Goal: Information Seeking & Learning: Learn about a topic

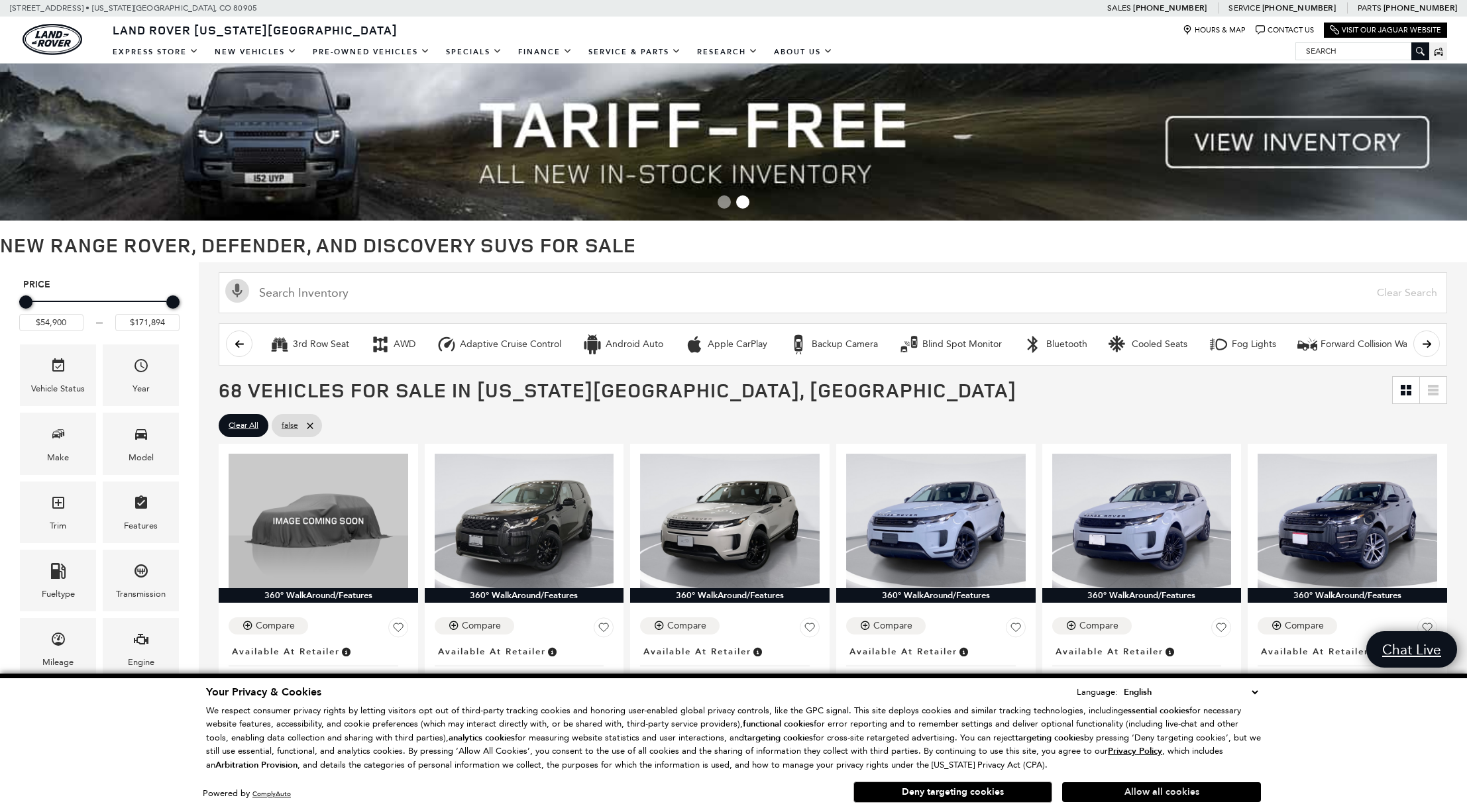
click at [1140, 795] on button "Allow all cookies" at bounding box center [1161, 792] width 199 height 20
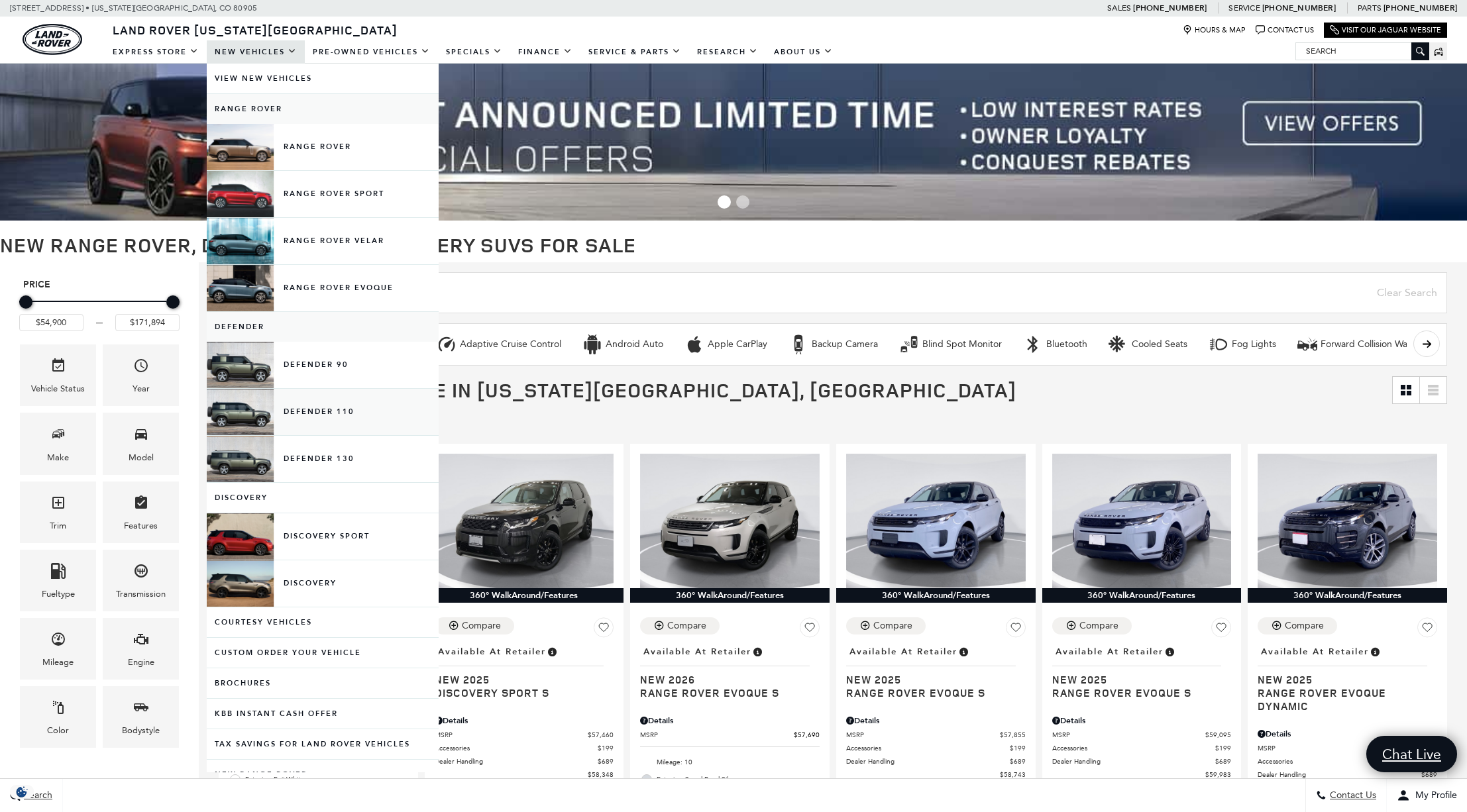
click at [312, 413] on link "Defender 110" at bounding box center [323, 412] width 232 height 46
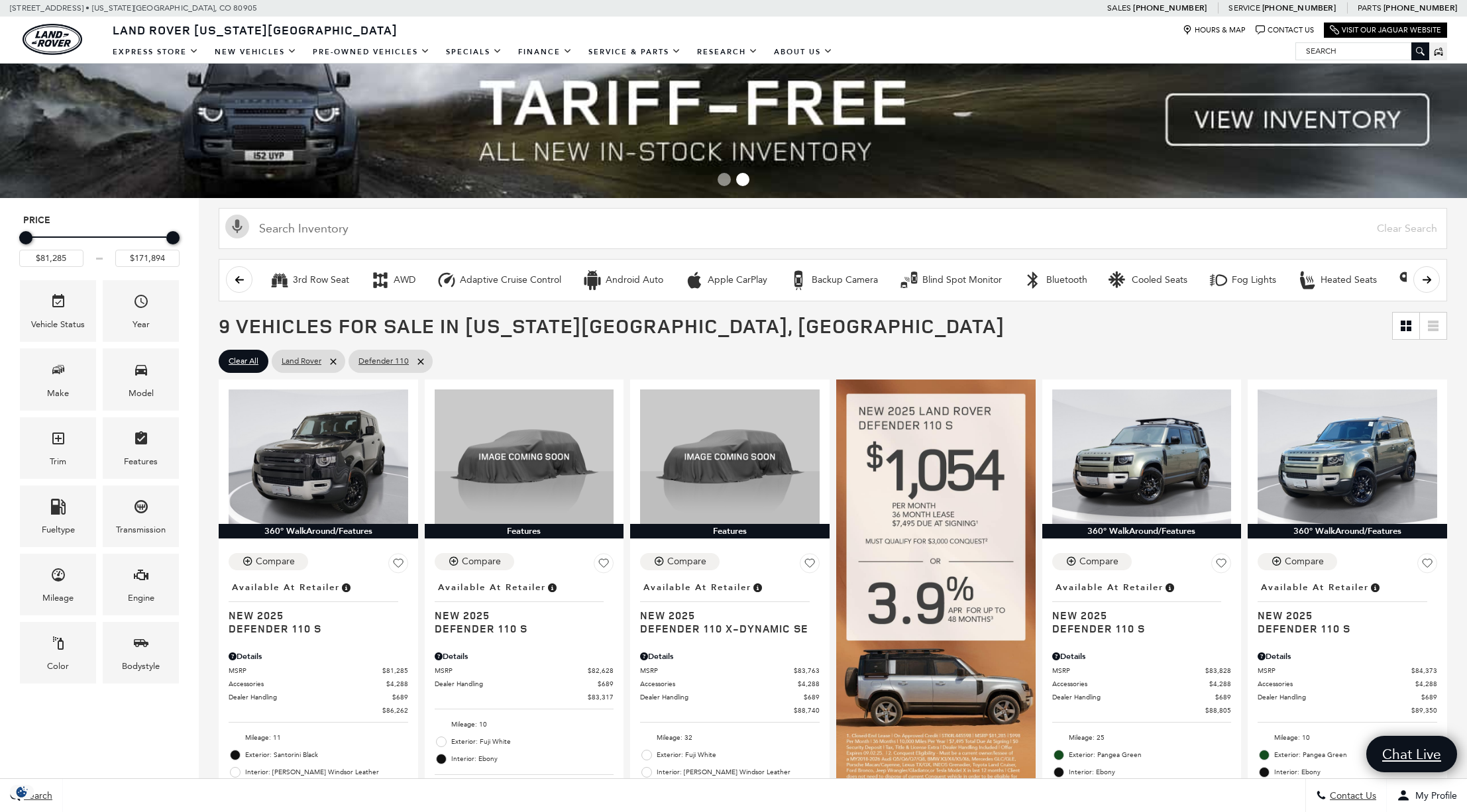
scroll to position [27, 0]
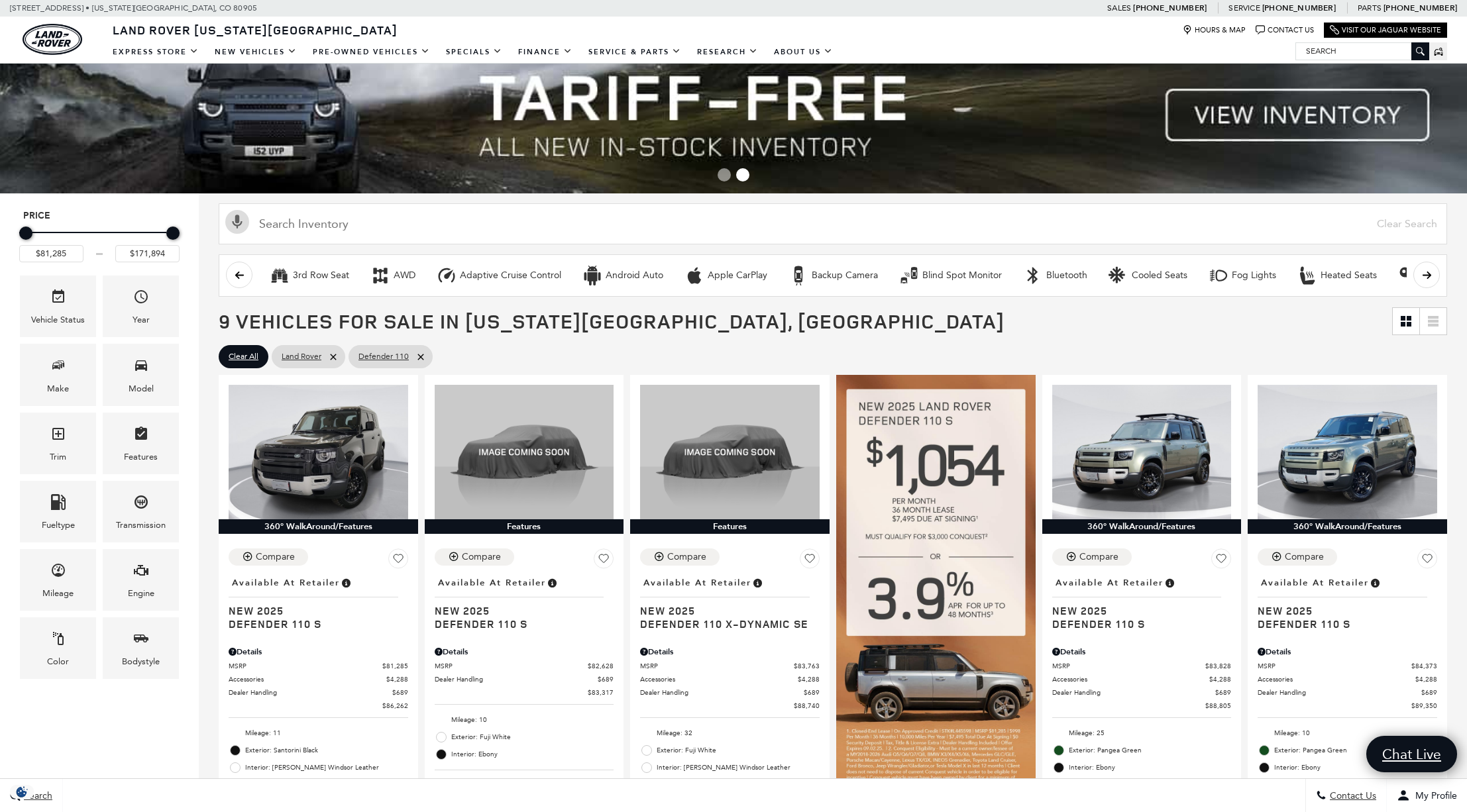
click at [1250, 369] on ul "Clear All Land Rover Defender 110" at bounding box center [833, 357] width 1228 height 30
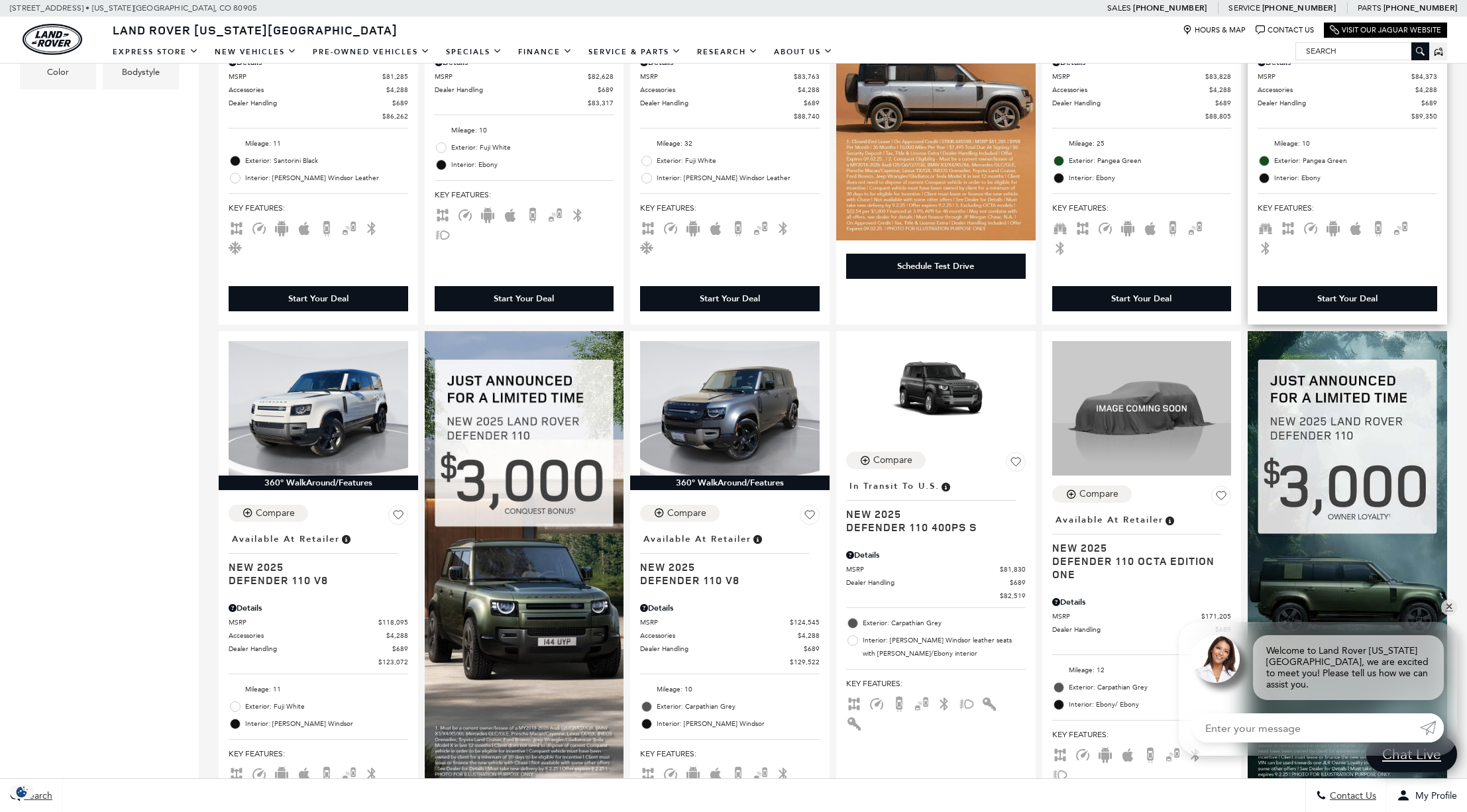
scroll to position [621, 0]
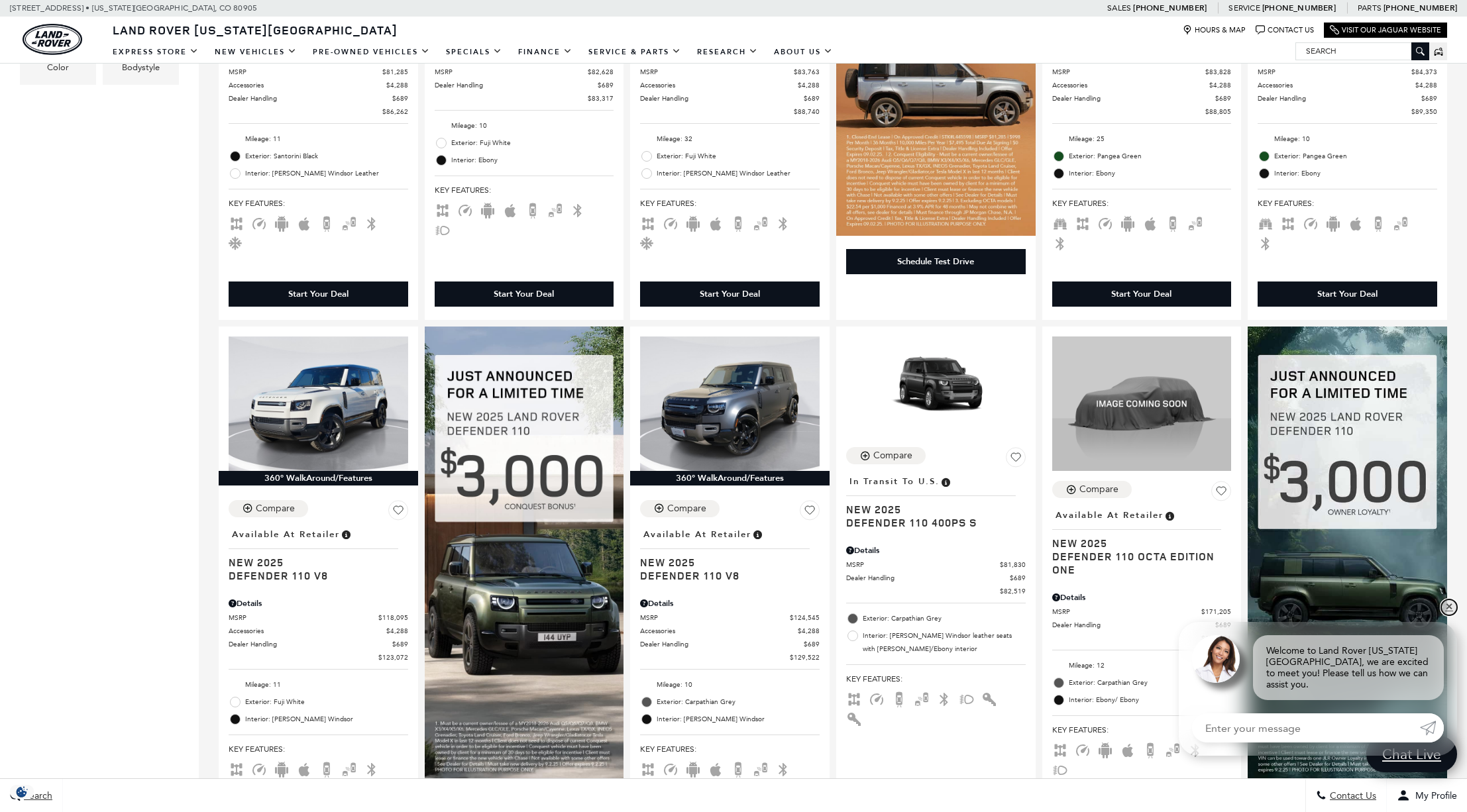
click at [1448, 615] on link "✕" at bounding box center [1449, 607] width 16 height 16
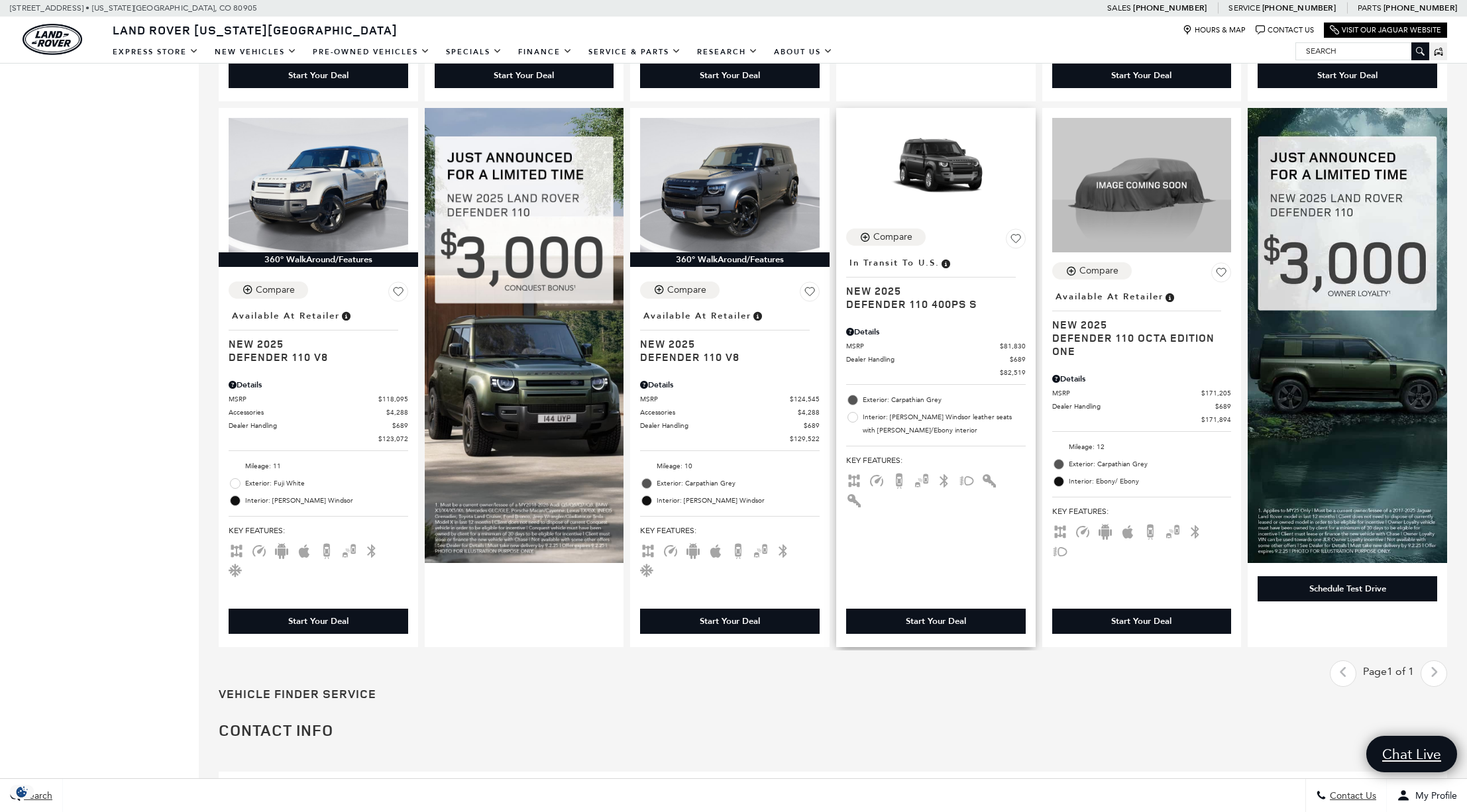
scroll to position [841, 0]
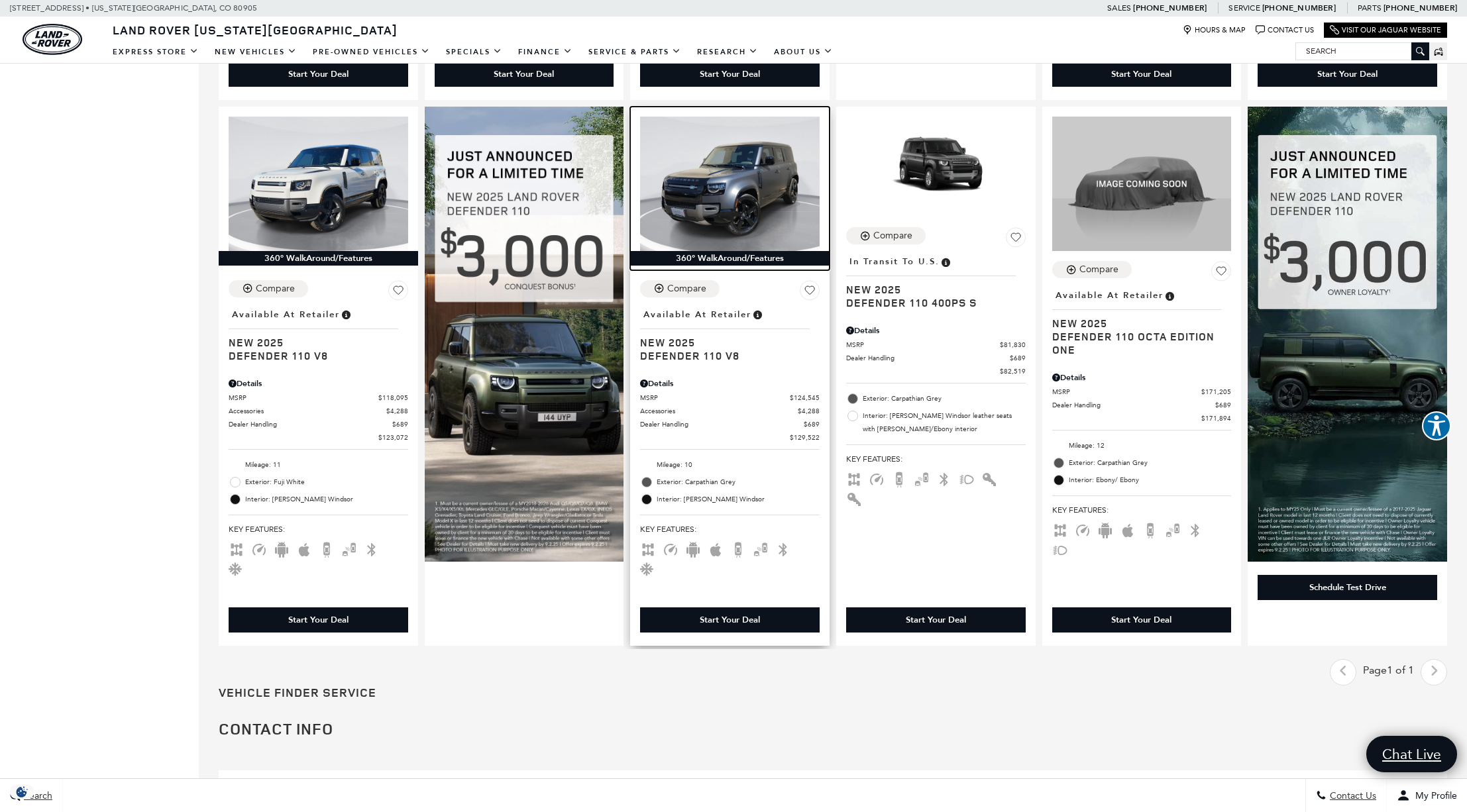
click at [746, 204] on img at bounding box center [729, 184] width 180 height 135
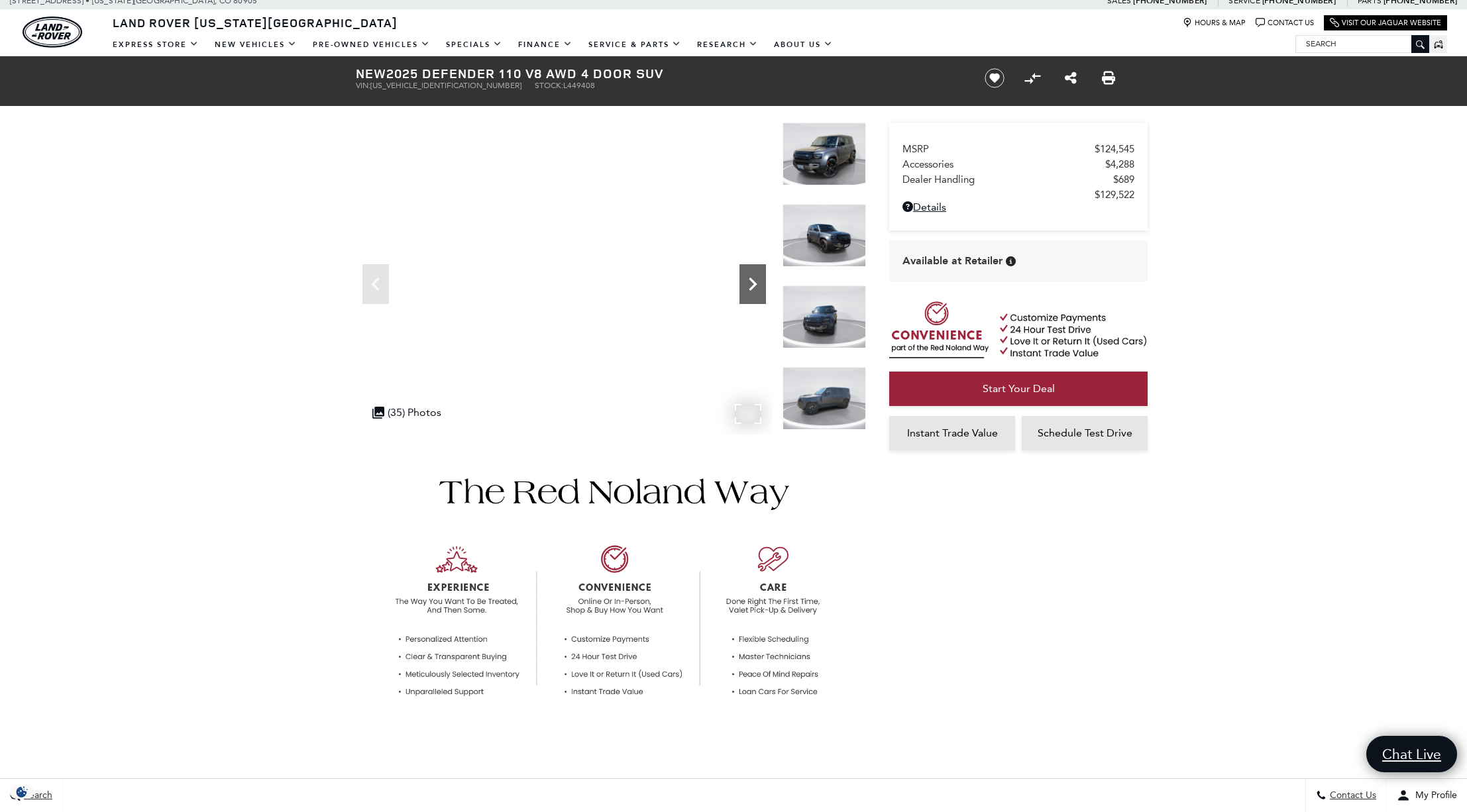
click at [756, 276] on icon "Next" at bounding box center [752, 284] width 27 height 27
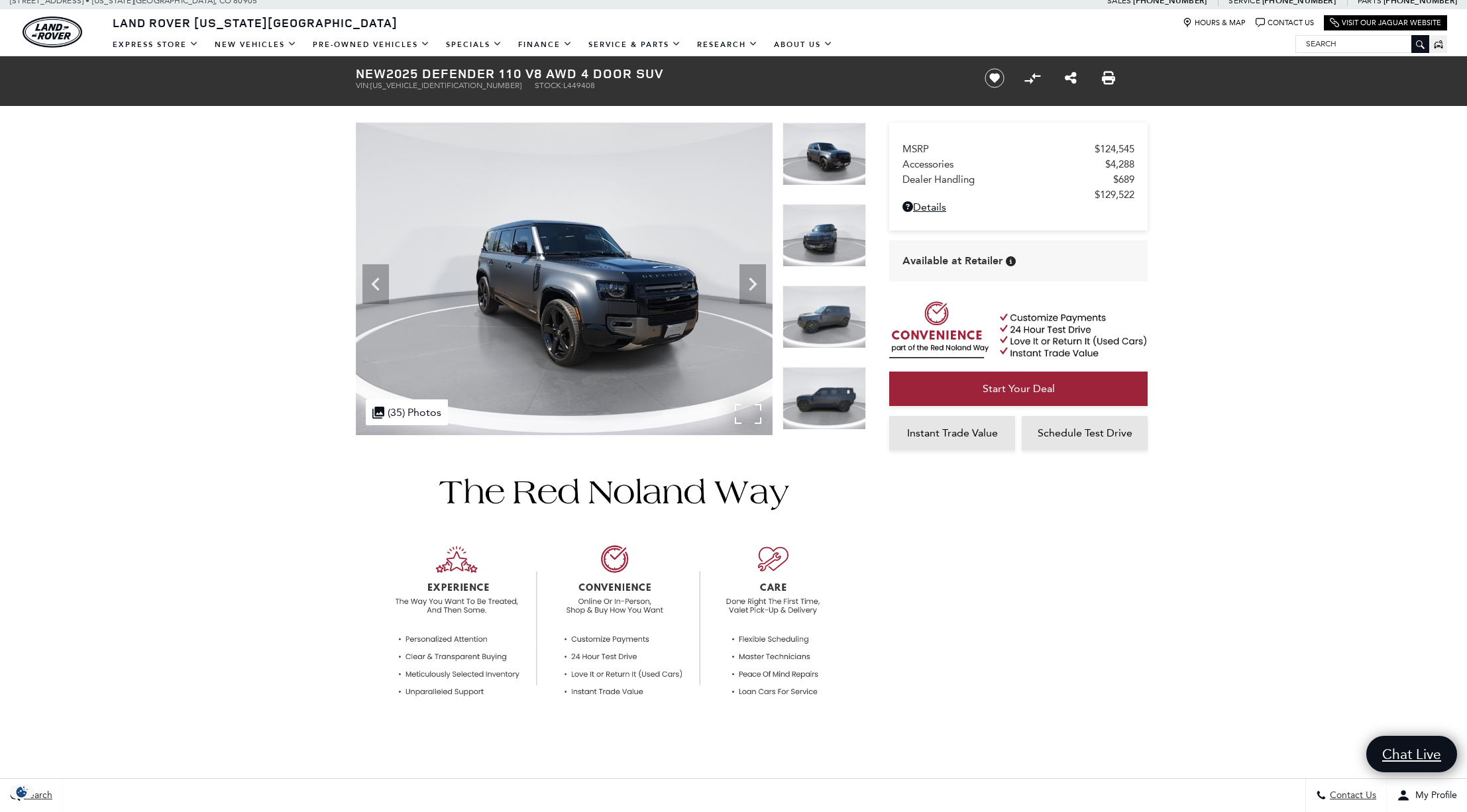
click at [748, 423] on img at bounding box center [564, 279] width 417 height 313
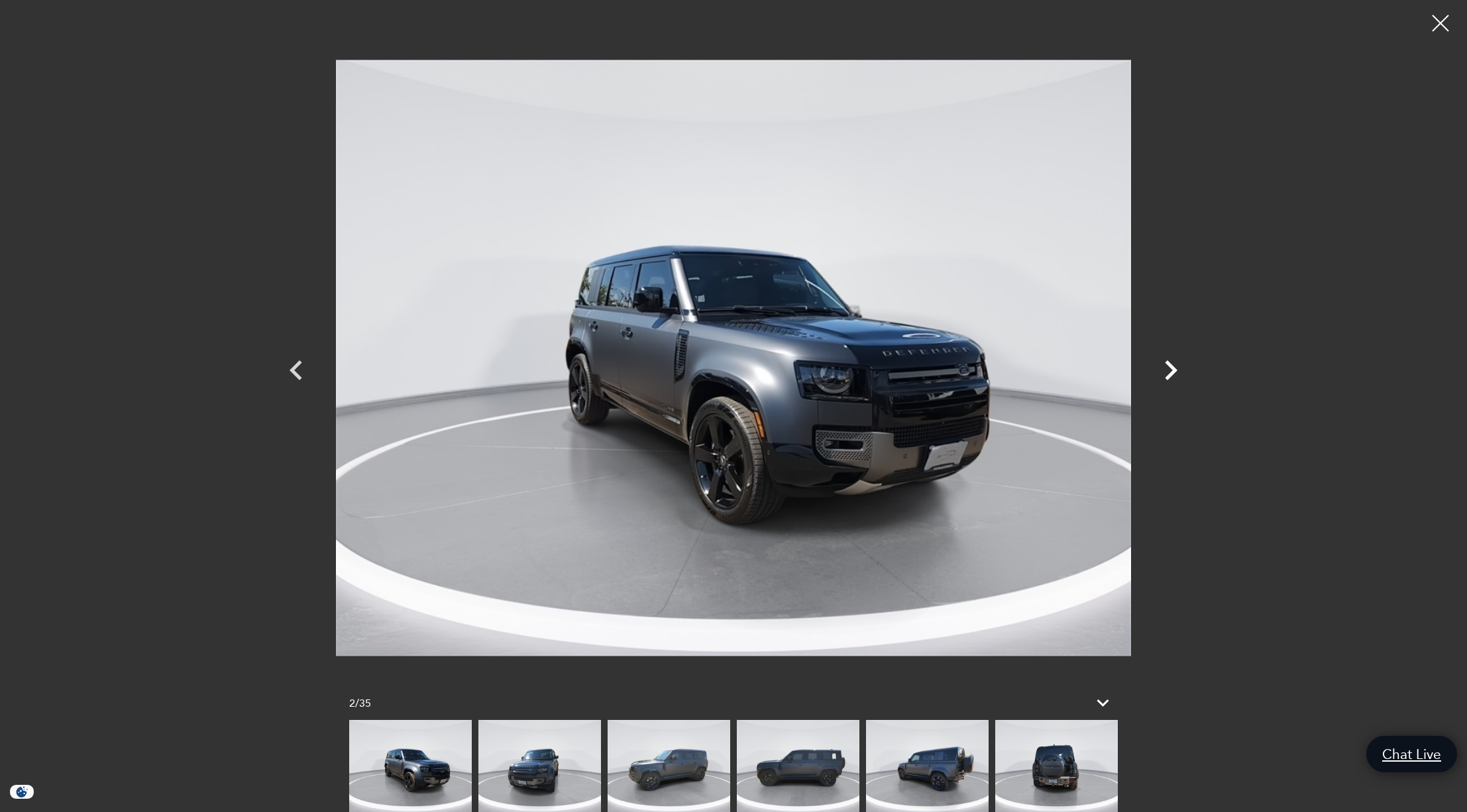
click at [1167, 373] on icon "Next" at bounding box center [1171, 371] width 40 height 40
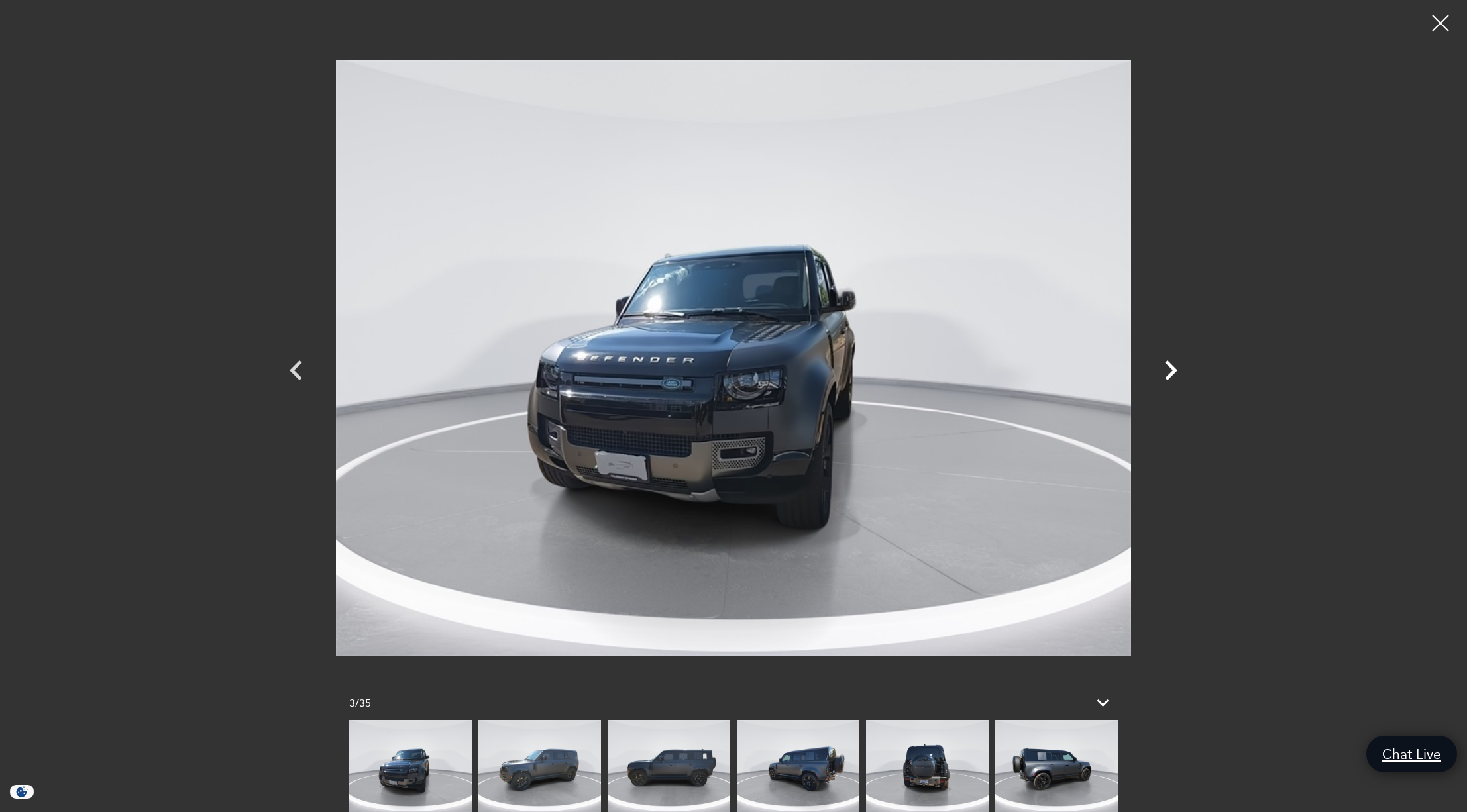
click at [1167, 373] on icon "Next" at bounding box center [1171, 371] width 40 height 40
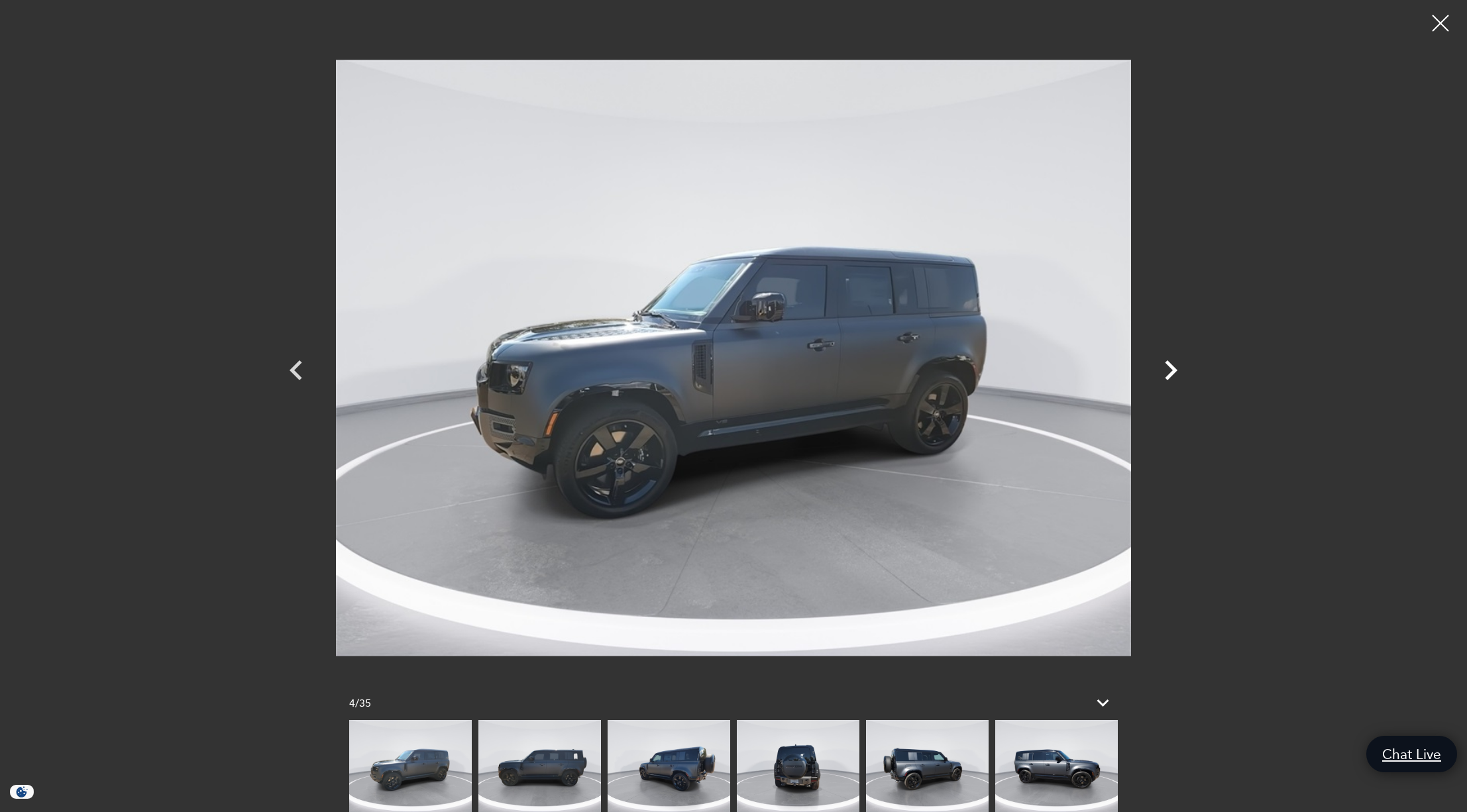
click at [1167, 373] on icon "Next" at bounding box center [1171, 371] width 40 height 40
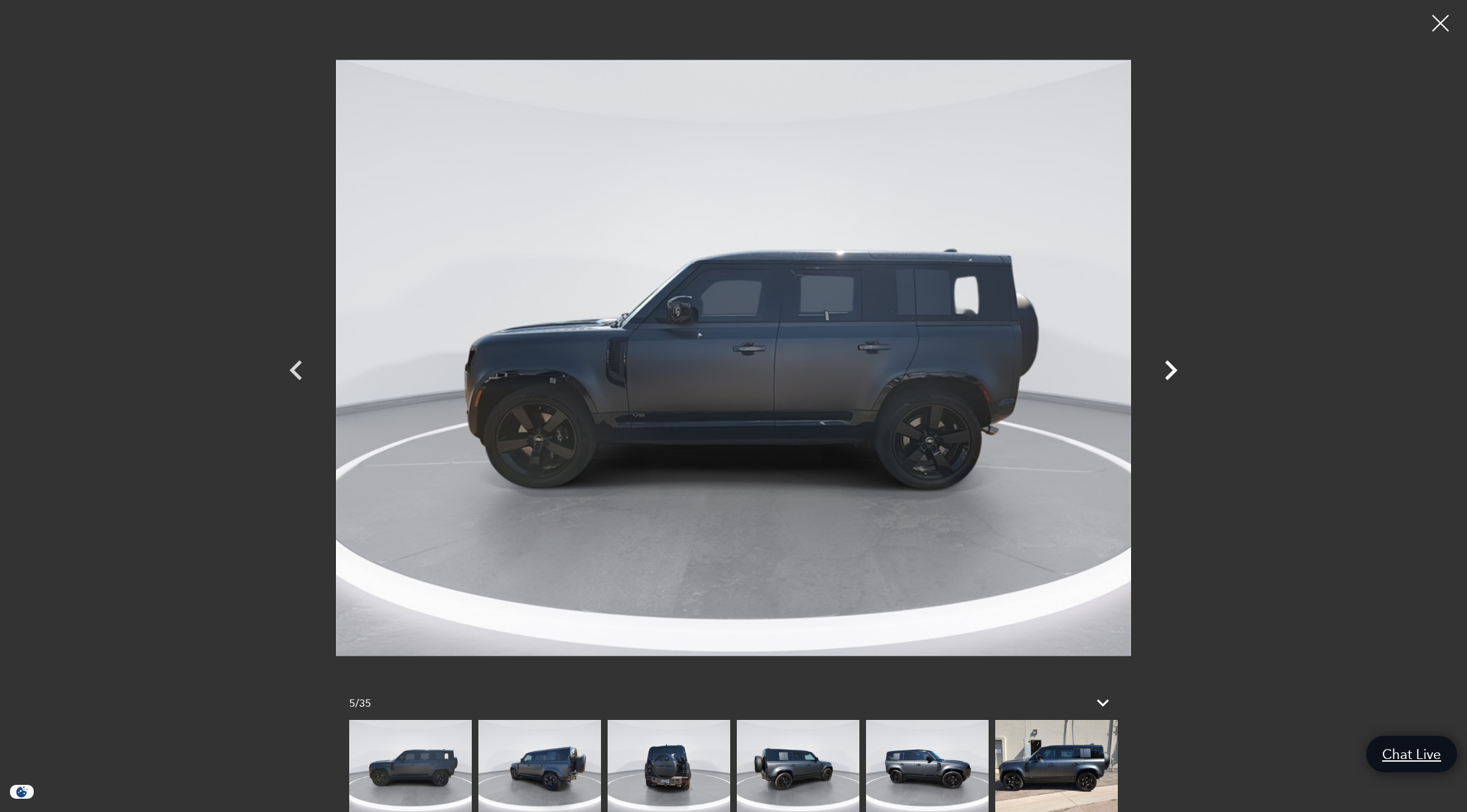
click at [1172, 372] on icon "Next" at bounding box center [1171, 371] width 13 height 20
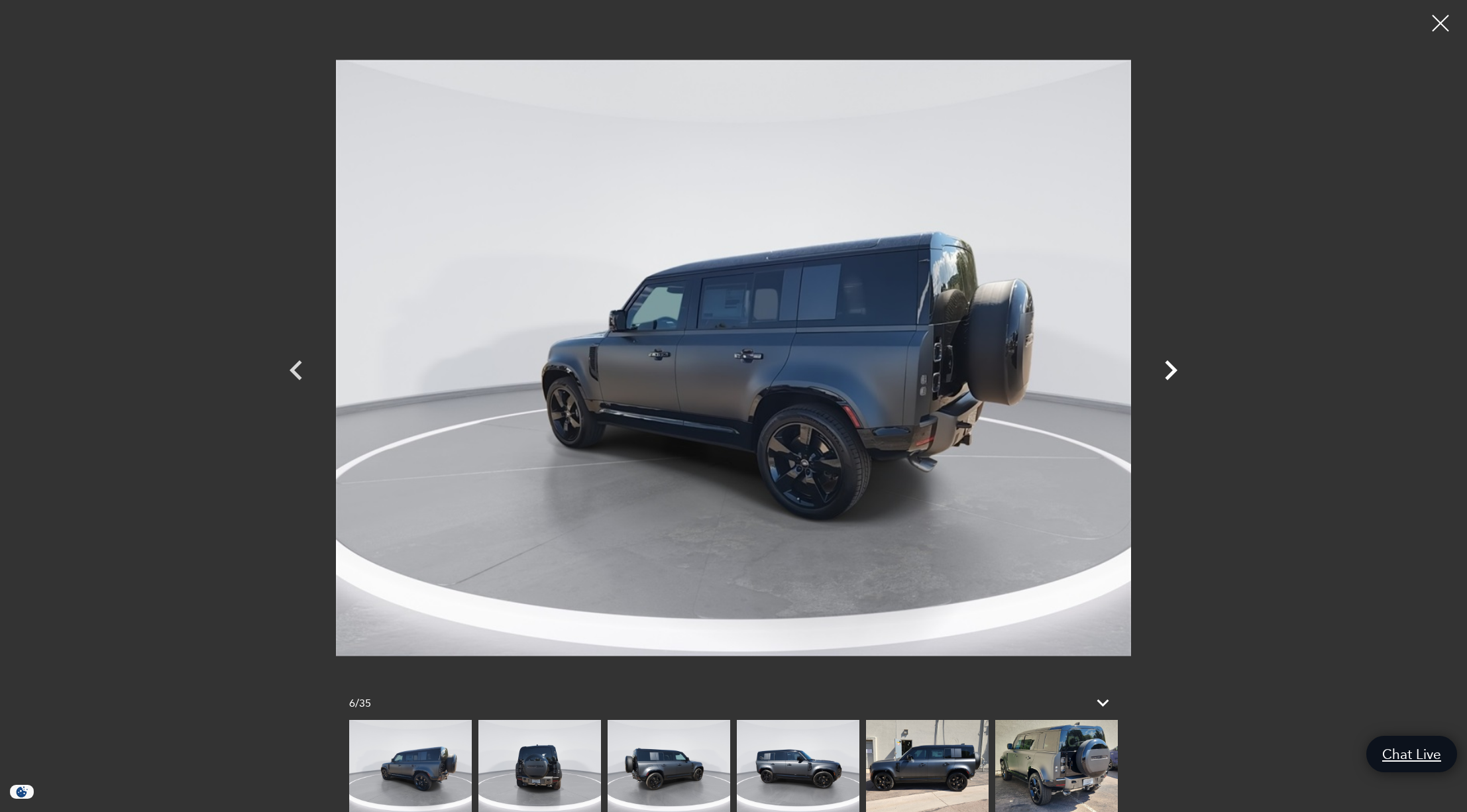
click at [1172, 372] on icon "Next" at bounding box center [1171, 371] width 13 height 20
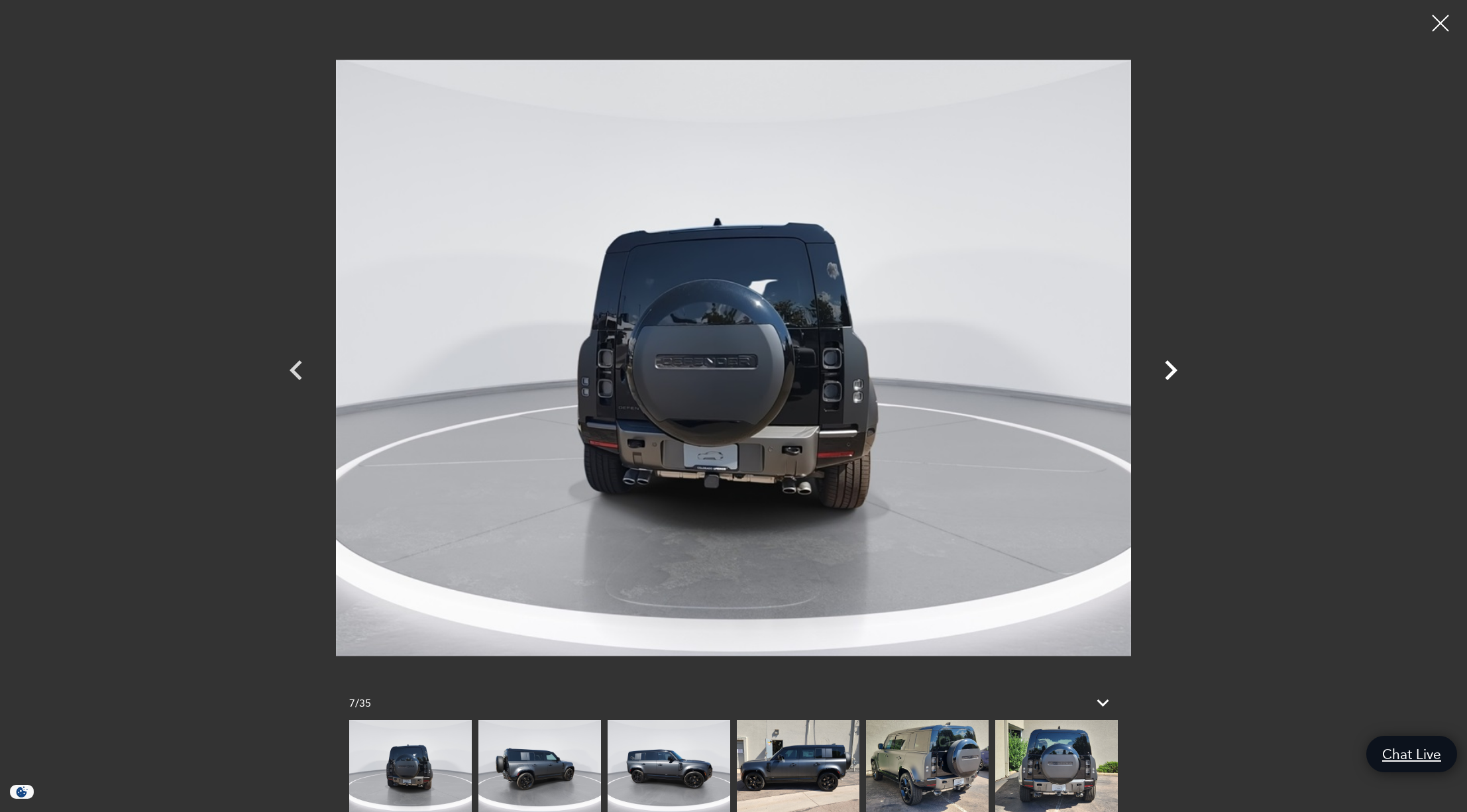
click at [1172, 372] on icon "Next" at bounding box center [1171, 371] width 13 height 20
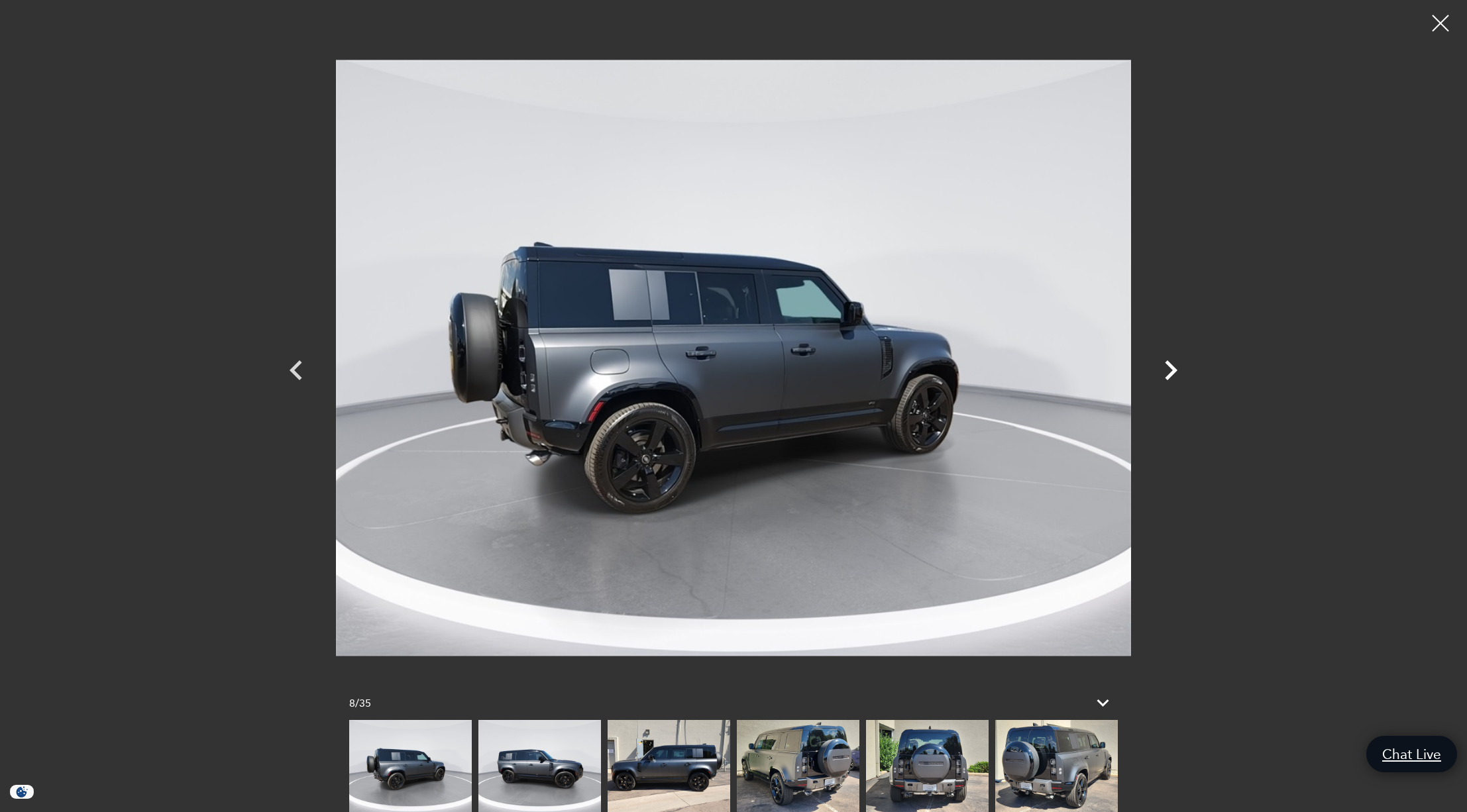
click at [1172, 372] on icon "Next" at bounding box center [1171, 371] width 13 height 20
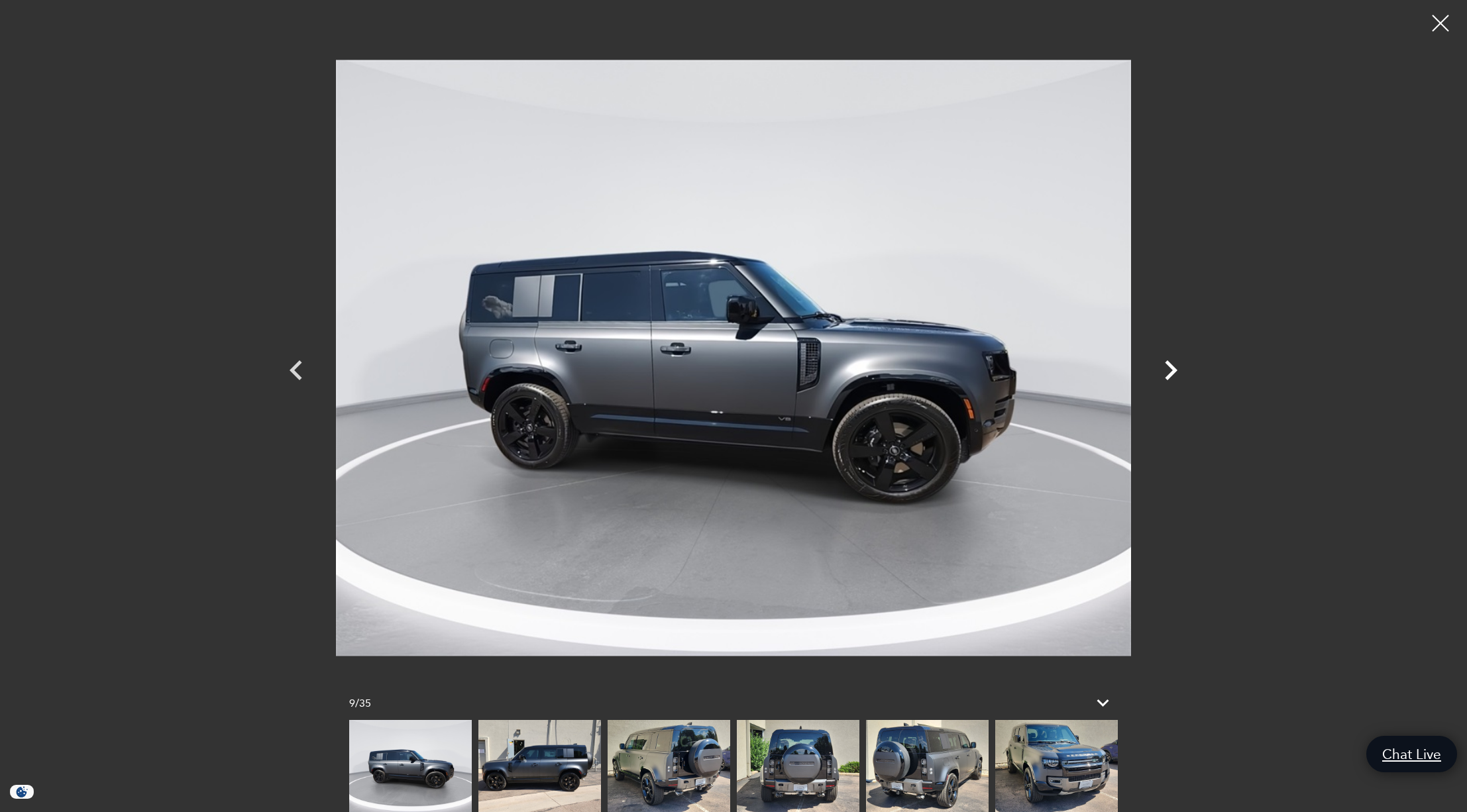
click at [1172, 372] on icon "Next" at bounding box center [1171, 371] width 13 height 20
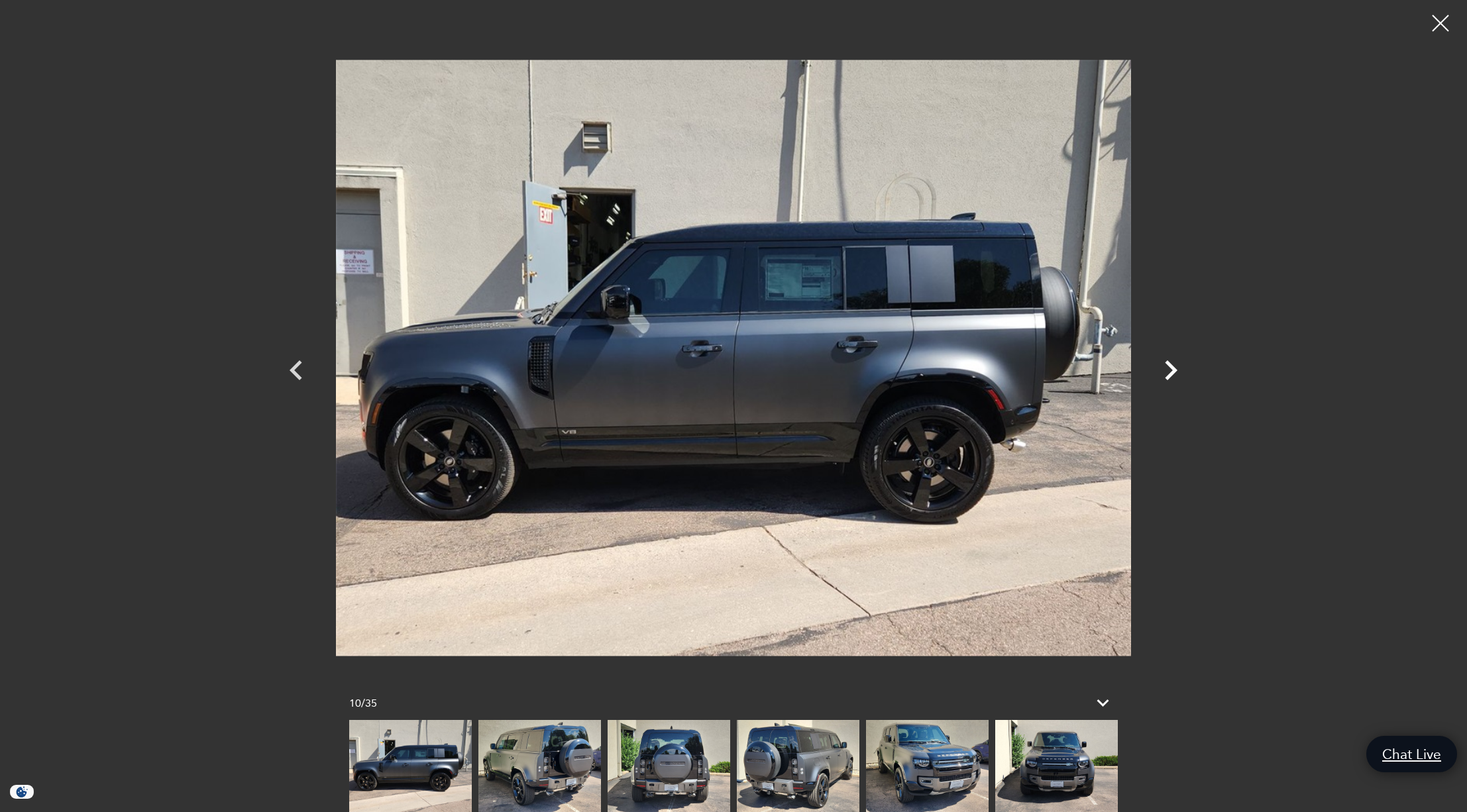
click at [1172, 372] on icon "Next" at bounding box center [1171, 371] width 13 height 20
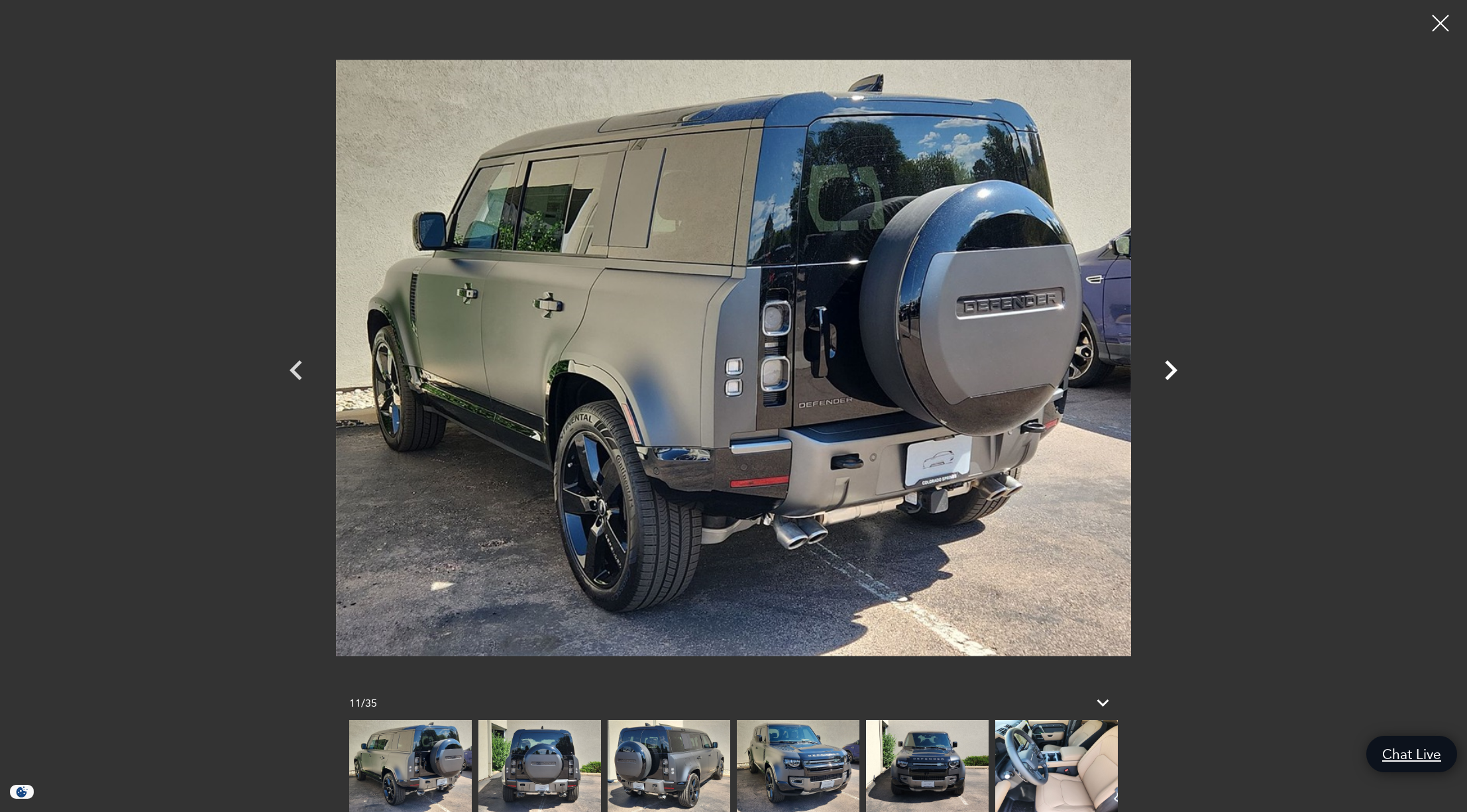
click at [1172, 372] on icon "Next" at bounding box center [1171, 371] width 13 height 20
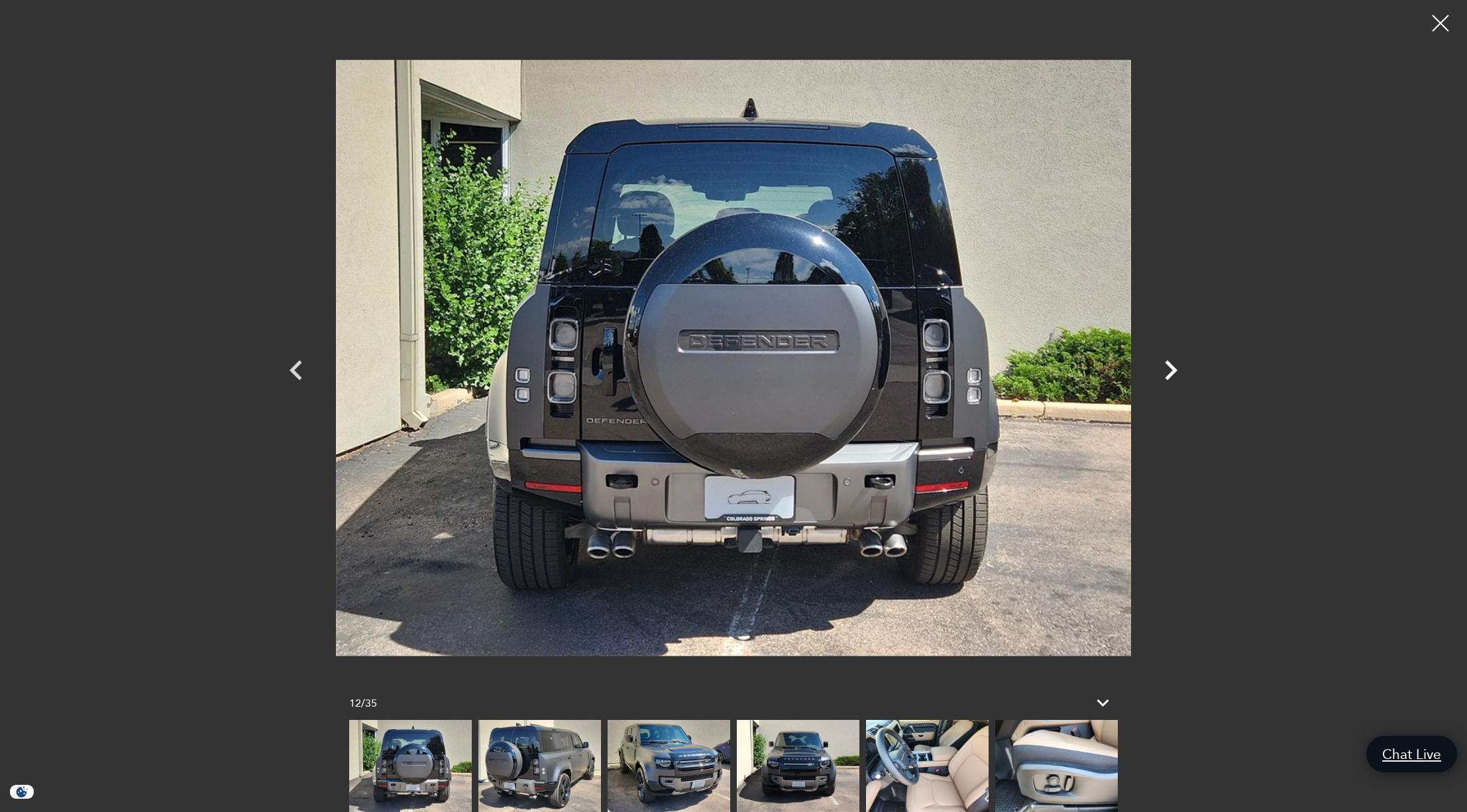
click at [1172, 372] on icon "Next" at bounding box center [1171, 371] width 13 height 20
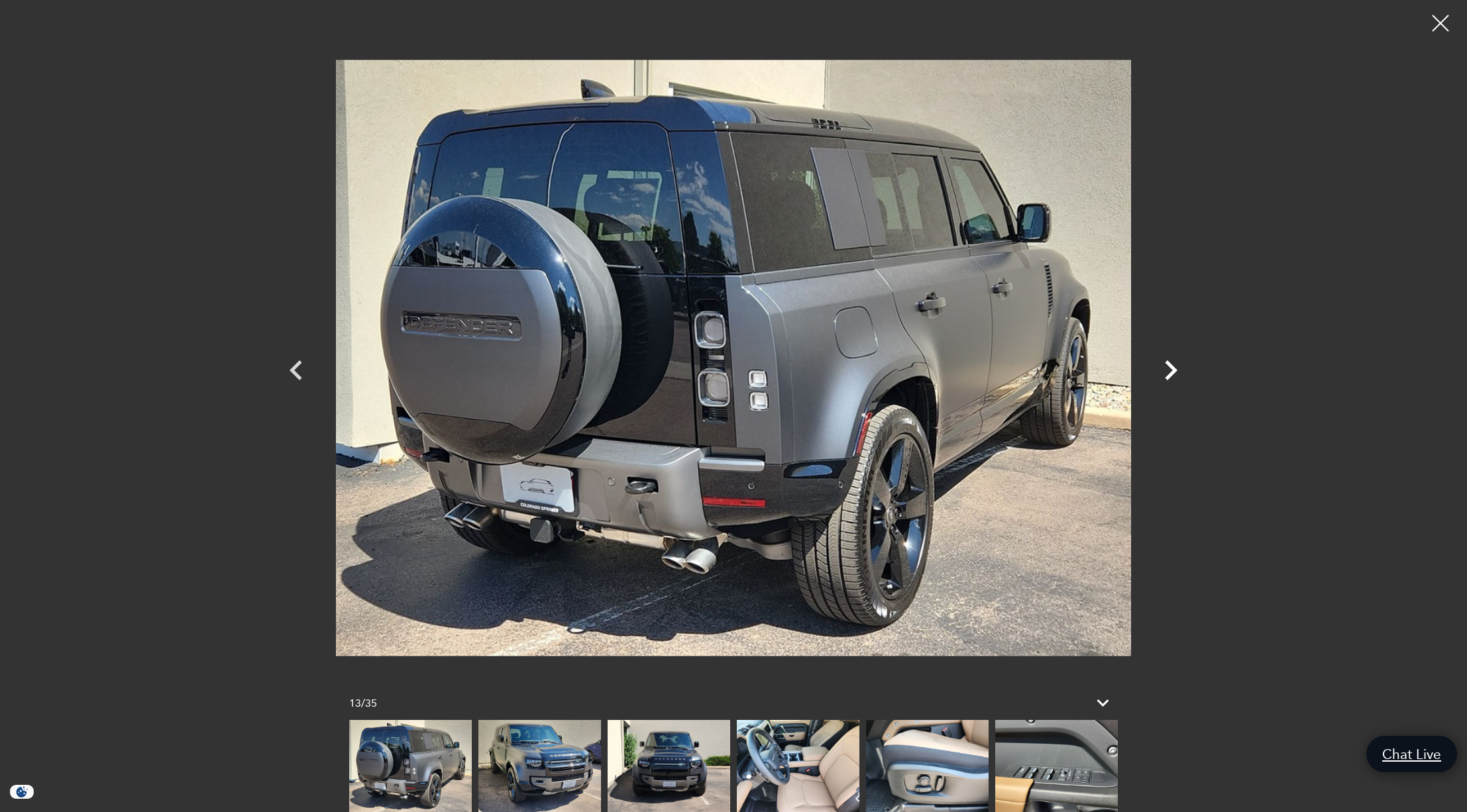
click at [1172, 372] on icon "Next" at bounding box center [1171, 371] width 13 height 20
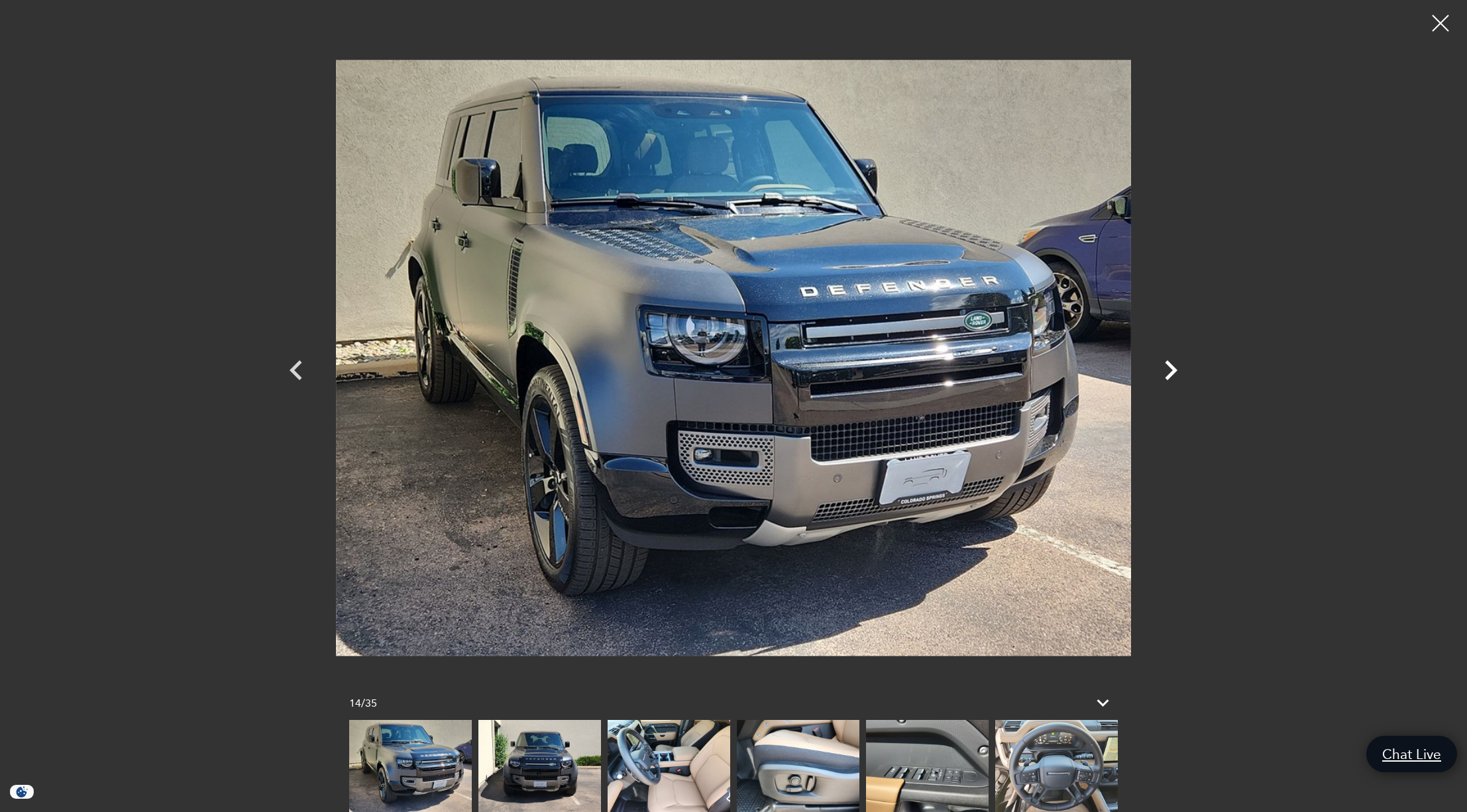
click at [1172, 372] on icon "Next" at bounding box center [1171, 371] width 13 height 20
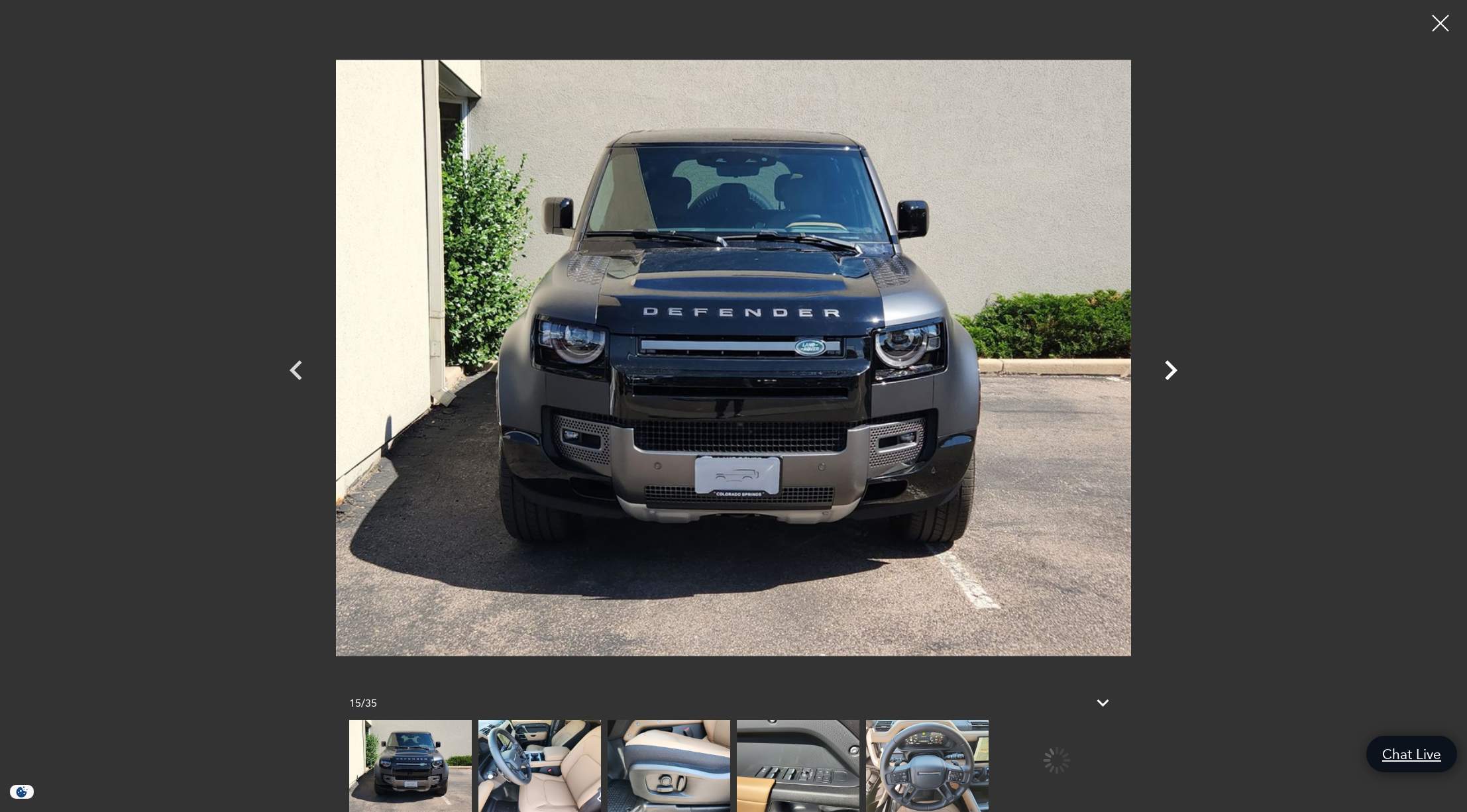
click at [1172, 372] on icon "Next" at bounding box center [1171, 371] width 13 height 20
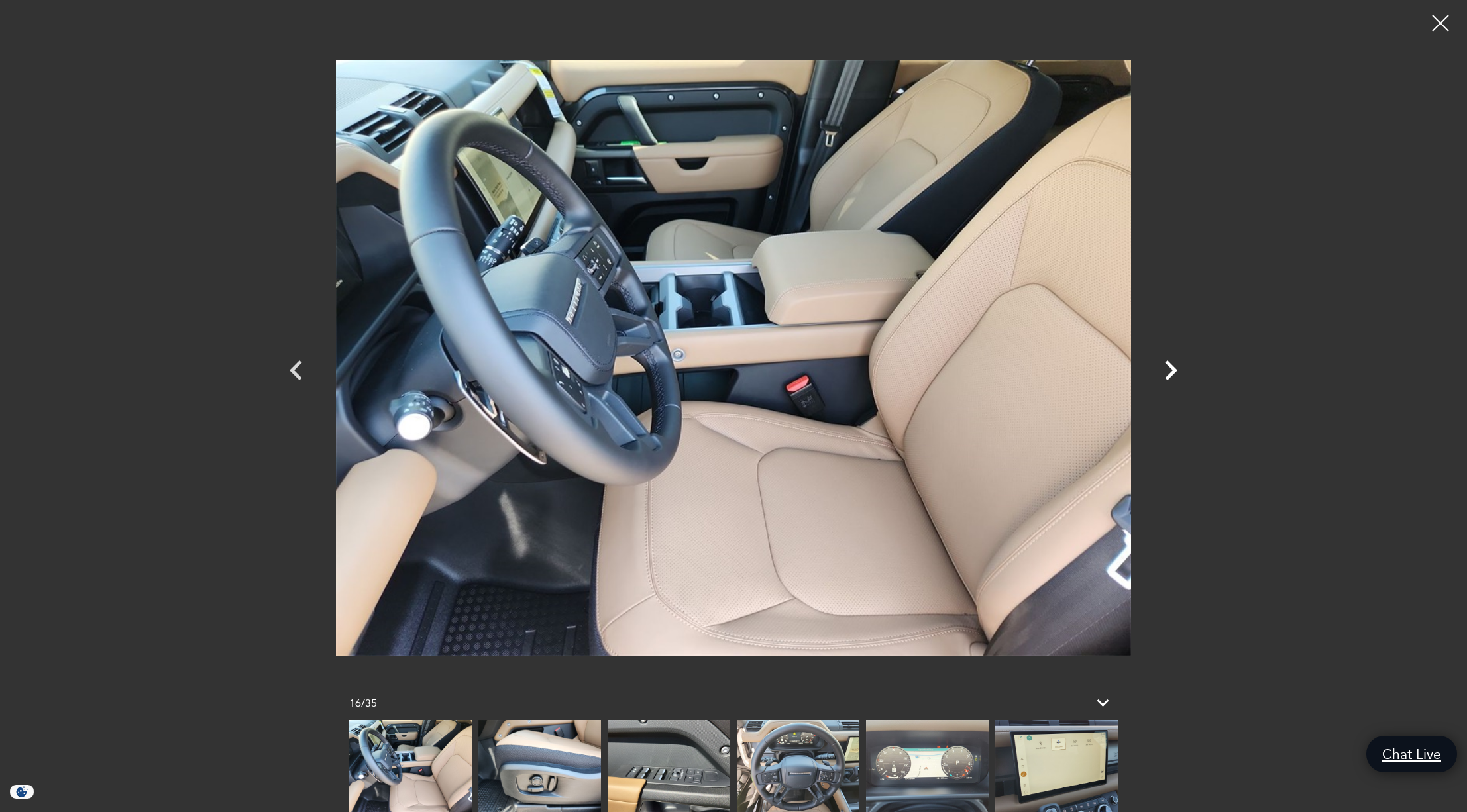
click at [1172, 372] on icon "Next" at bounding box center [1171, 371] width 13 height 20
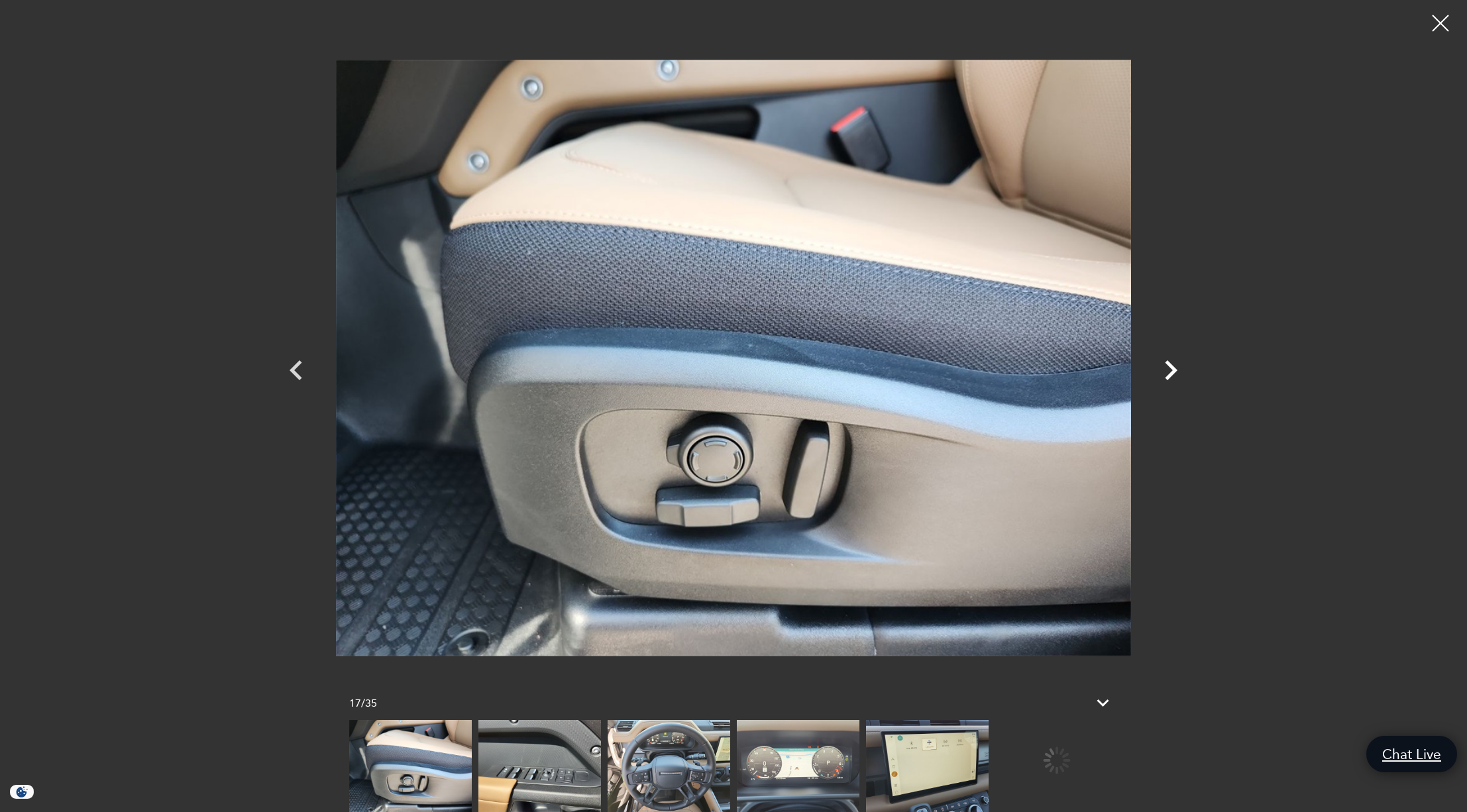
click at [1172, 372] on icon "Next" at bounding box center [1171, 371] width 13 height 20
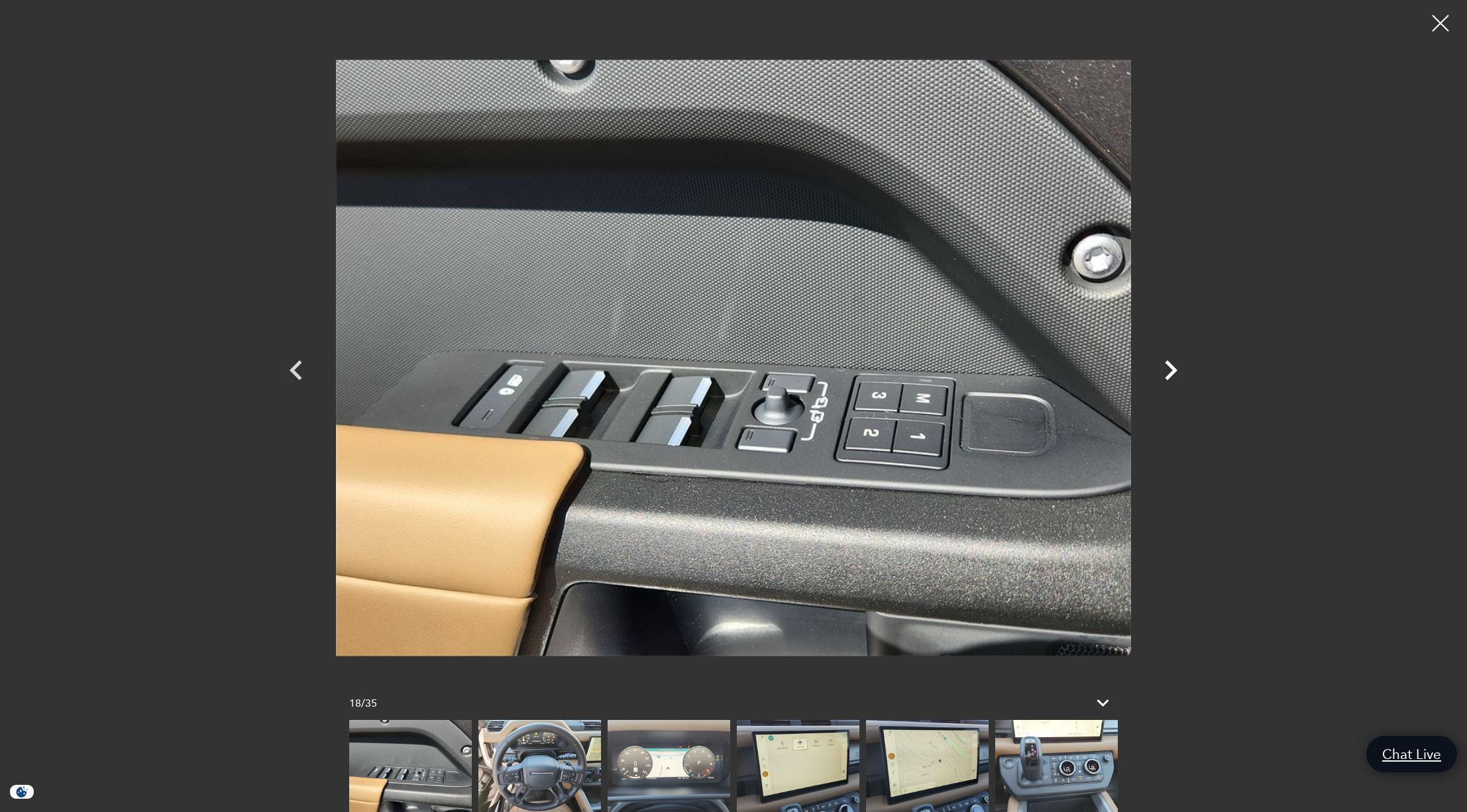
click at [1172, 372] on icon "Next" at bounding box center [1171, 371] width 13 height 20
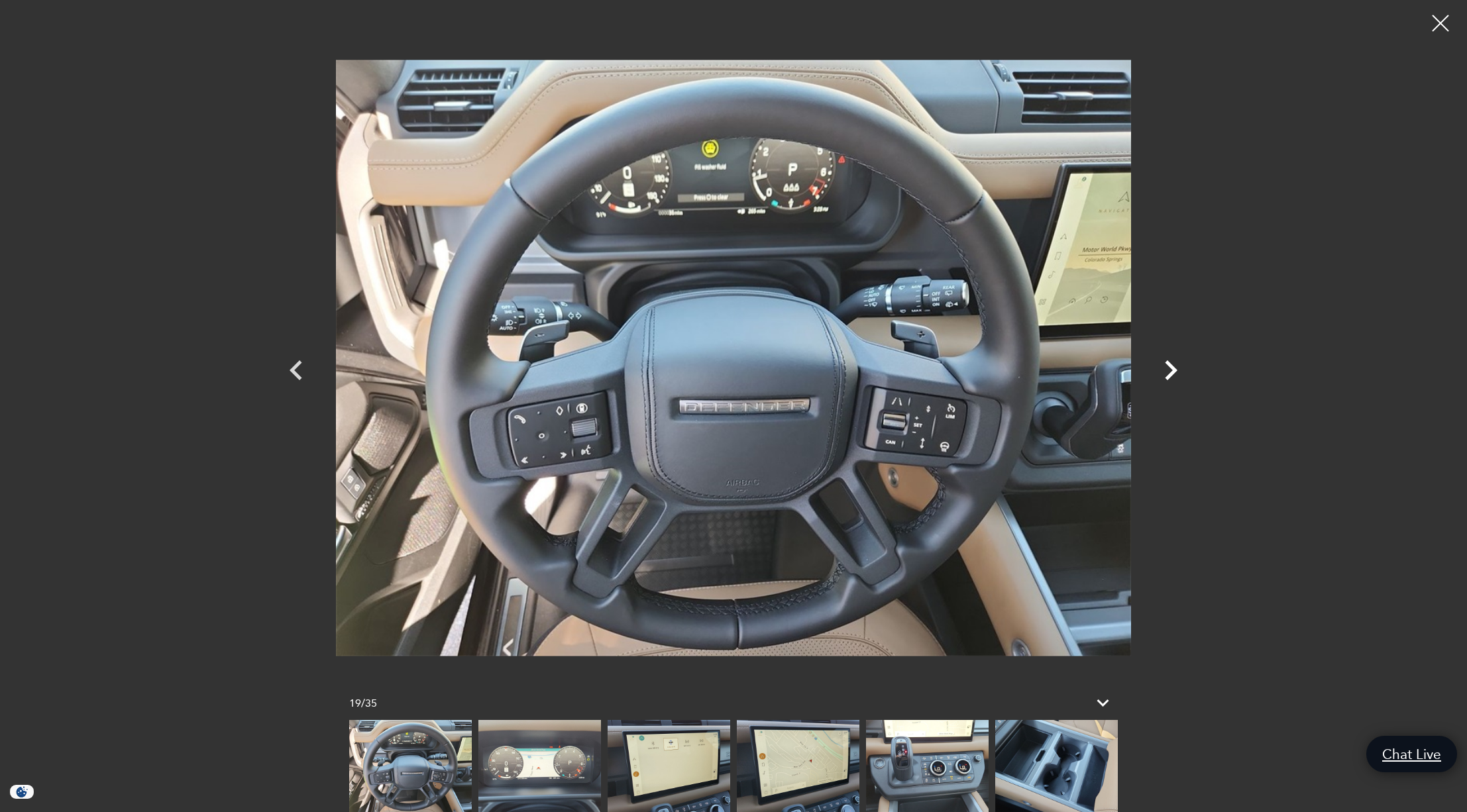
click at [1172, 372] on icon "Next" at bounding box center [1171, 371] width 13 height 20
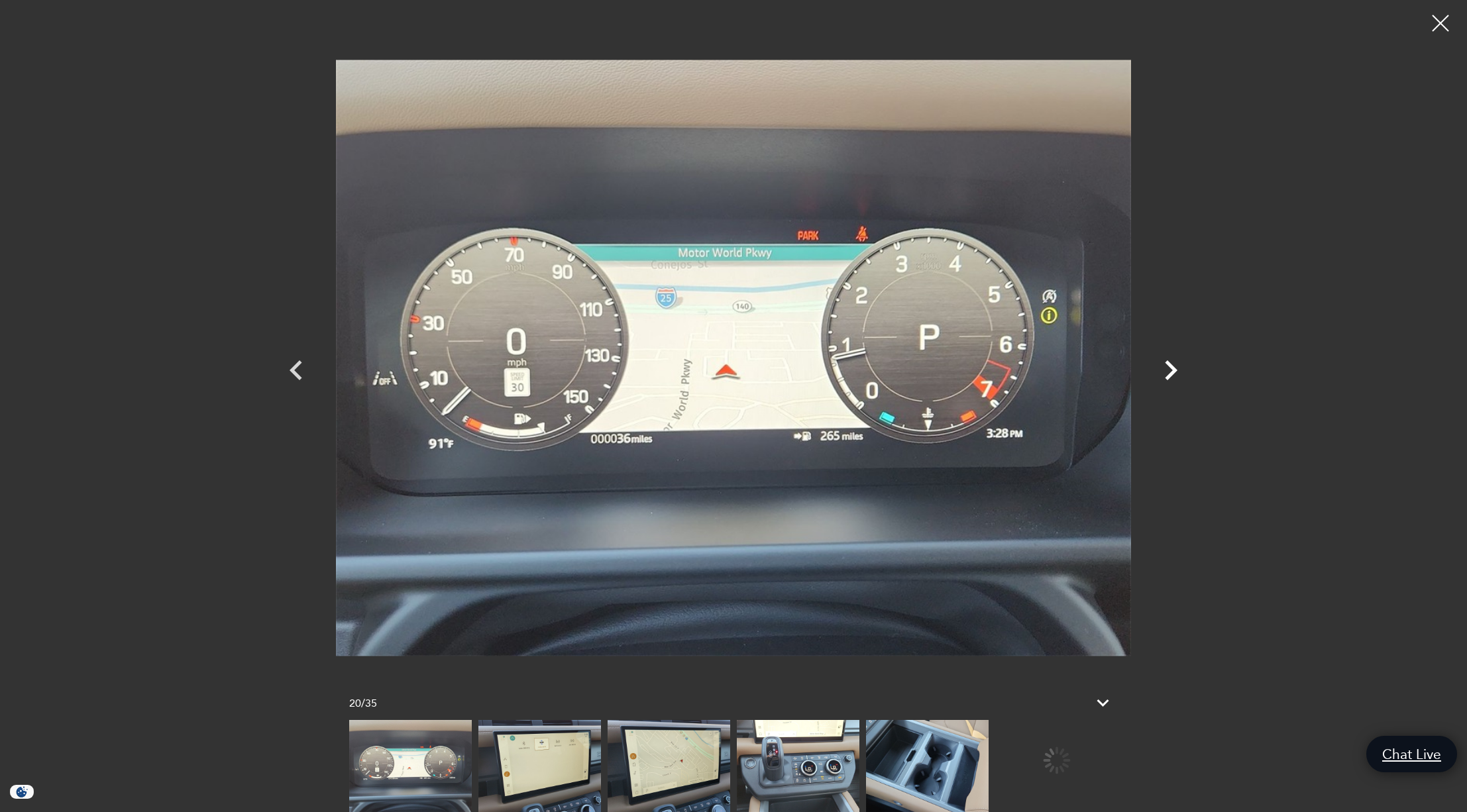
click at [1173, 372] on icon "Next" at bounding box center [1171, 371] width 13 height 20
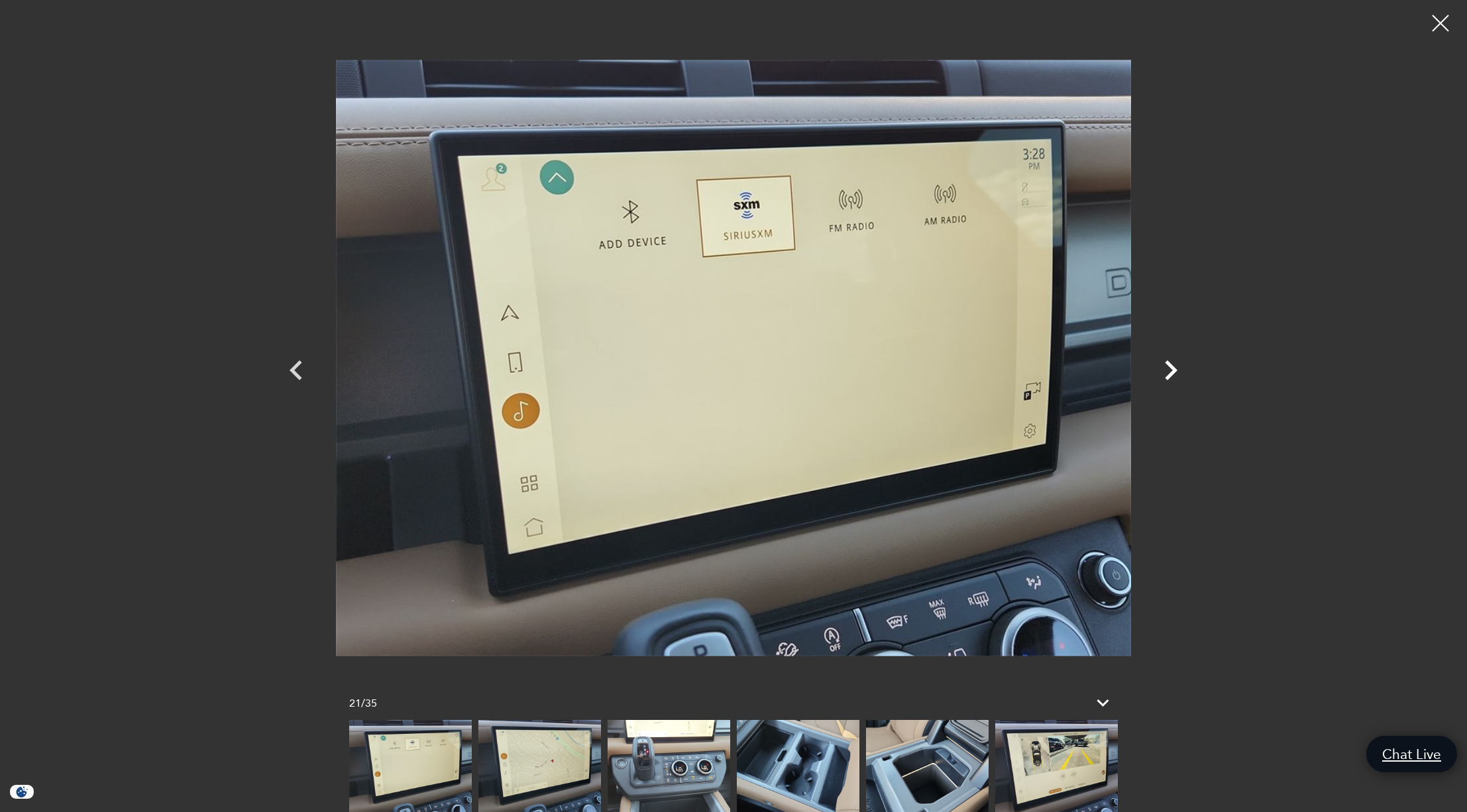
click at [1173, 372] on icon "Next" at bounding box center [1171, 371] width 13 height 20
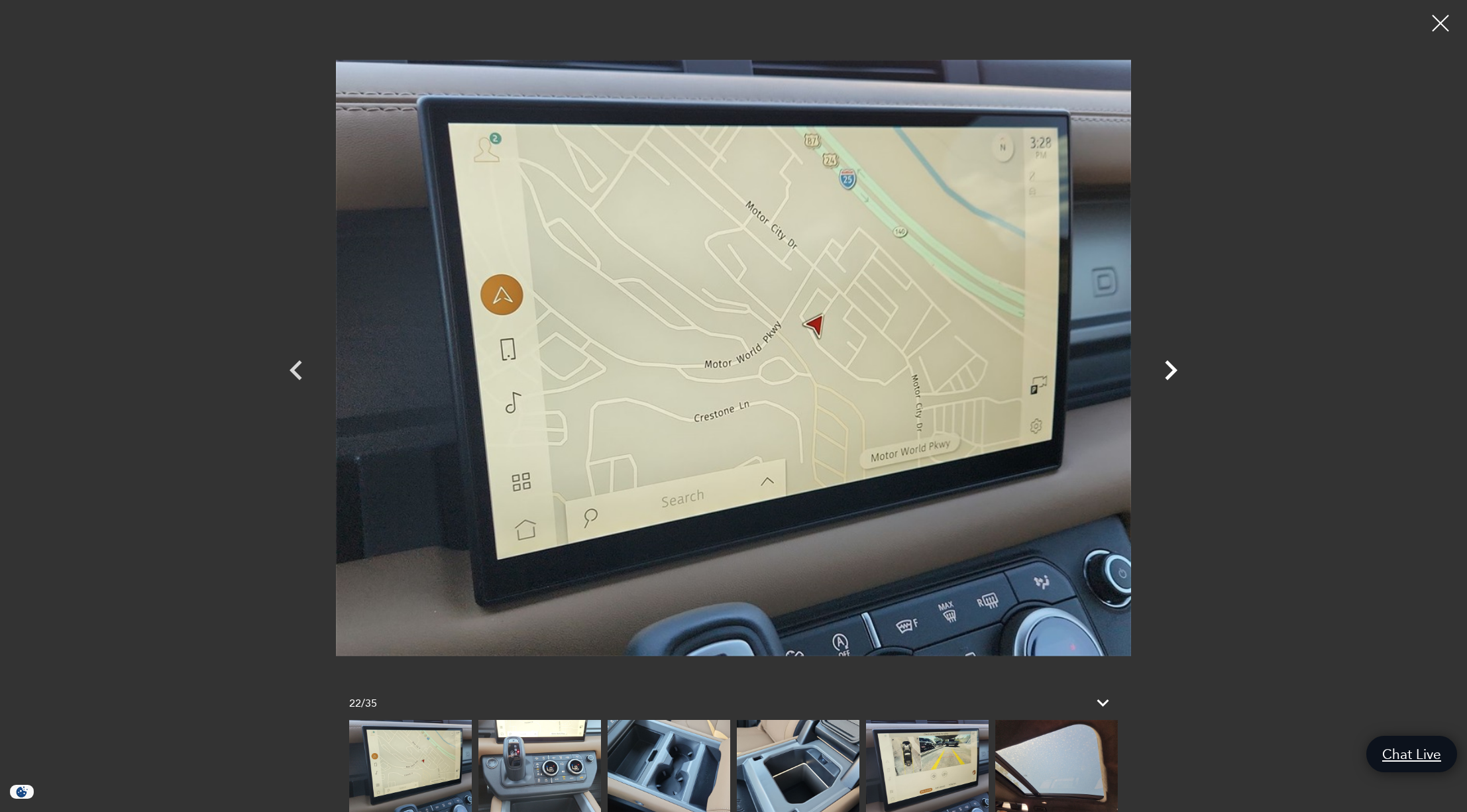
click at [1173, 372] on icon "Next" at bounding box center [1171, 371] width 13 height 20
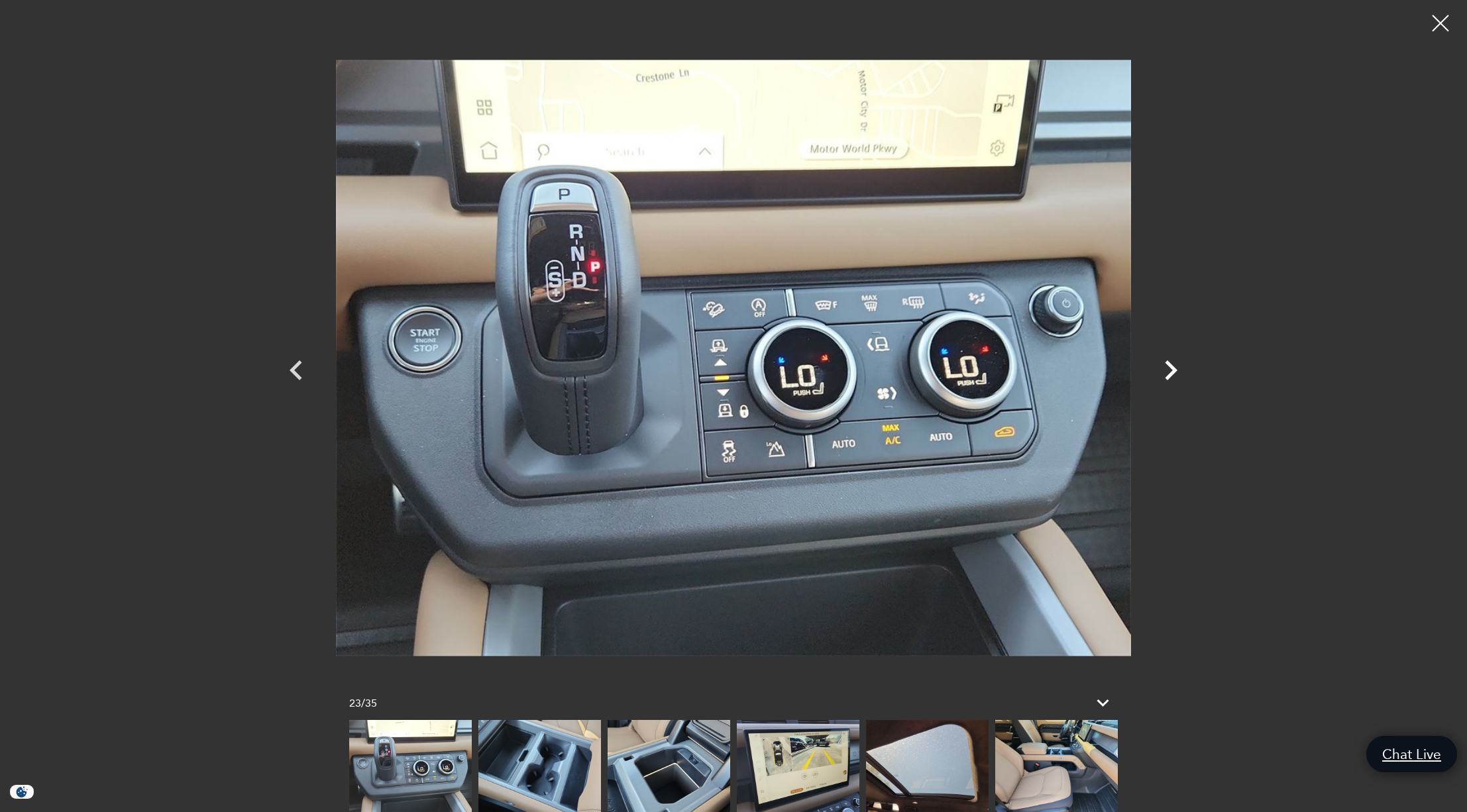
click at [1170, 371] on icon "Next" at bounding box center [1171, 371] width 40 height 40
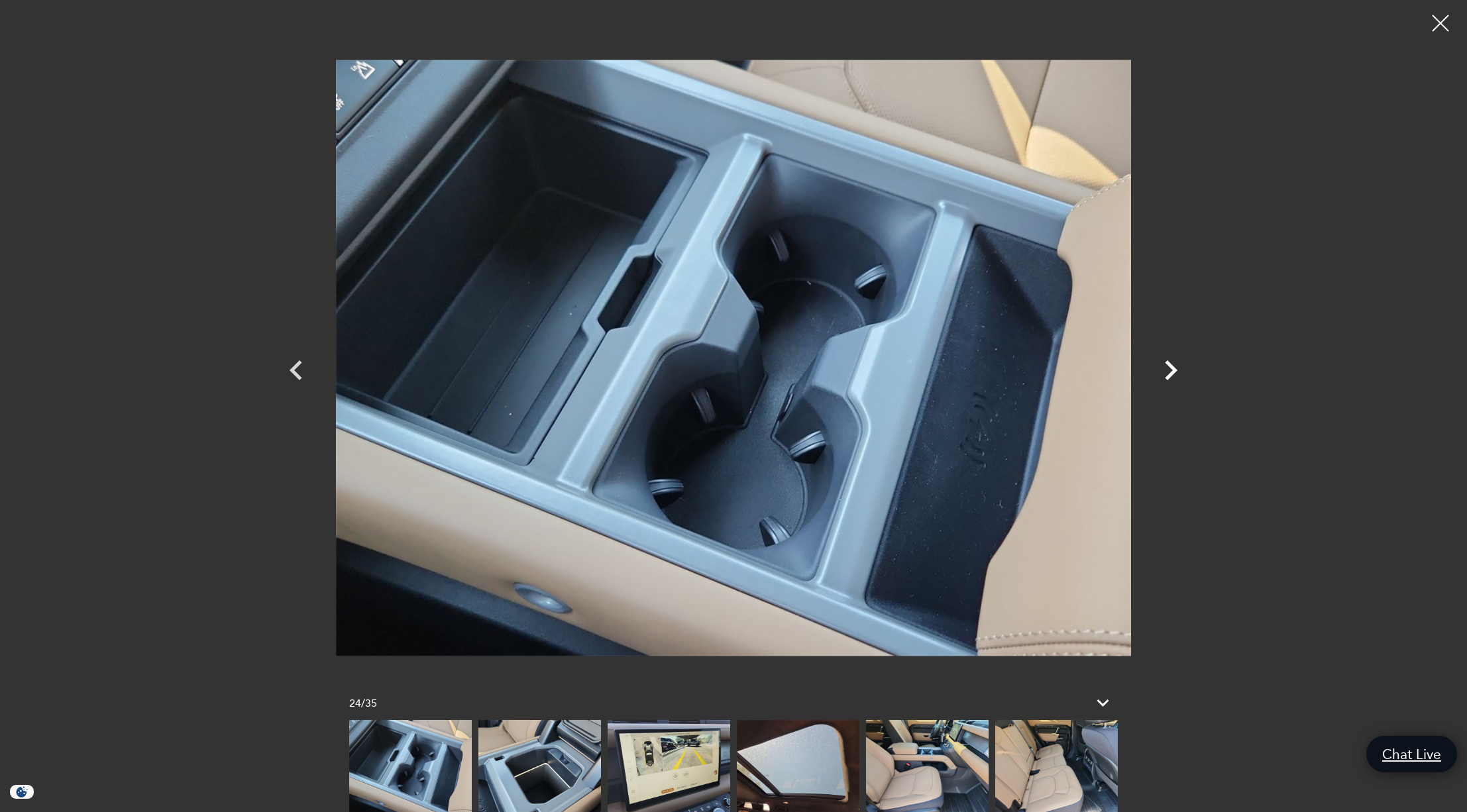
click at [1170, 371] on icon "Next" at bounding box center [1171, 371] width 40 height 40
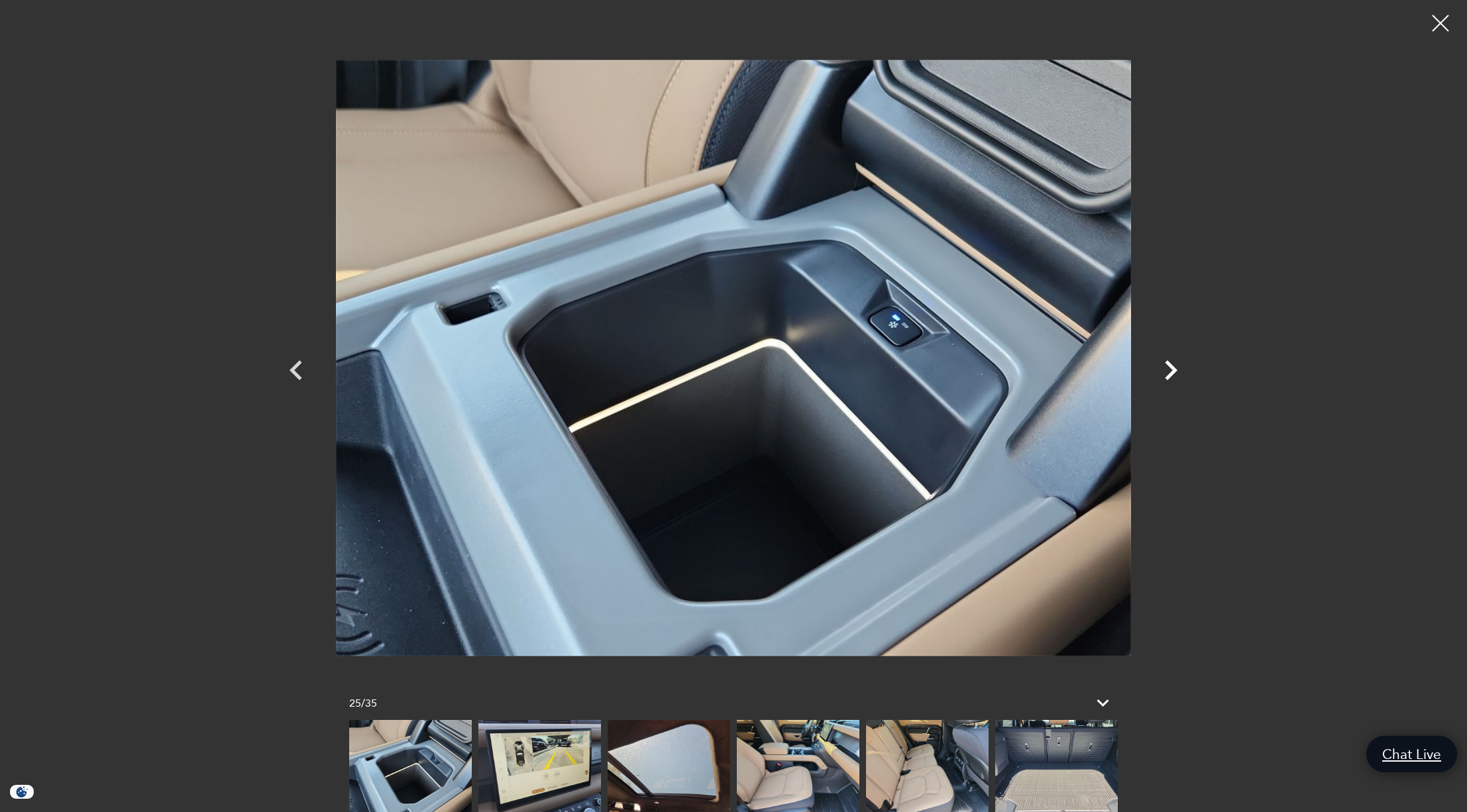
click at [1170, 371] on icon "Next" at bounding box center [1171, 371] width 40 height 40
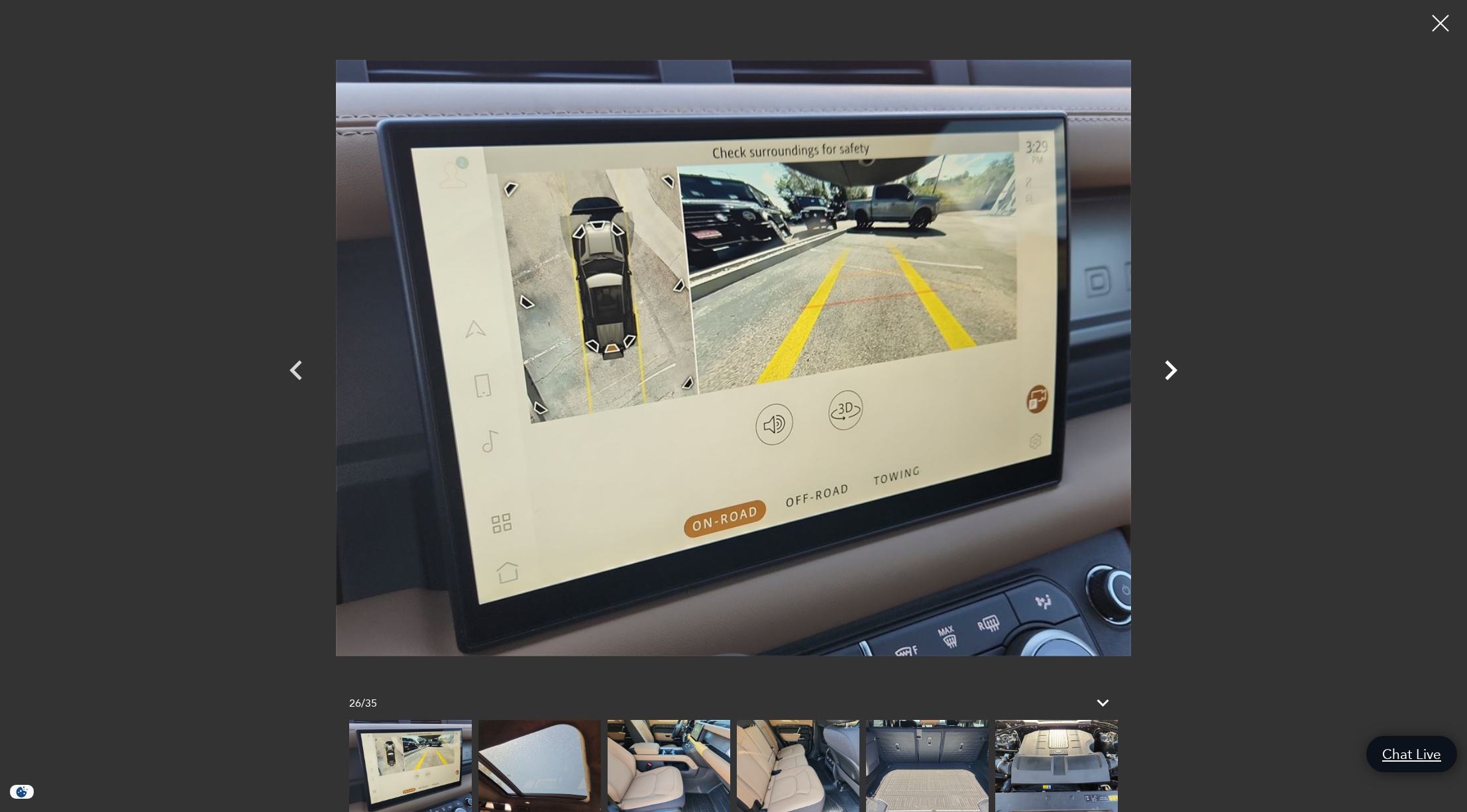
click at [1170, 371] on icon "Next" at bounding box center [1171, 371] width 40 height 40
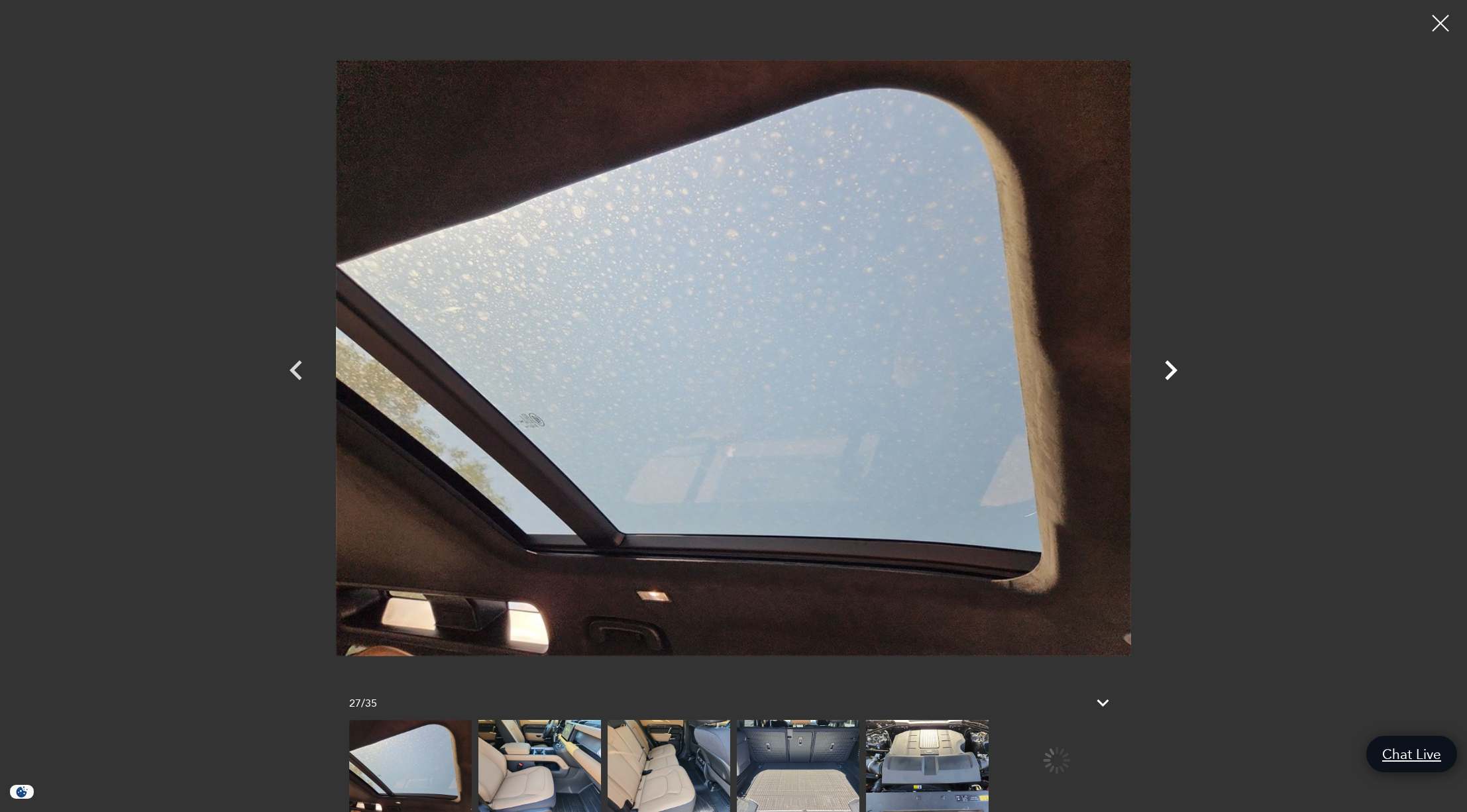
click at [1170, 371] on icon "Next" at bounding box center [1171, 371] width 40 height 40
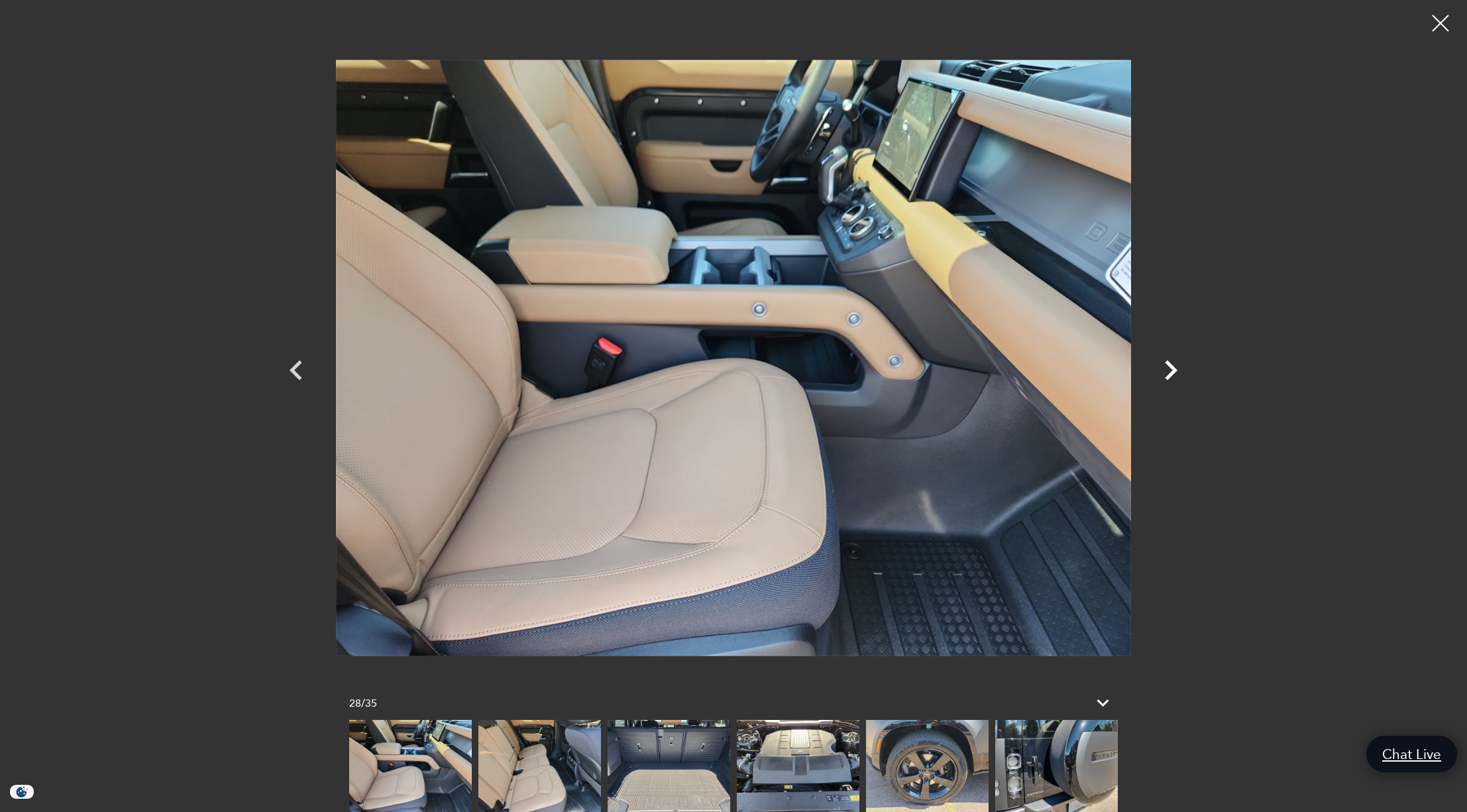
click at [1170, 371] on icon "Next" at bounding box center [1171, 371] width 40 height 40
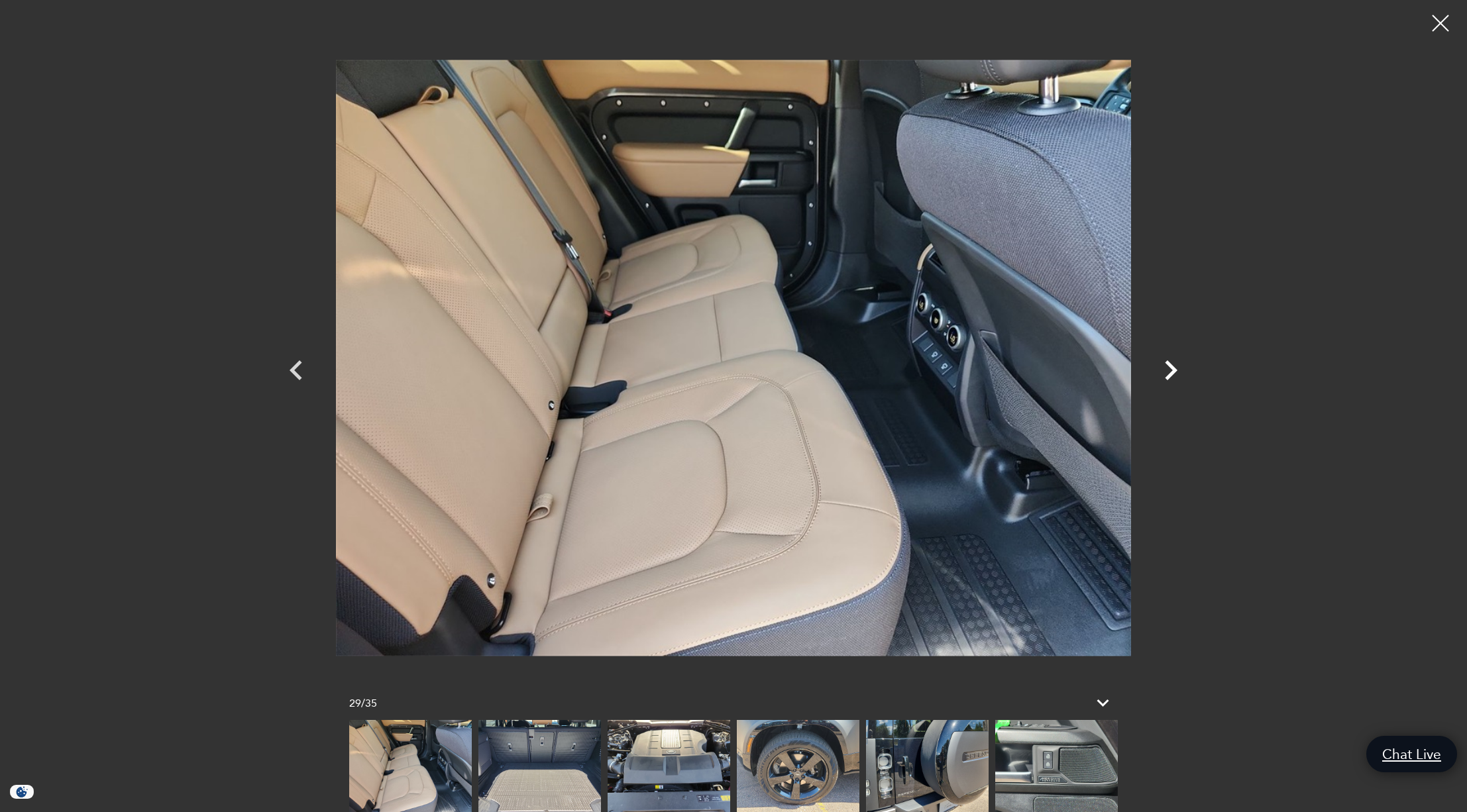
click at [1170, 371] on icon "Next" at bounding box center [1171, 371] width 40 height 40
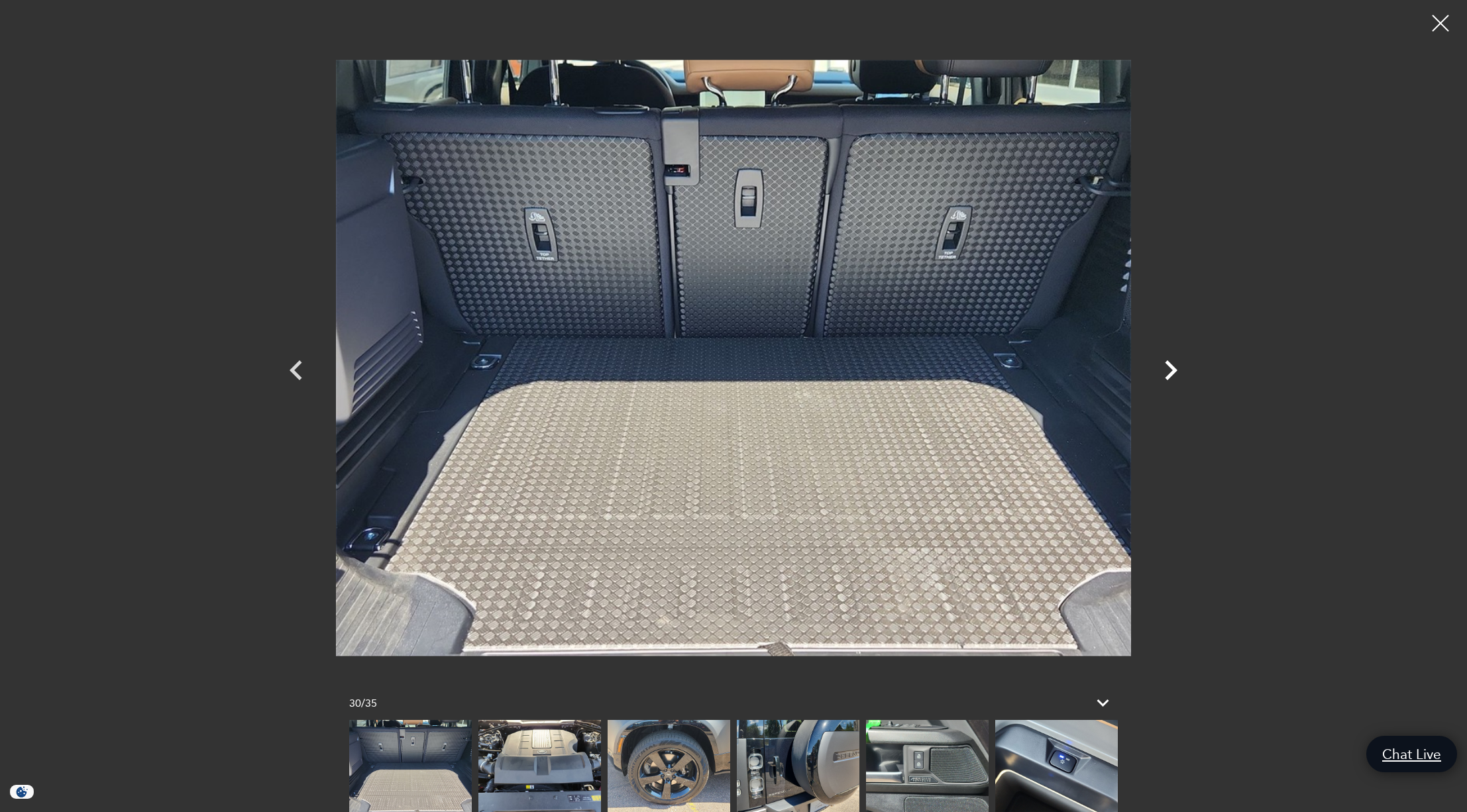
click at [1170, 371] on icon "Next" at bounding box center [1171, 371] width 40 height 40
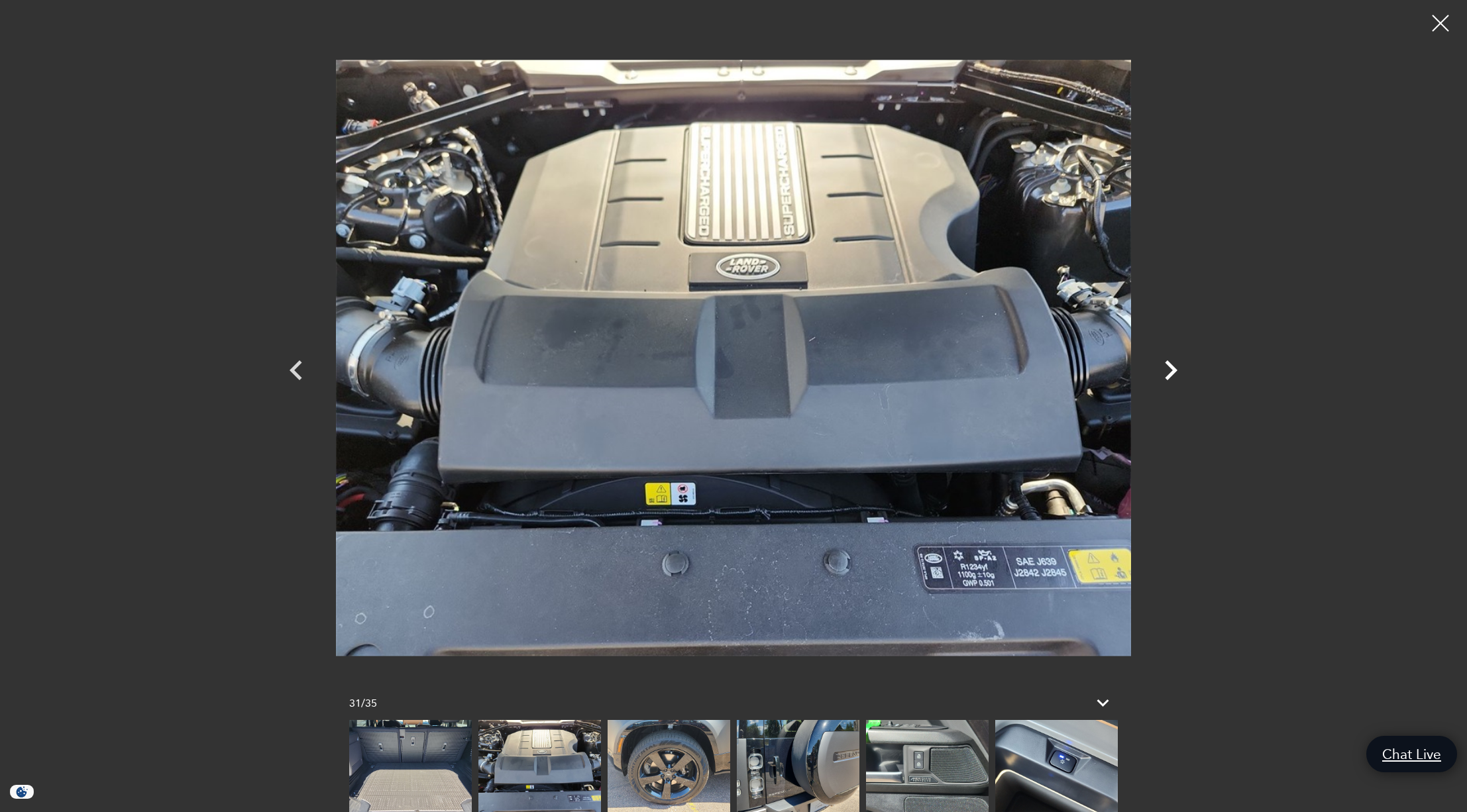
click at [1170, 371] on icon "Next" at bounding box center [1171, 371] width 40 height 40
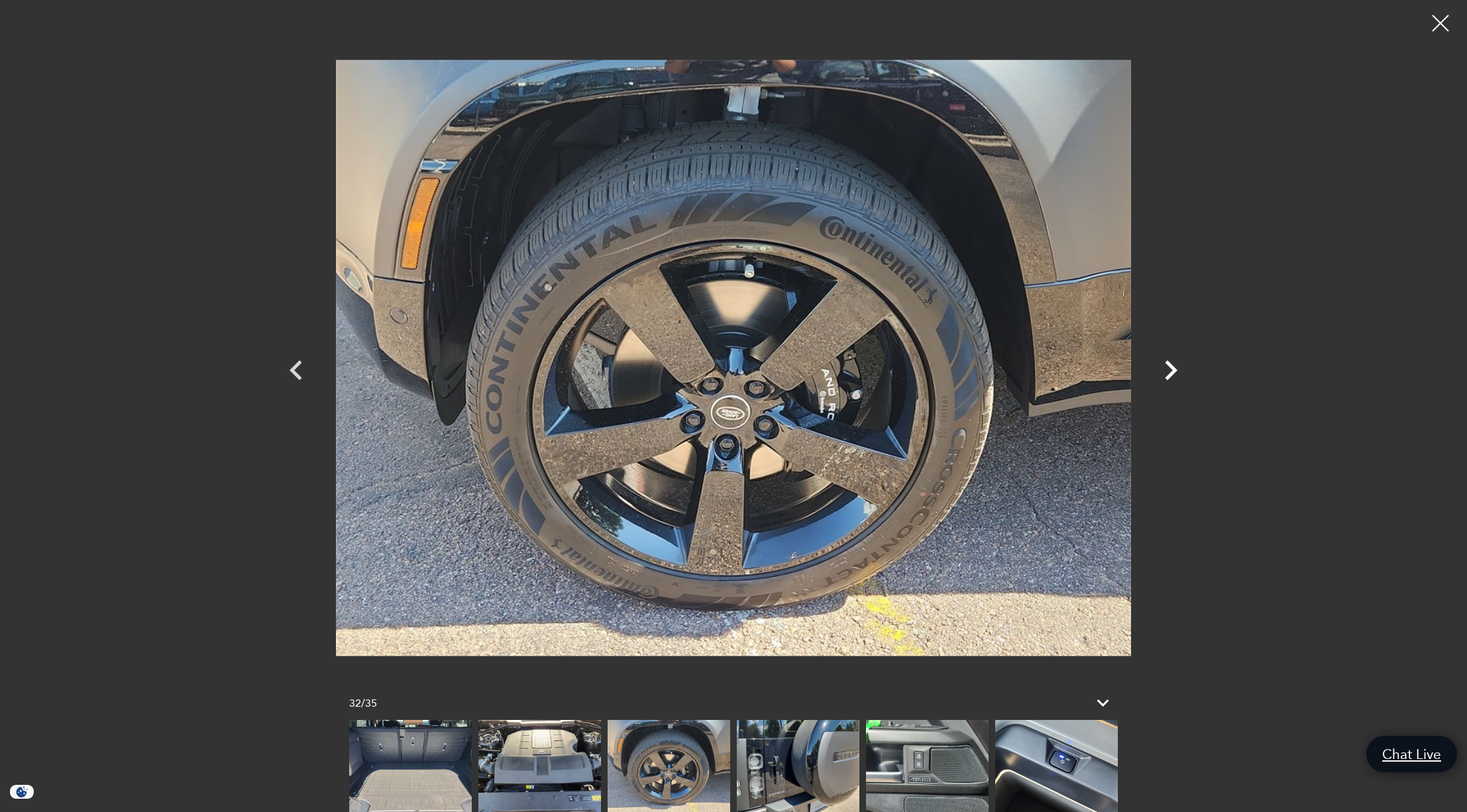
click at [1170, 371] on icon "Next" at bounding box center [1171, 371] width 40 height 40
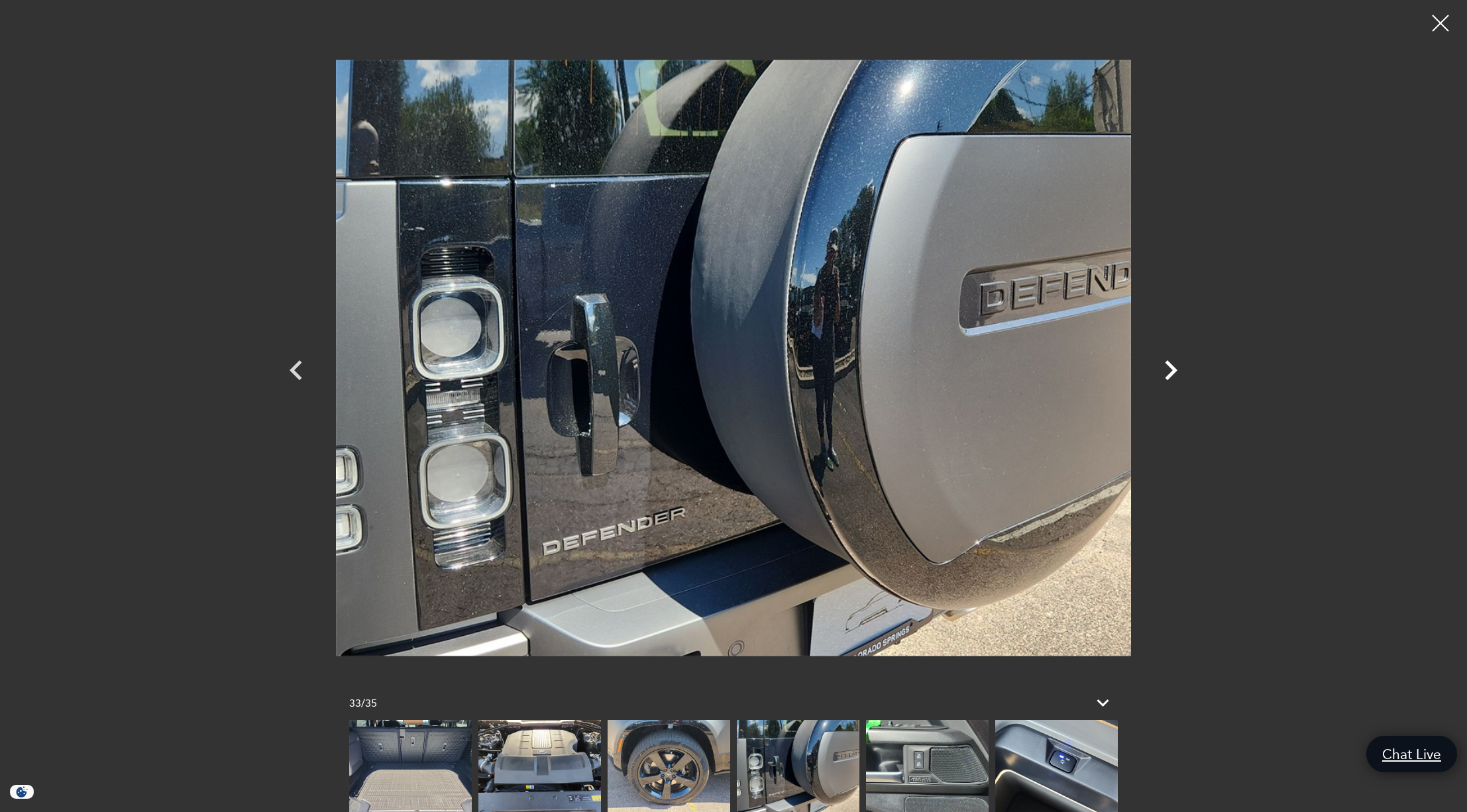
click at [1171, 371] on icon "Next" at bounding box center [1171, 371] width 40 height 40
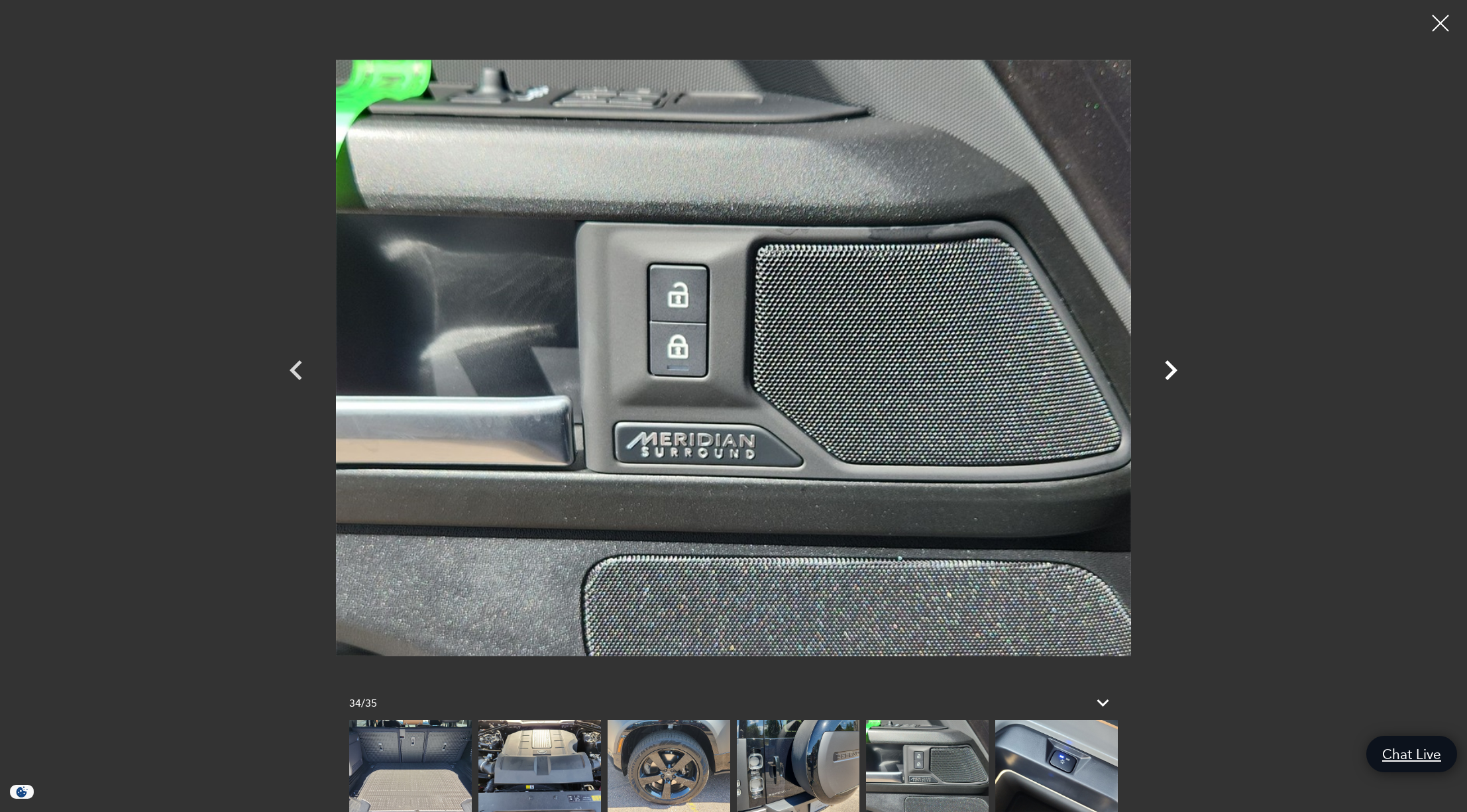
click at [1171, 371] on icon "Next" at bounding box center [1171, 371] width 40 height 40
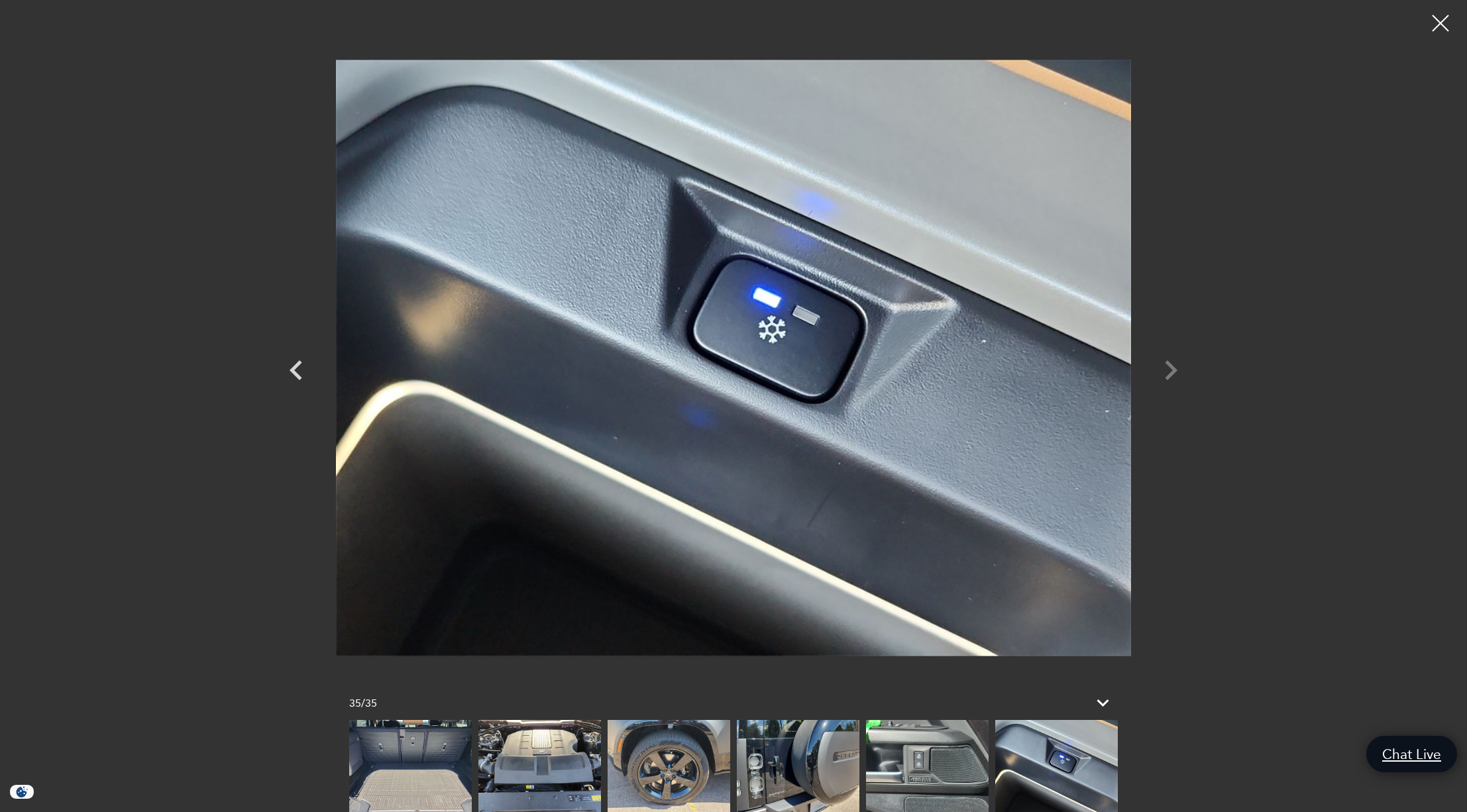
click at [1171, 371] on div at bounding box center [733, 358] width 927 height 696
click at [1175, 371] on div at bounding box center [733, 358] width 927 height 696
click at [1171, 372] on div at bounding box center [733, 358] width 927 height 696
click at [1435, 27] on div at bounding box center [1440, 23] width 35 height 35
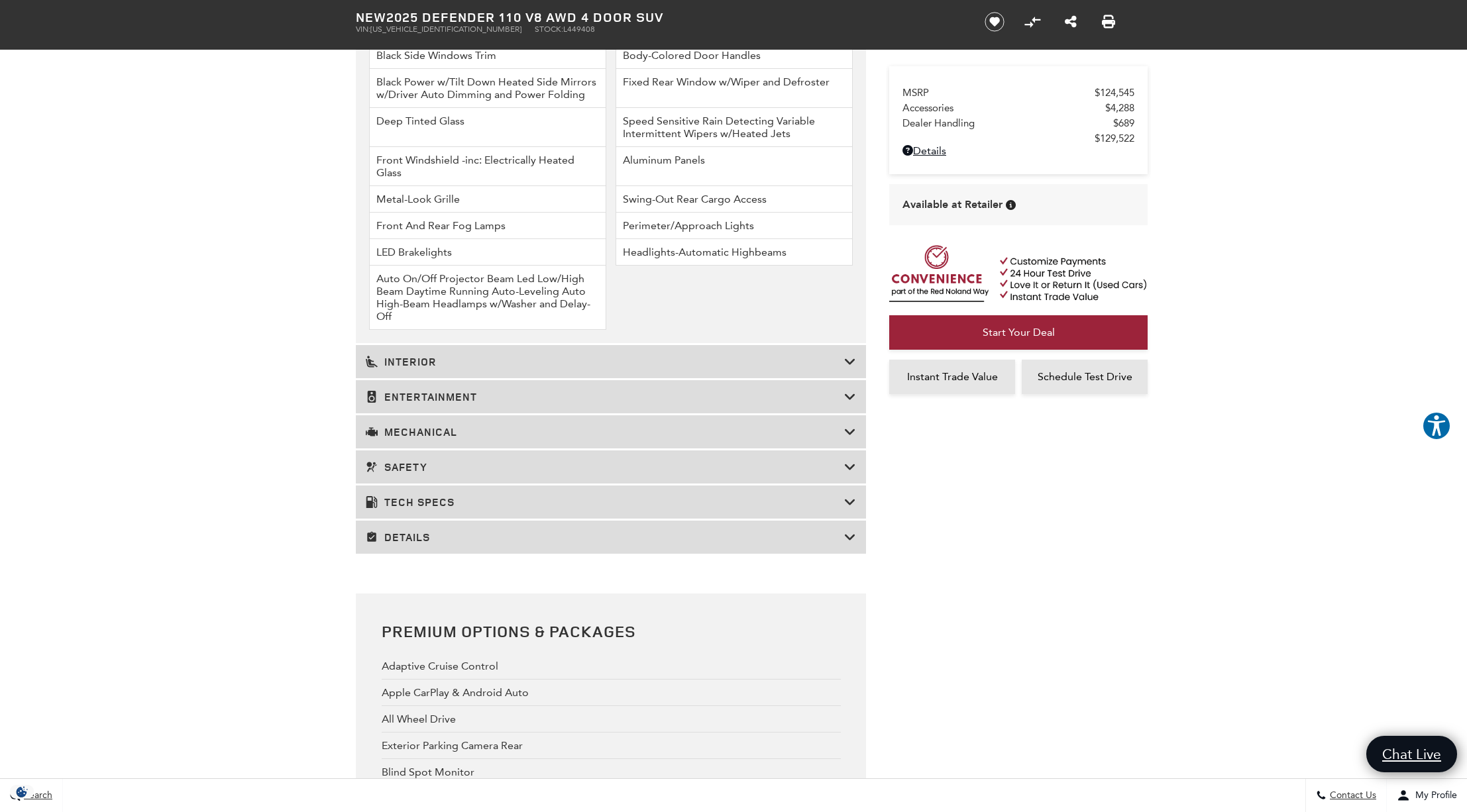
scroll to position [2078, 0]
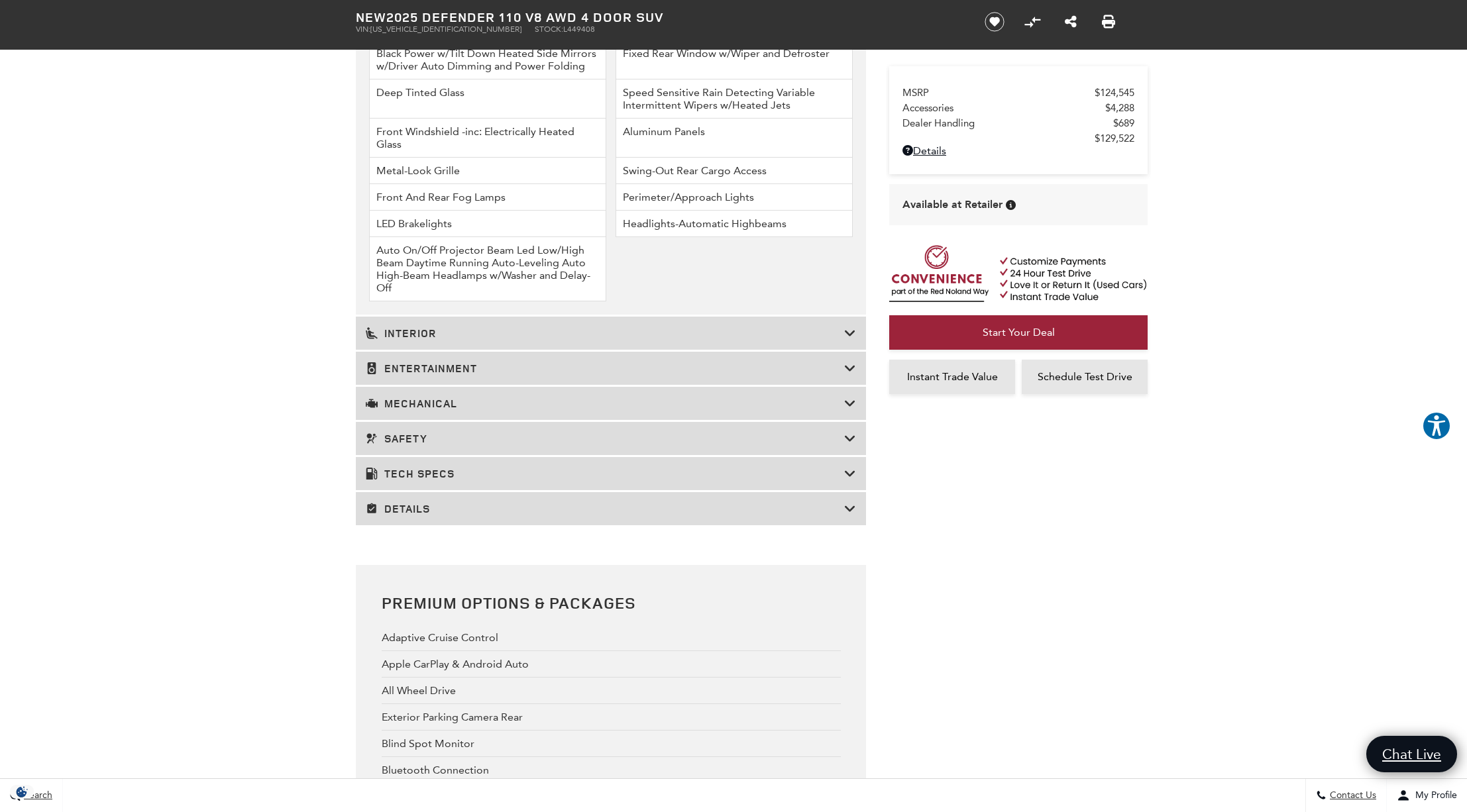
click at [385, 410] on h3 "Mechanical" at bounding box center [605, 404] width 479 height 13
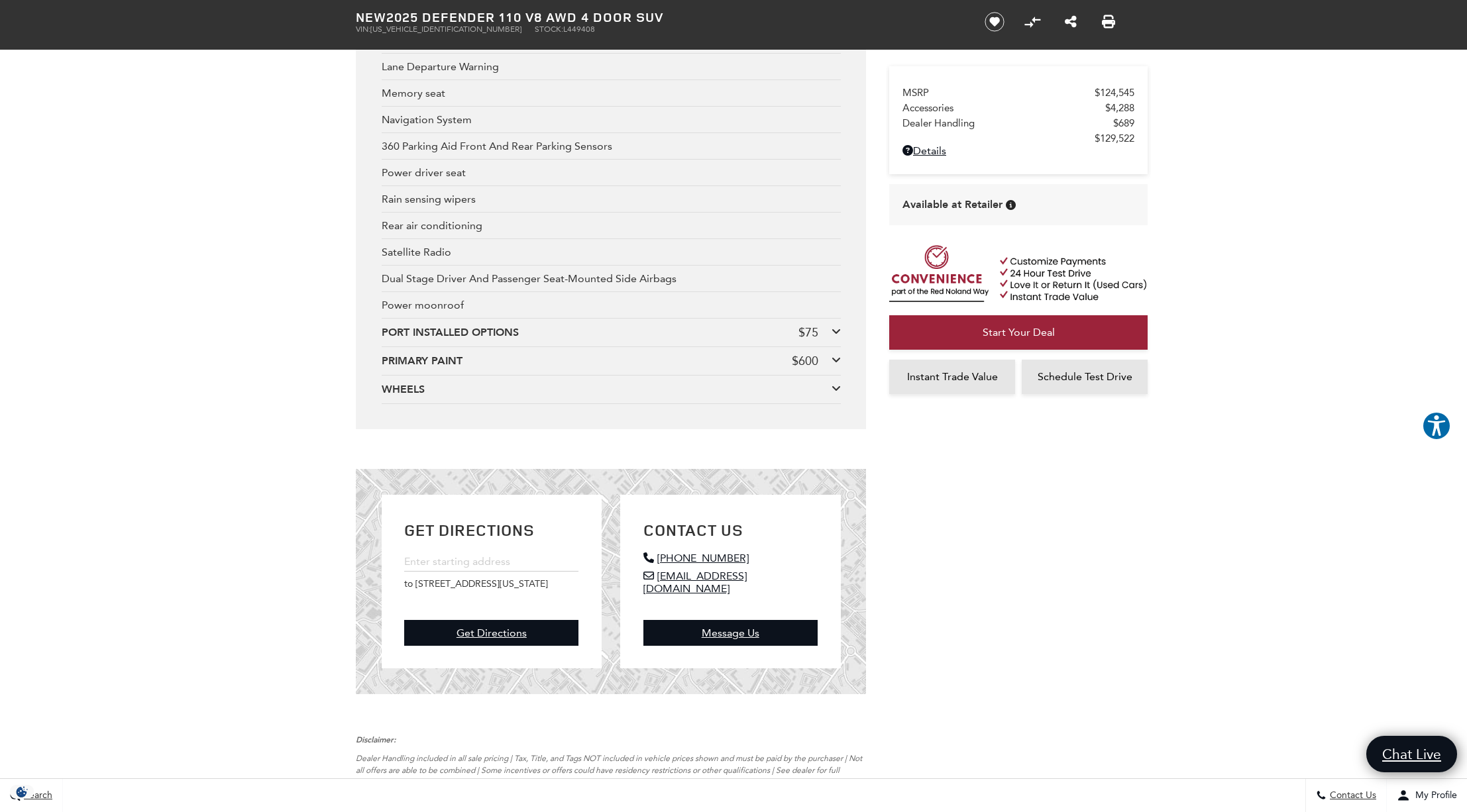
scroll to position [2825, 0]
click at [829, 395] on div "WHEELS" at bounding box center [607, 388] width 450 height 15
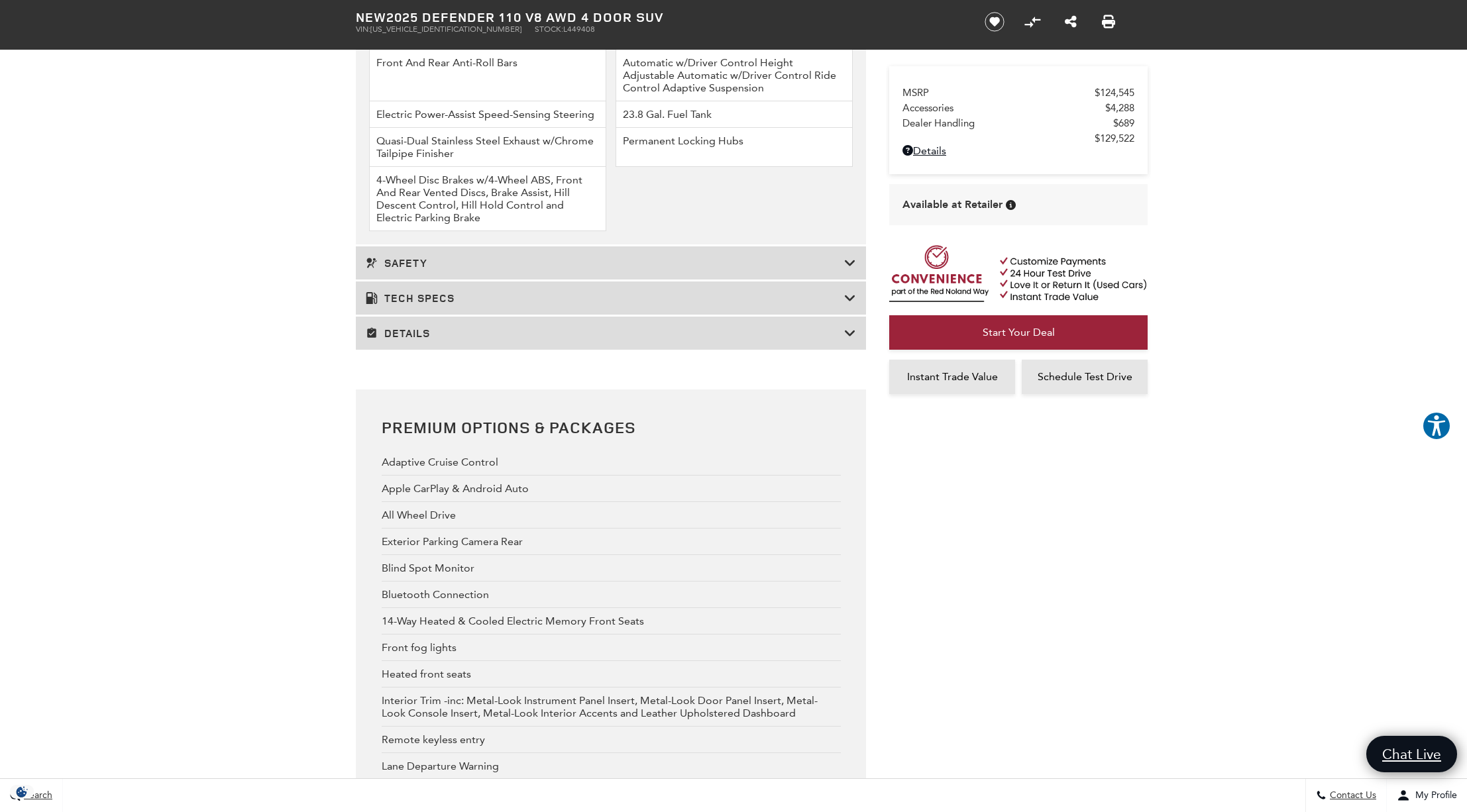
scroll to position [2088, 0]
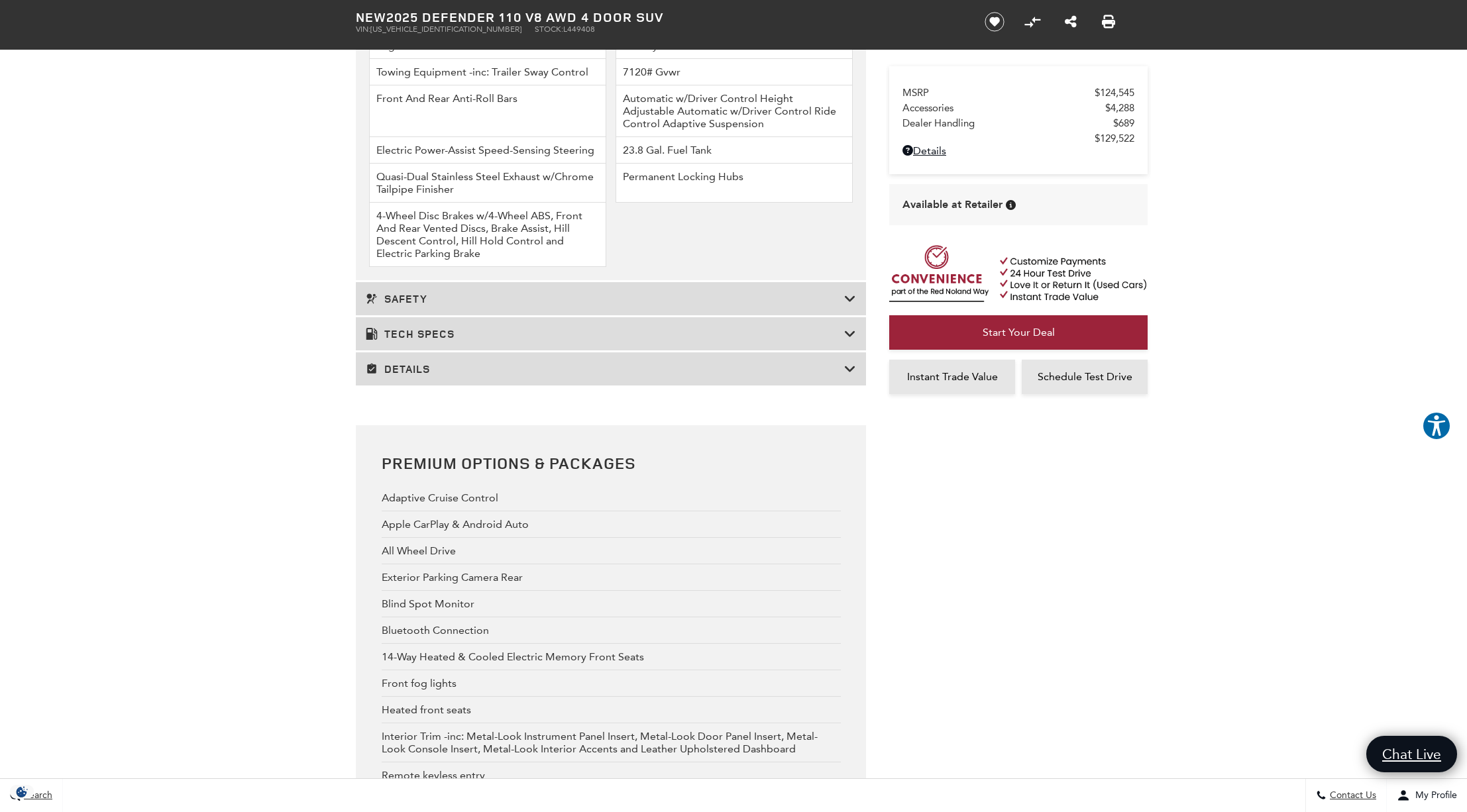
click at [401, 341] on h3 "Tech Specs" at bounding box center [605, 334] width 479 height 13
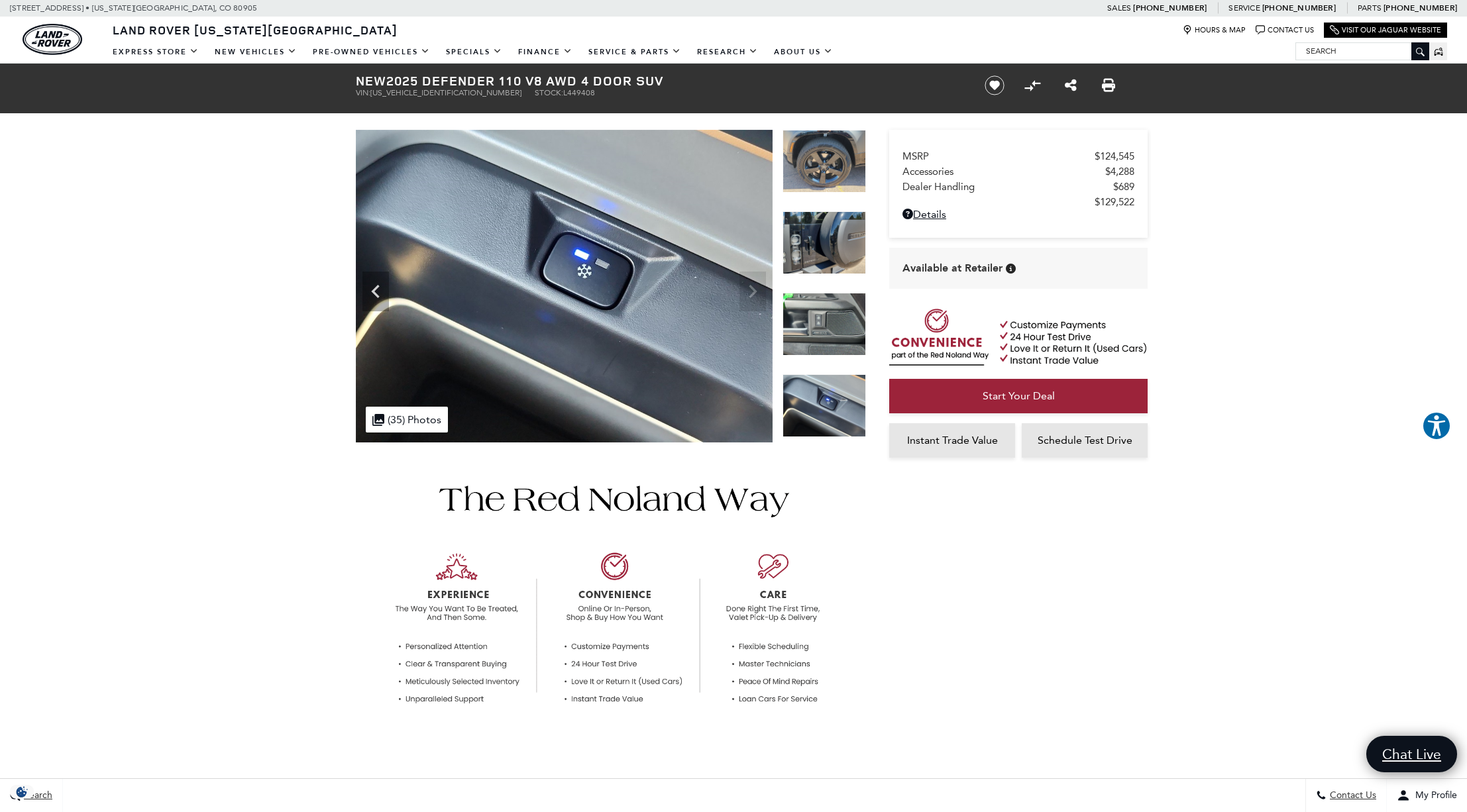
scroll to position [0, 0]
click at [380, 297] on icon "Previous" at bounding box center [376, 292] width 27 height 27
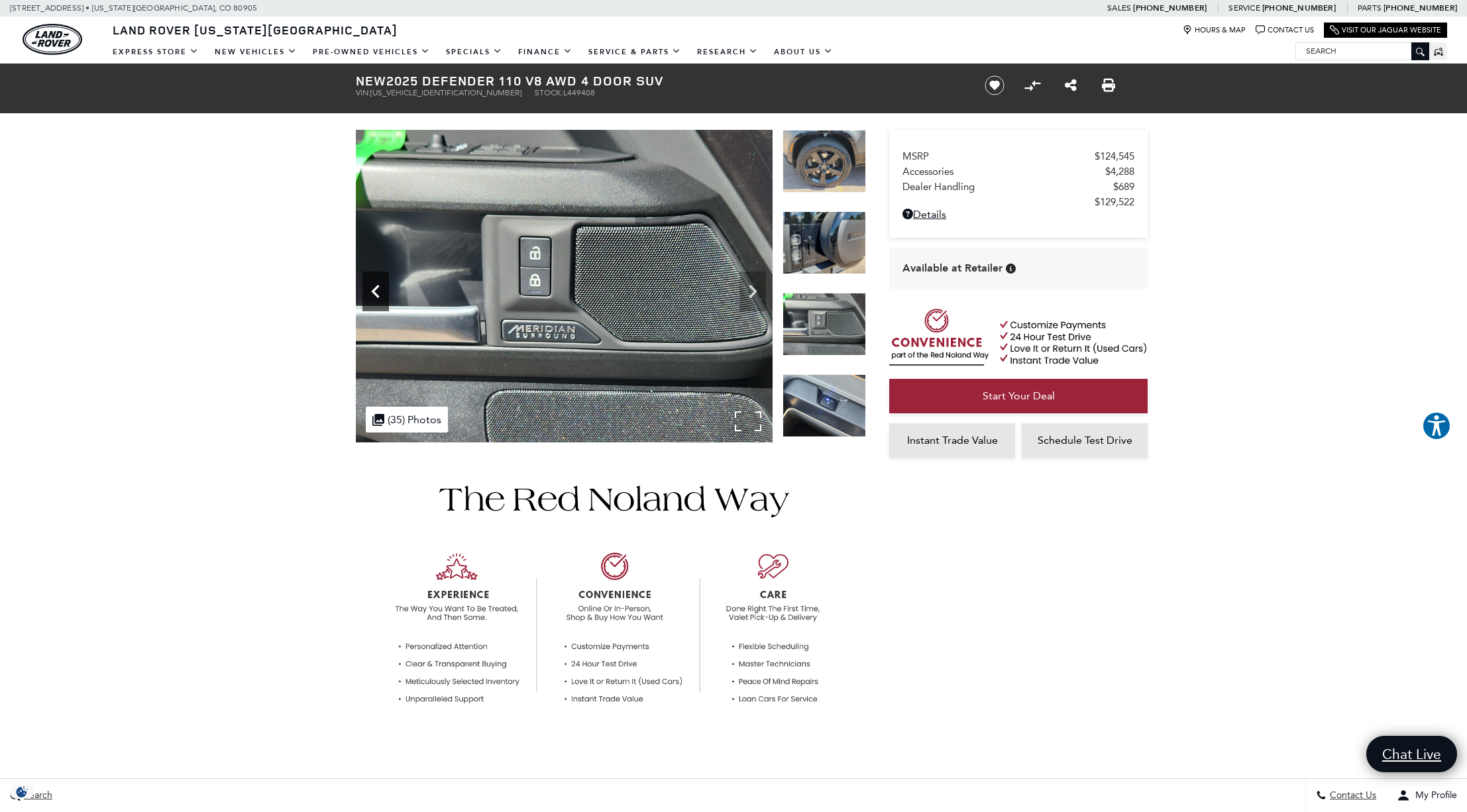
click at [380, 297] on icon "Previous" at bounding box center [376, 292] width 27 height 27
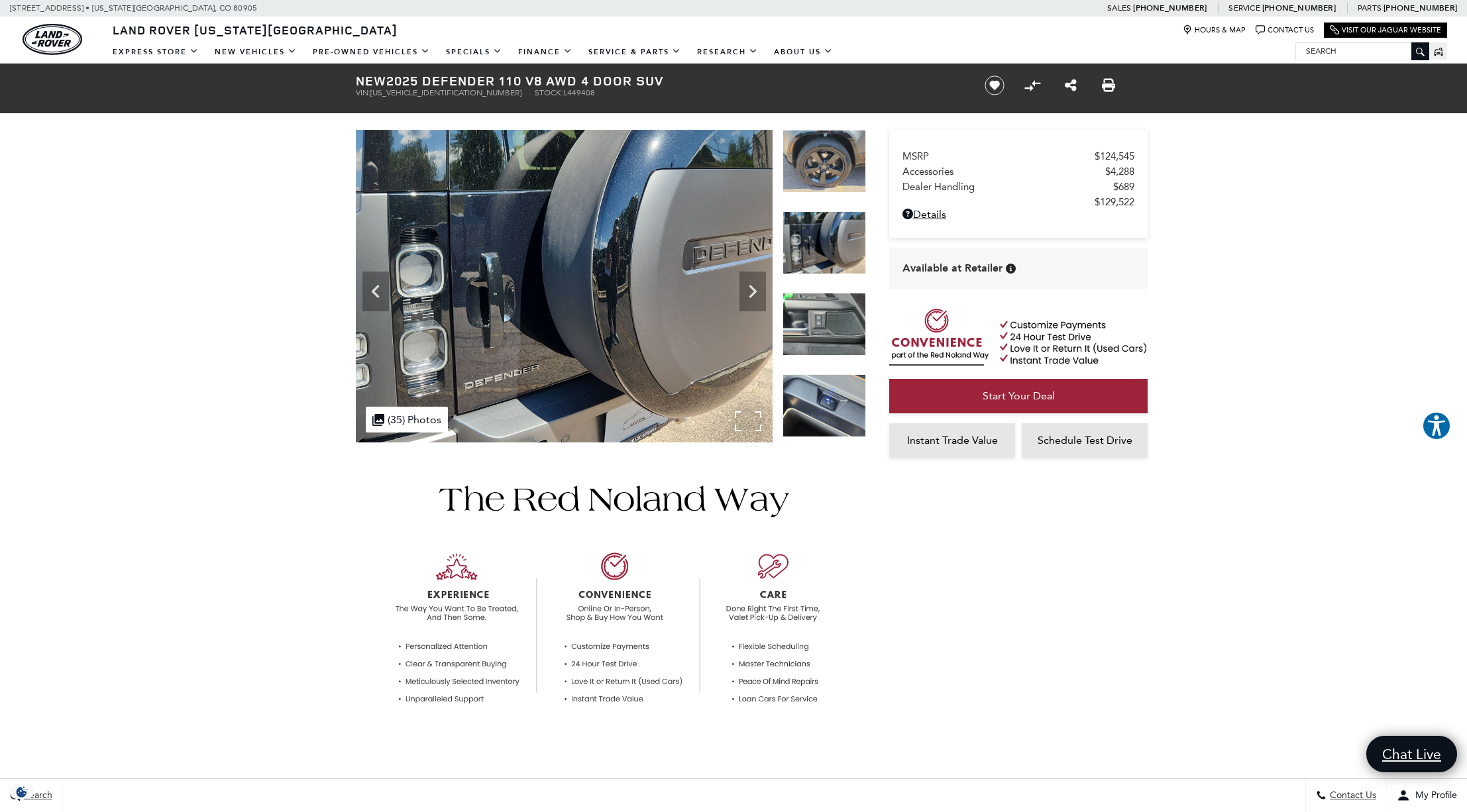
click at [752, 426] on img at bounding box center [564, 286] width 417 height 313
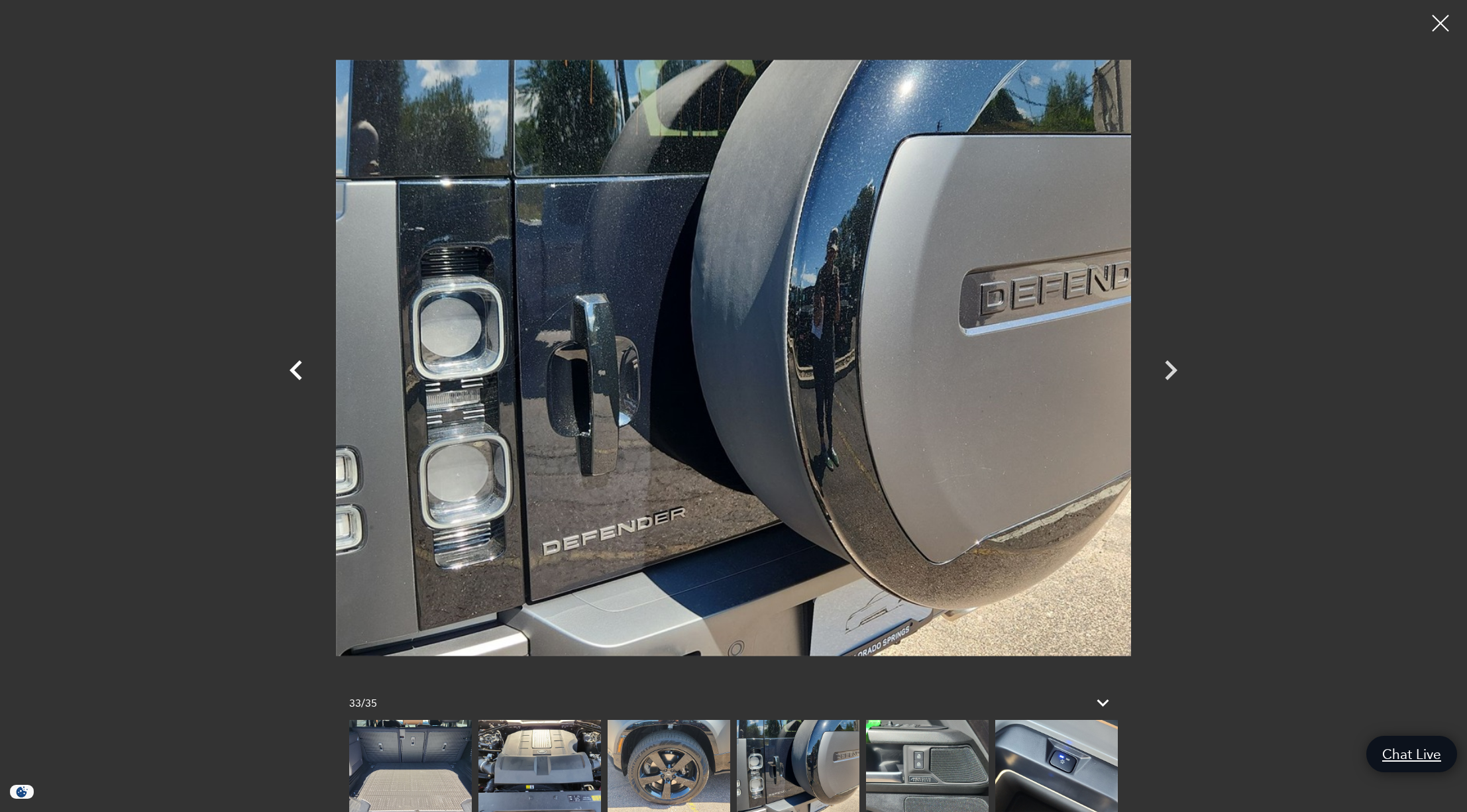
click at [294, 366] on icon "Previous" at bounding box center [296, 371] width 13 height 20
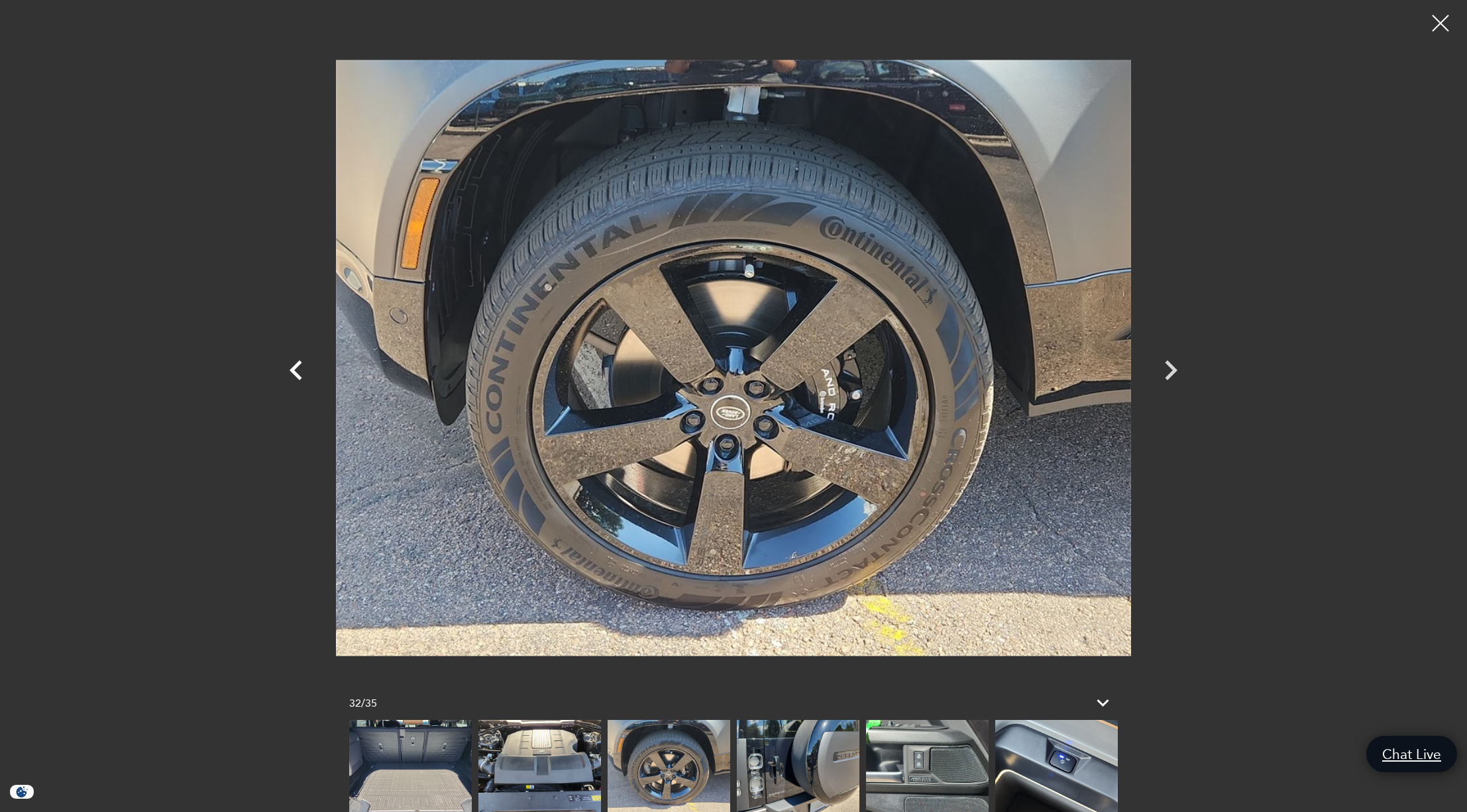
click at [295, 367] on icon "Previous" at bounding box center [296, 371] width 13 height 20
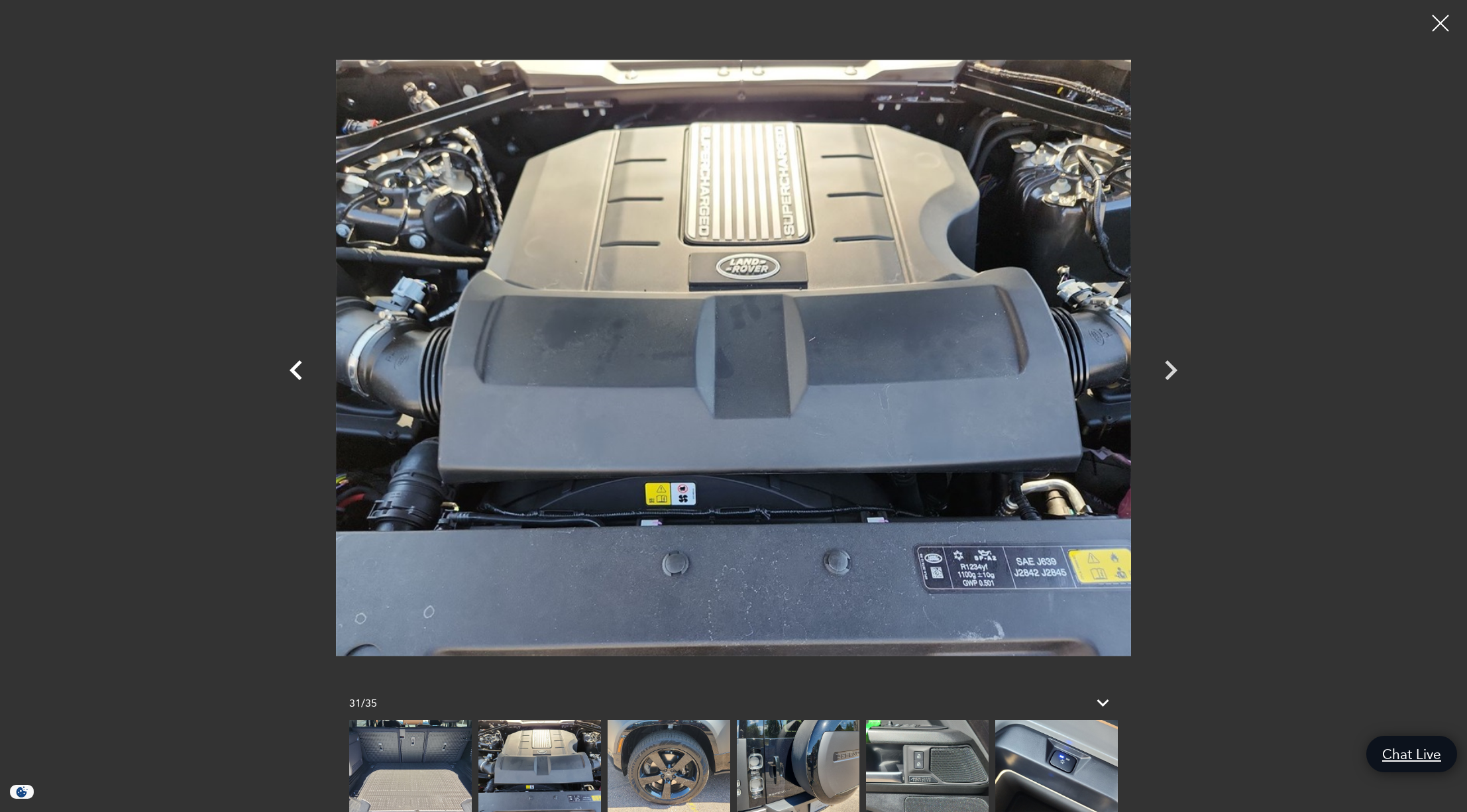
click at [295, 367] on icon "Previous" at bounding box center [296, 371] width 13 height 20
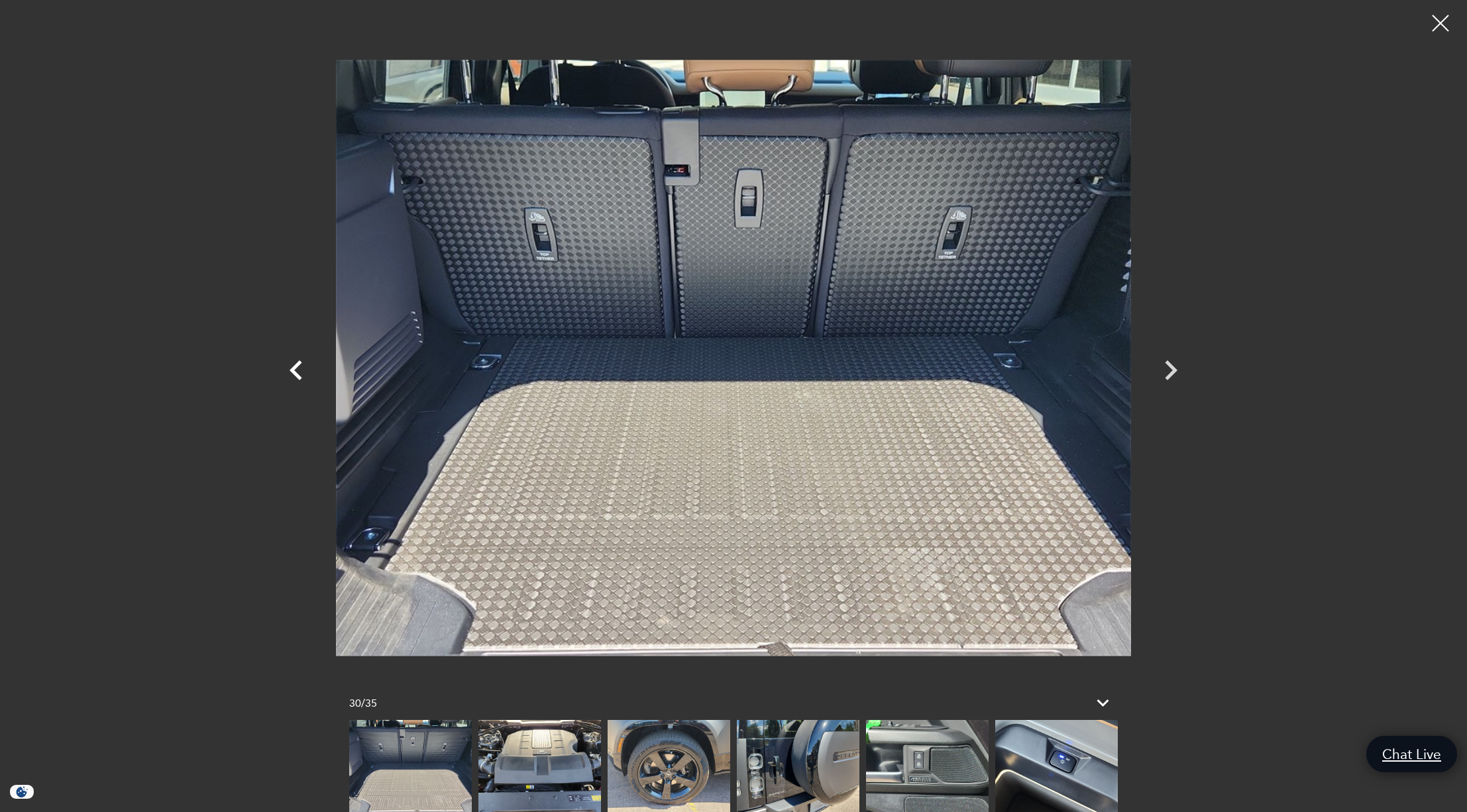
click at [295, 367] on icon "Previous" at bounding box center [296, 371] width 13 height 20
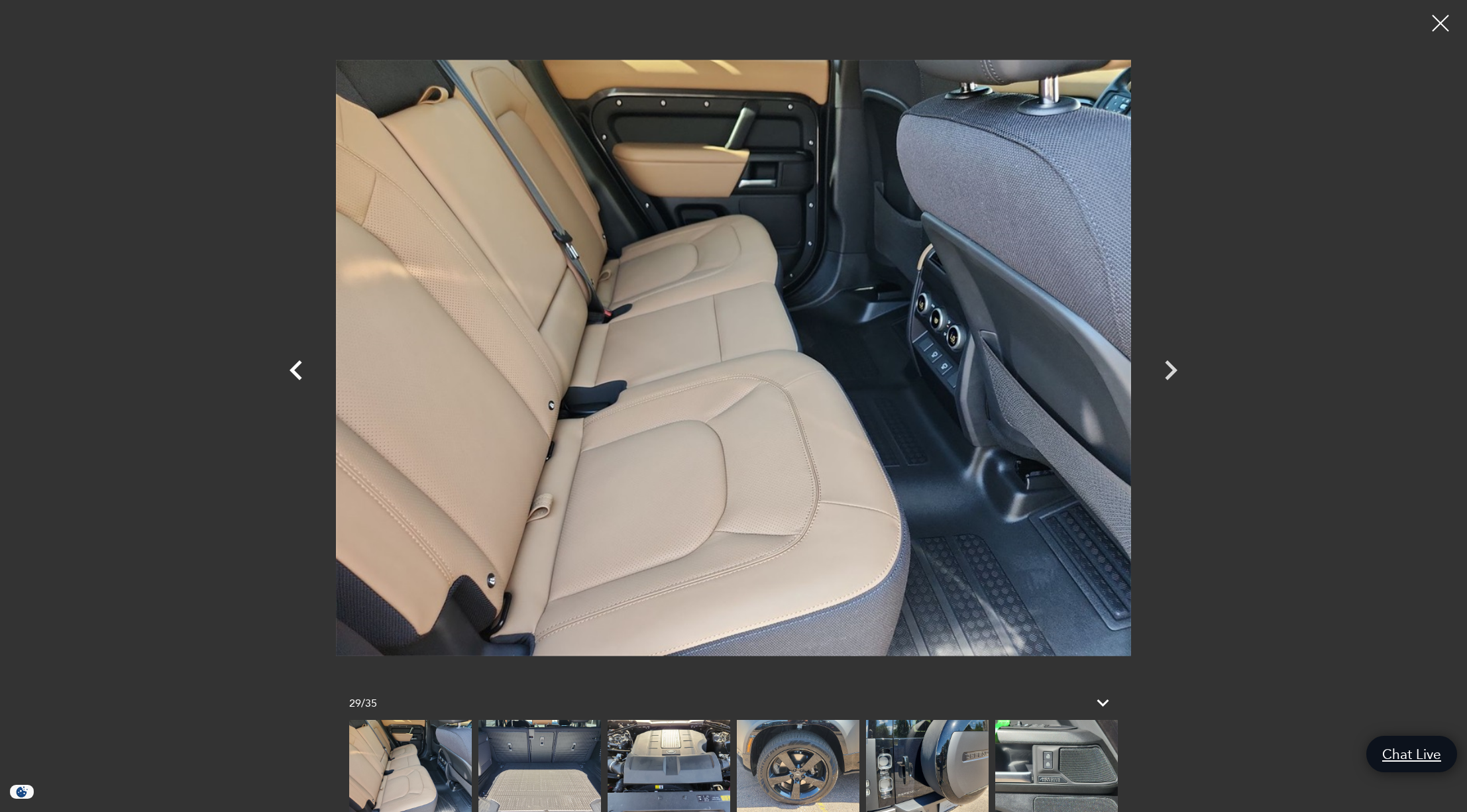
click at [295, 367] on icon "Previous" at bounding box center [296, 371] width 13 height 20
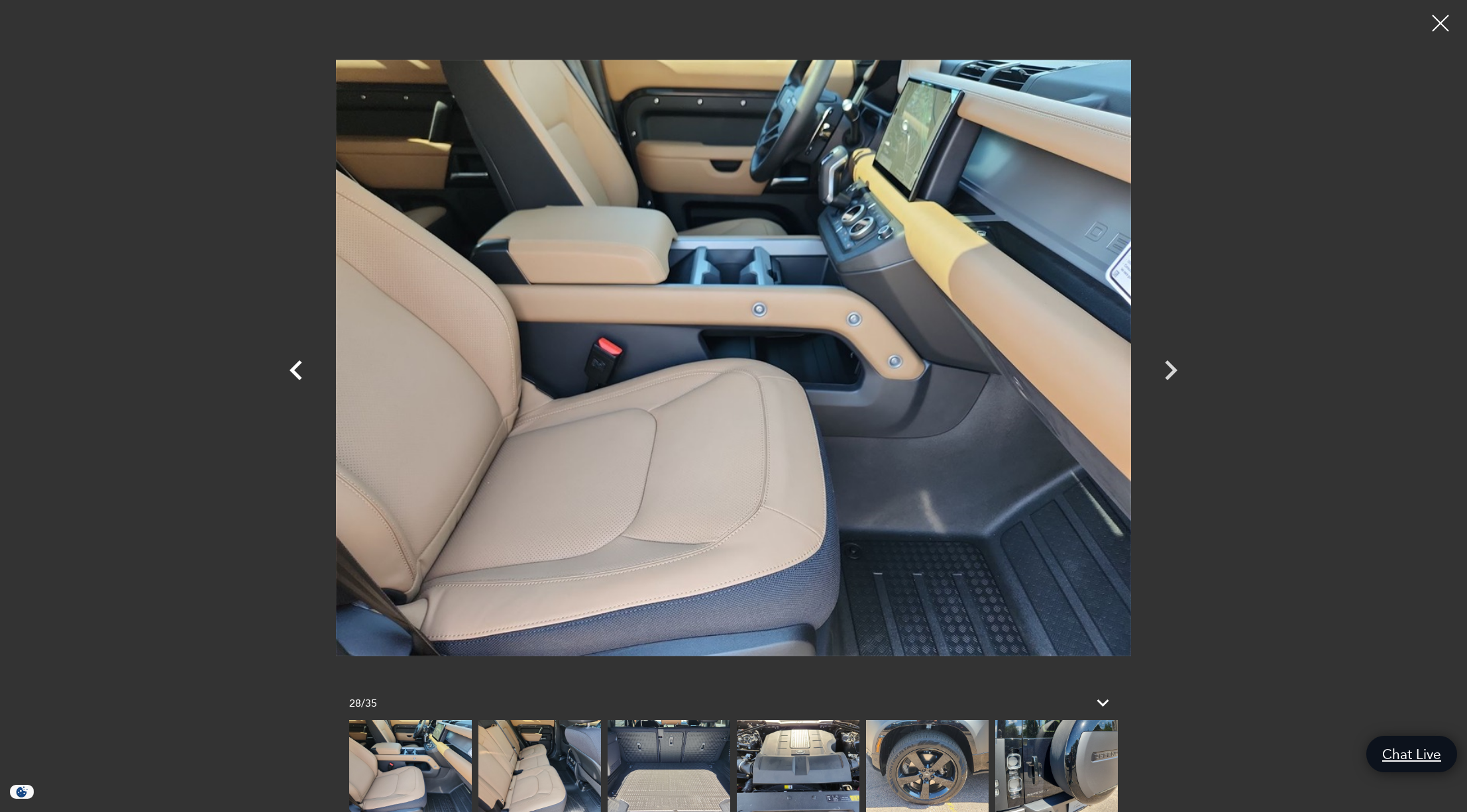
click at [295, 367] on icon "Previous" at bounding box center [296, 371] width 13 height 20
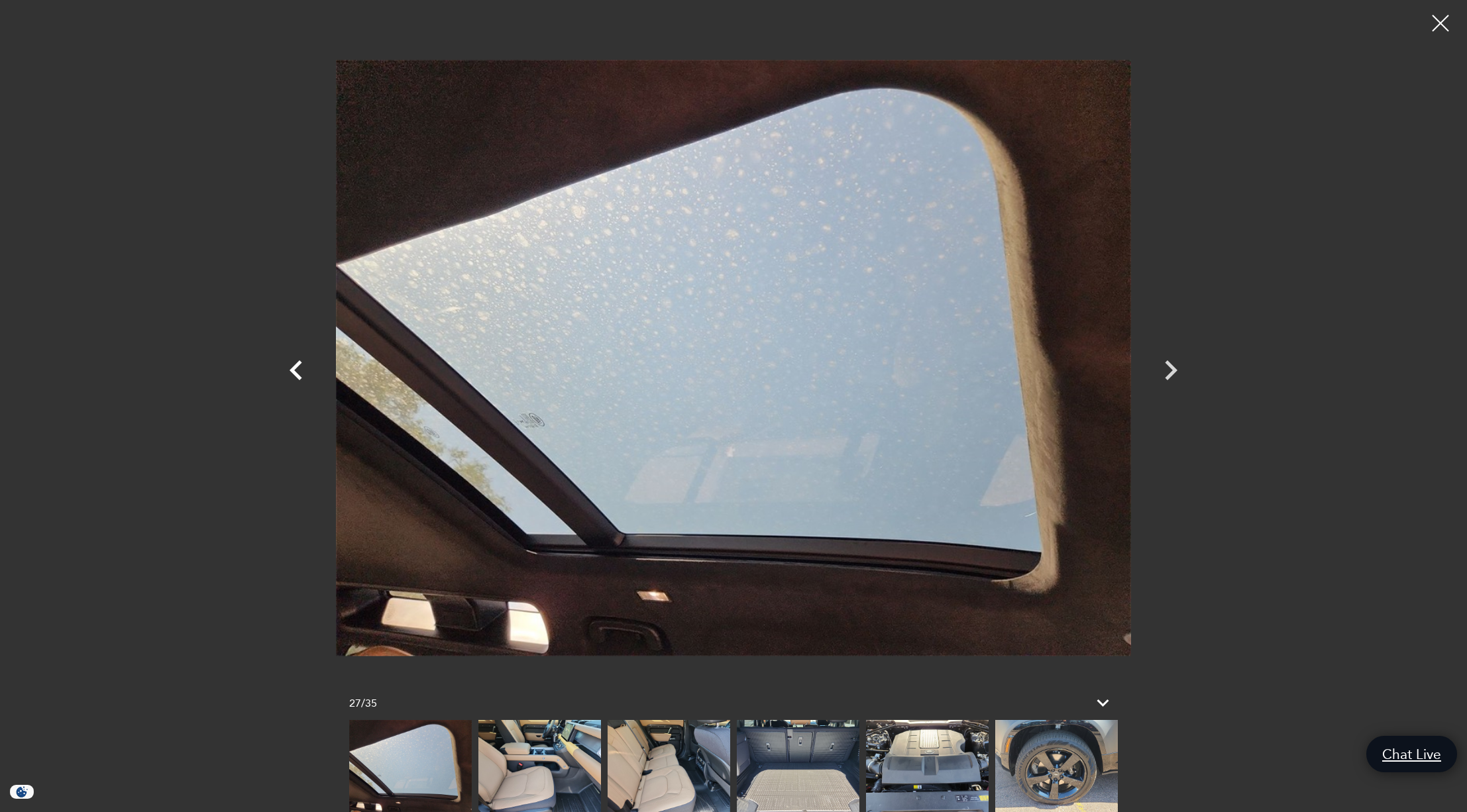
click at [295, 367] on icon "Previous" at bounding box center [296, 371] width 13 height 20
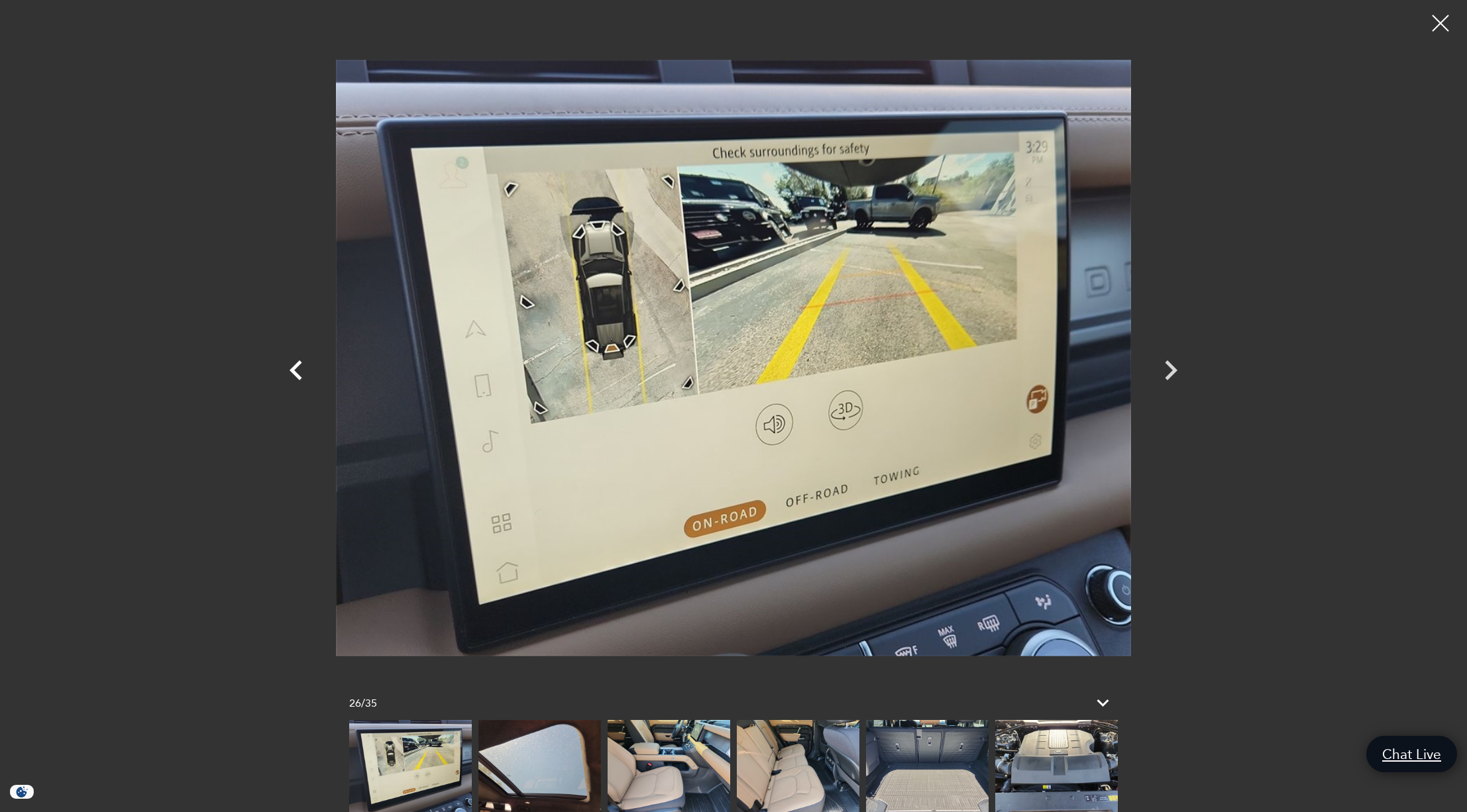
click at [295, 367] on icon "Previous" at bounding box center [296, 371] width 13 height 20
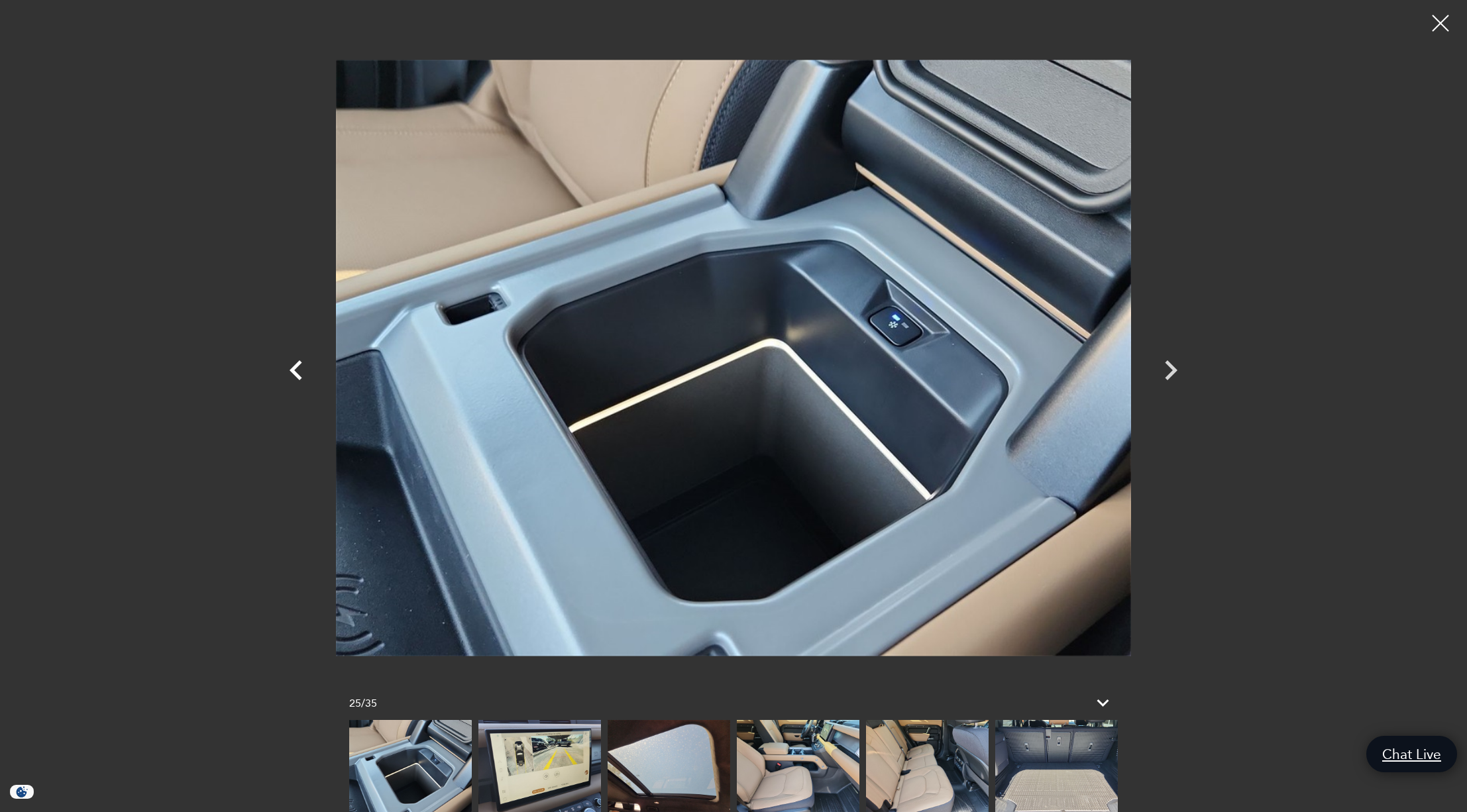
click at [295, 367] on icon "Previous" at bounding box center [296, 371] width 13 height 20
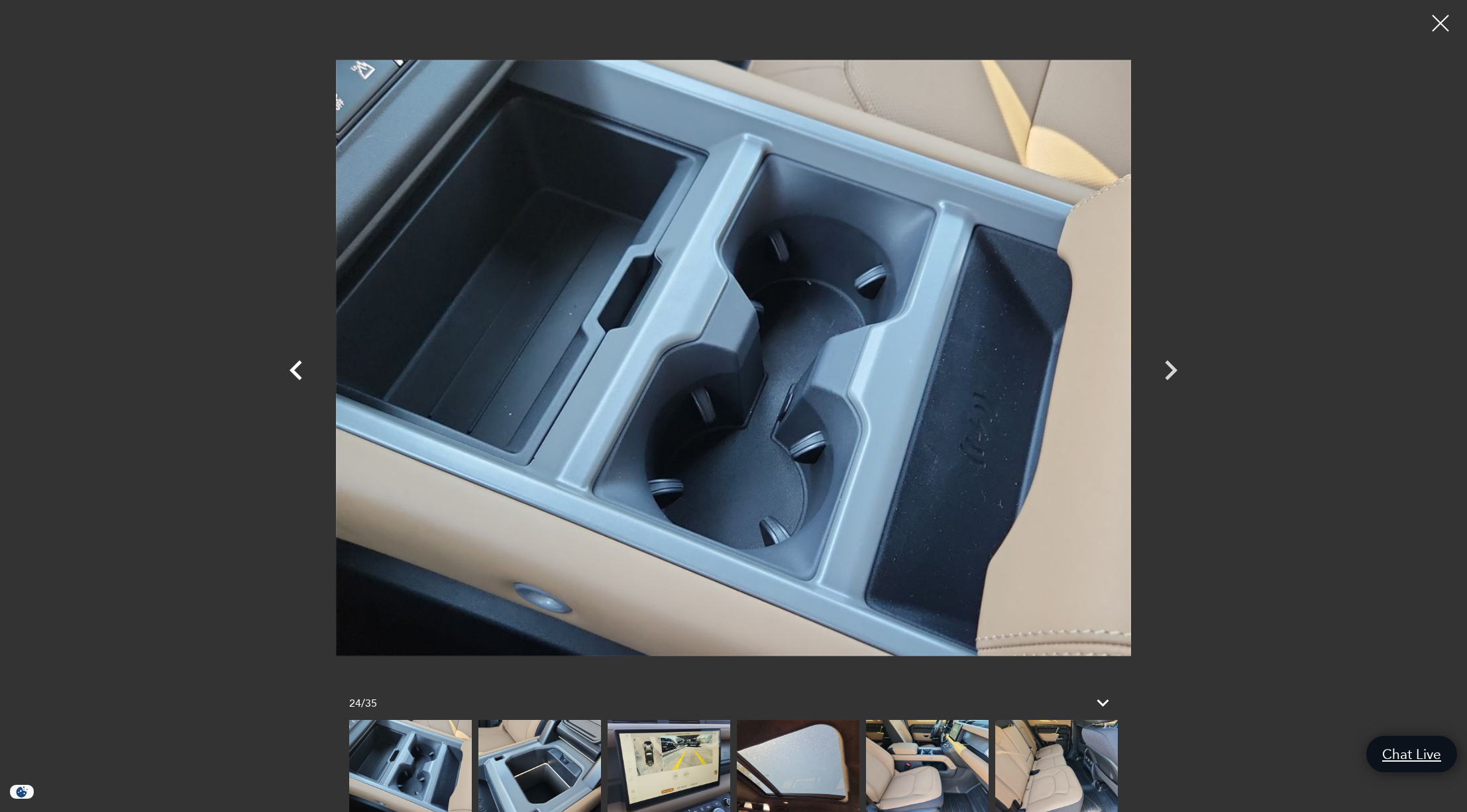
click at [295, 367] on icon "Previous" at bounding box center [296, 371] width 13 height 20
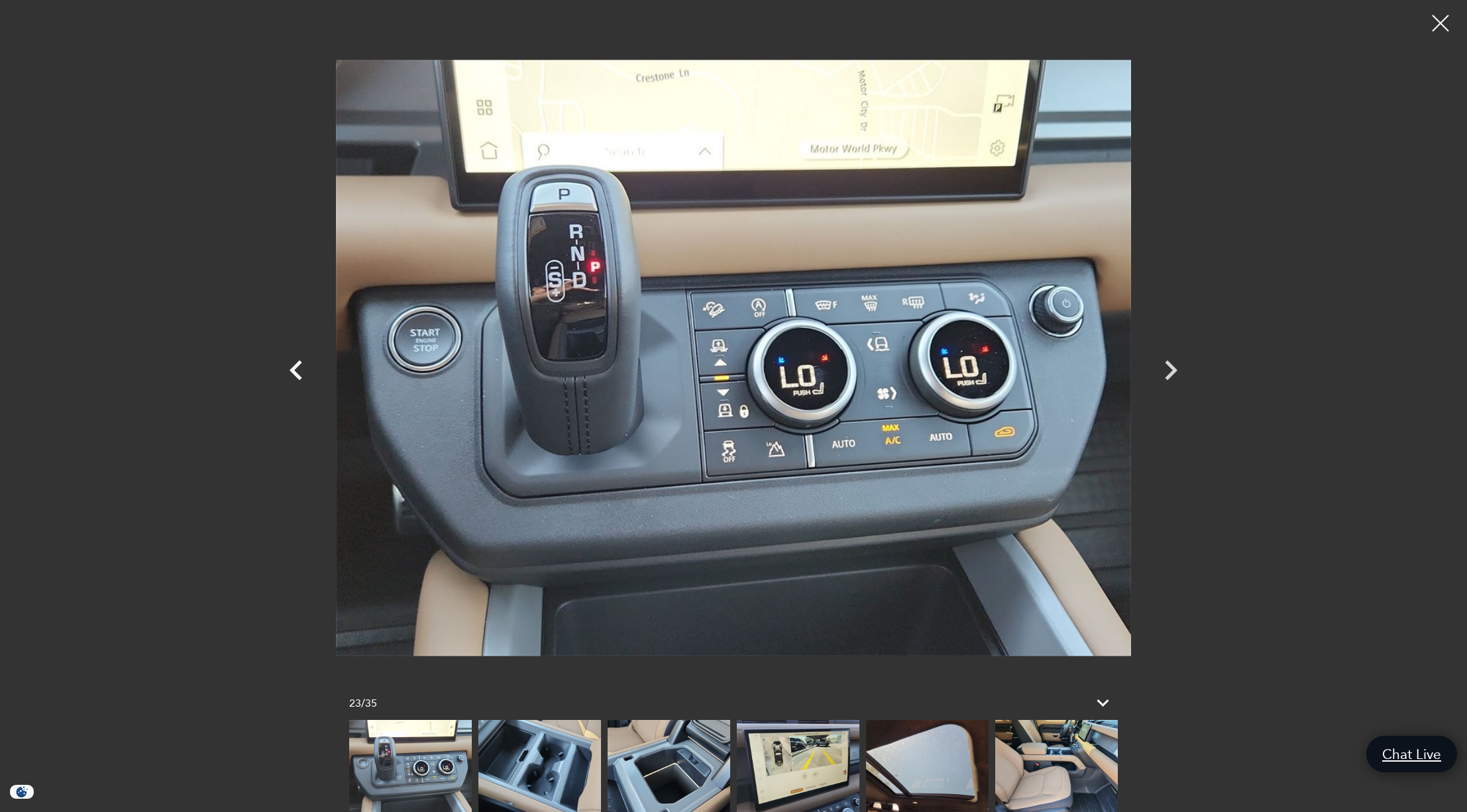
click at [295, 367] on icon "Previous" at bounding box center [296, 371] width 13 height 20
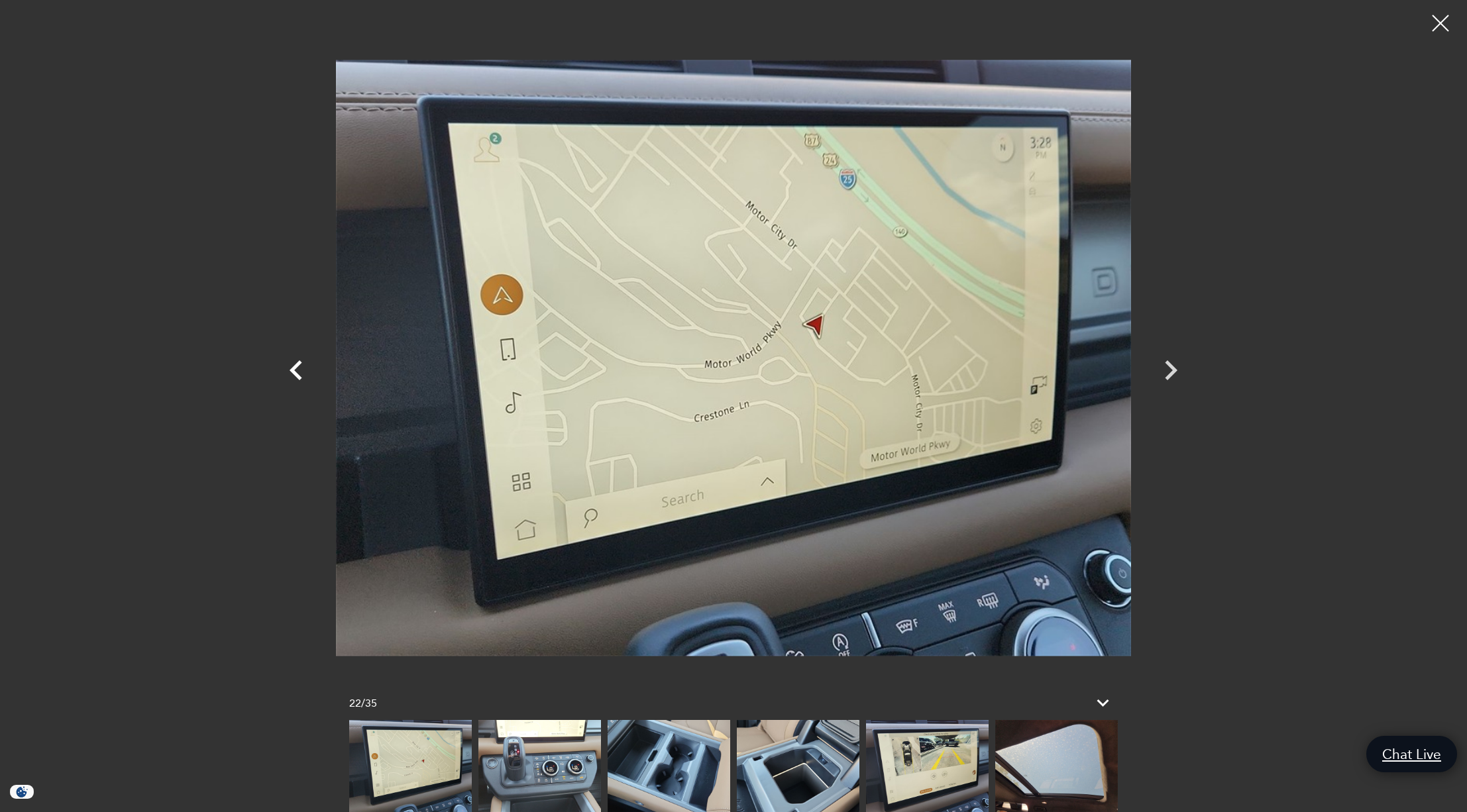
click at [295, 367] on icon "Previous" at bounding box center [296, 371] width 13 height 20
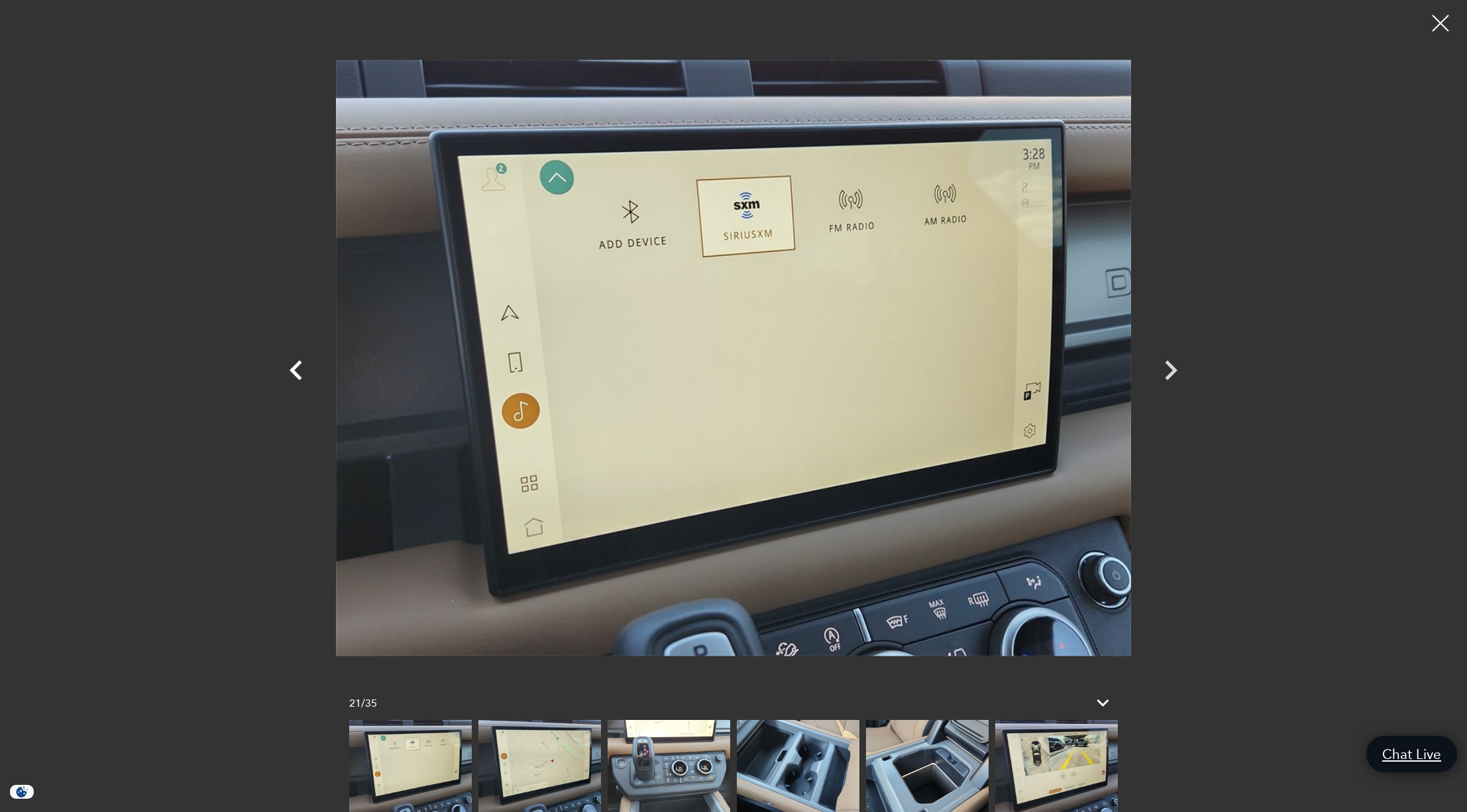
click at [295, 367] on icon "Previous" at bounding box center [296, 371] width 13 height 20
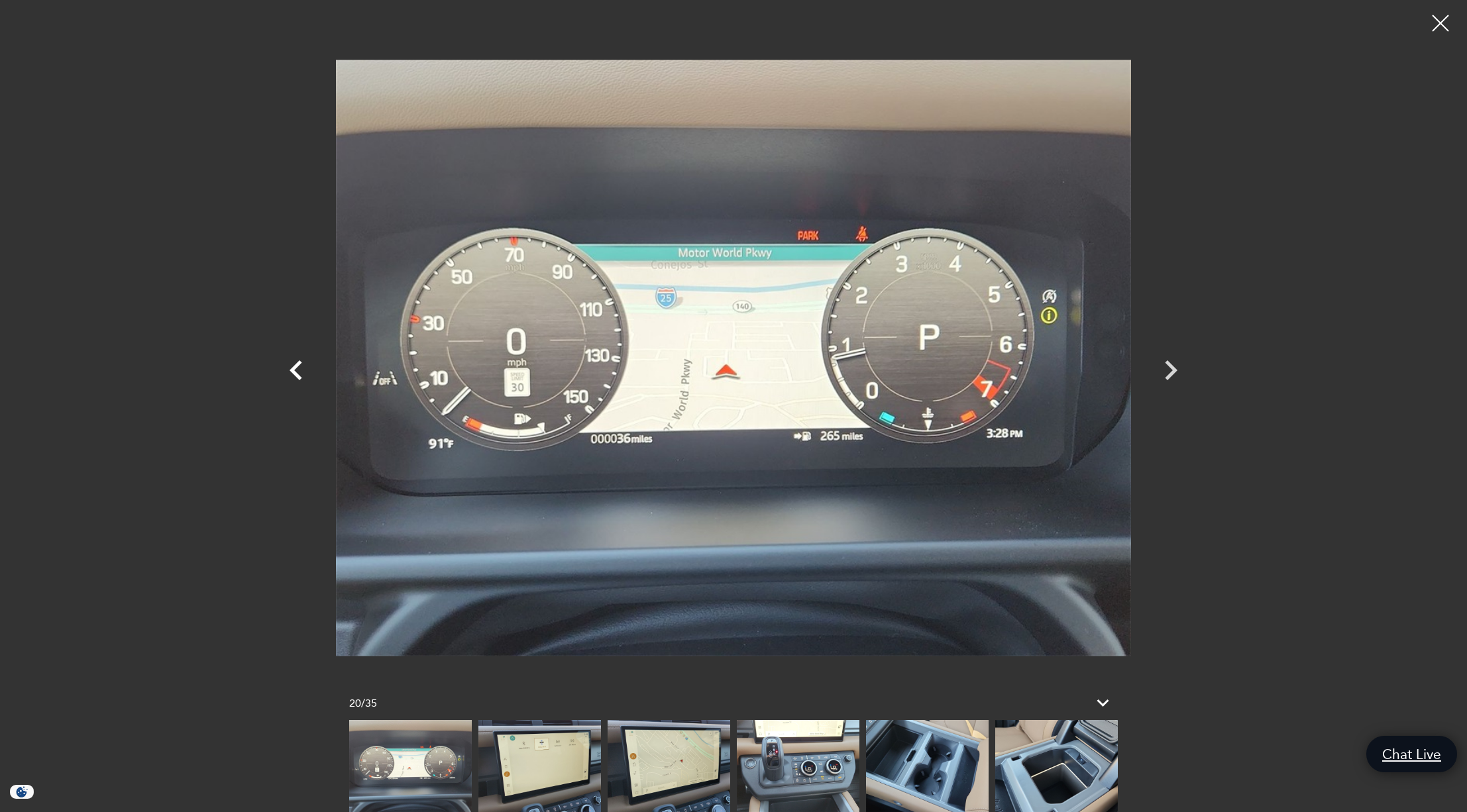
click at [295, 367] on icon "Previous" at bounding box center [296, 371] width 13 height 20
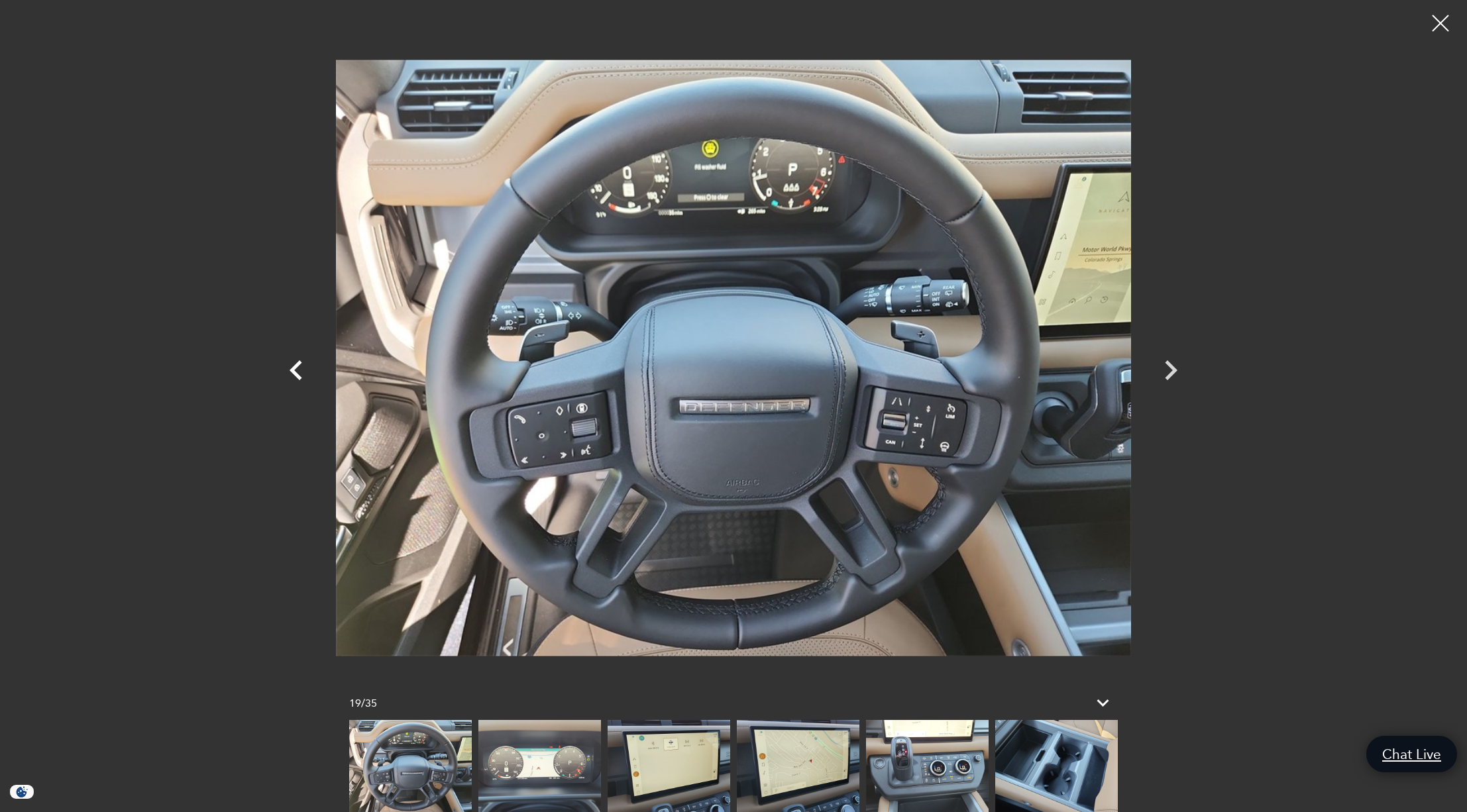
click at [295, 367] on icon "Previous" at bounding box center [296, 371] width 13 height 20
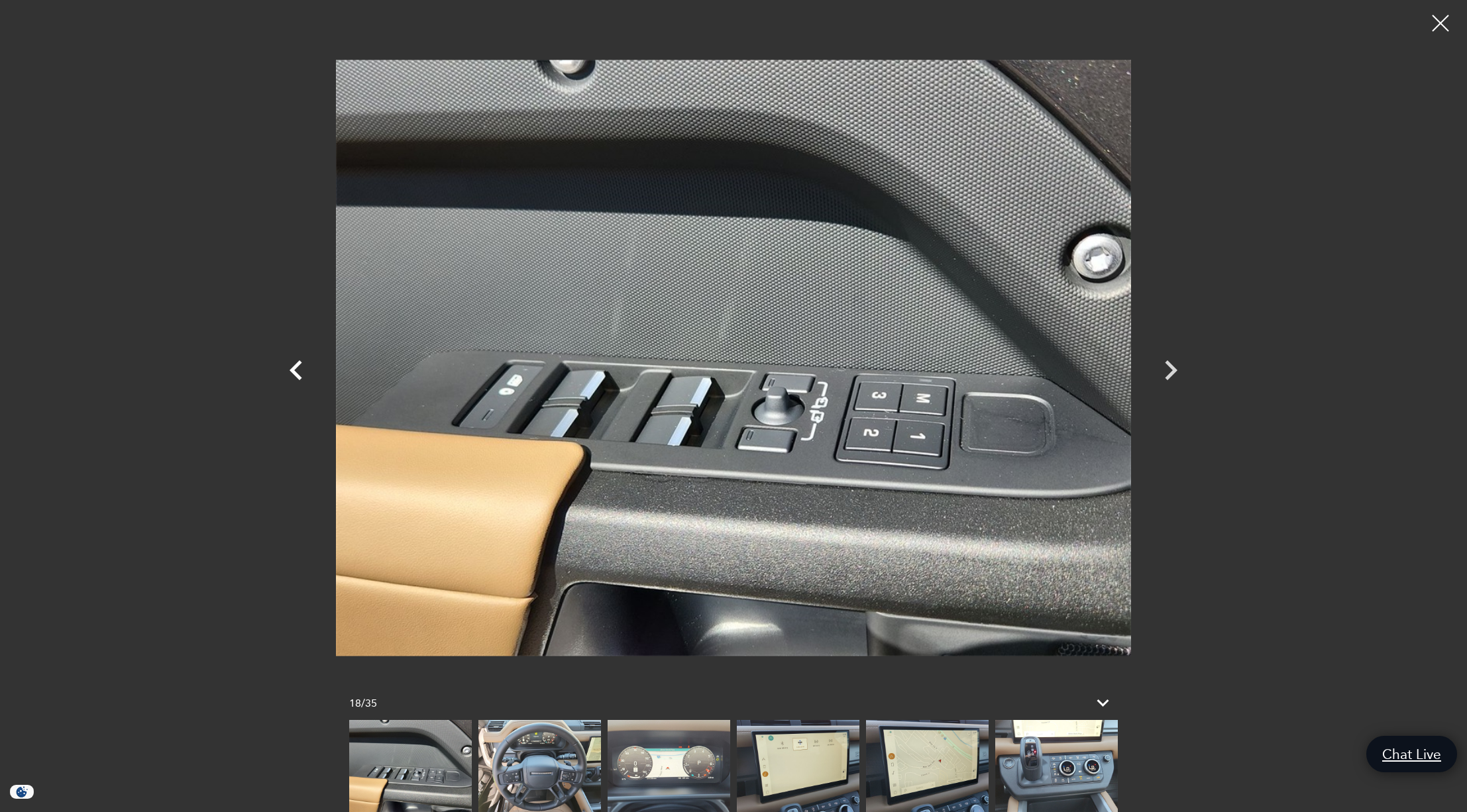
click at [295, 367] on icon "Previous" at bounding box center [296, 371] width 13 height 20
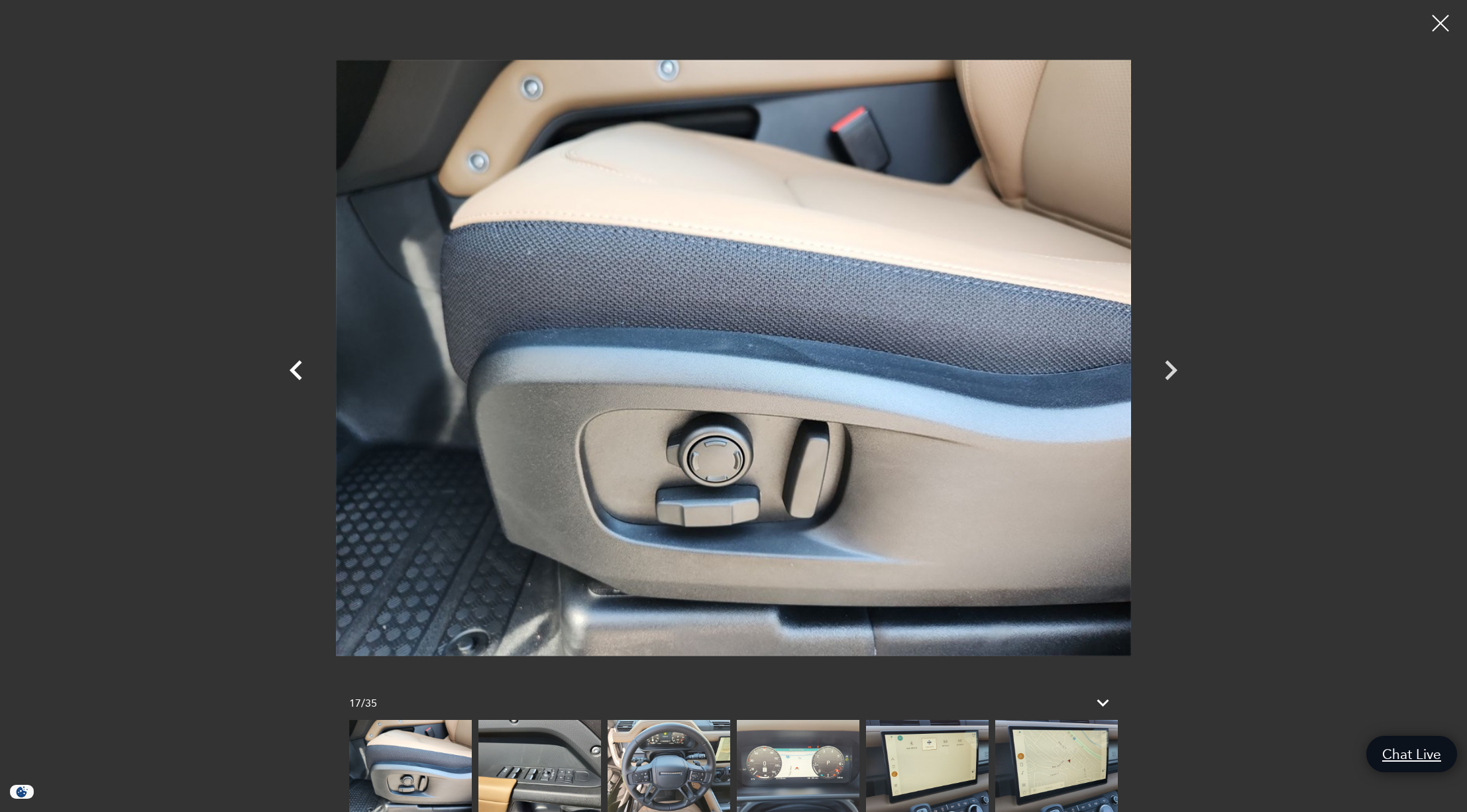
click at [295, 367] on icon "Previous" at bounding box center [296, 371] width 13 height 20
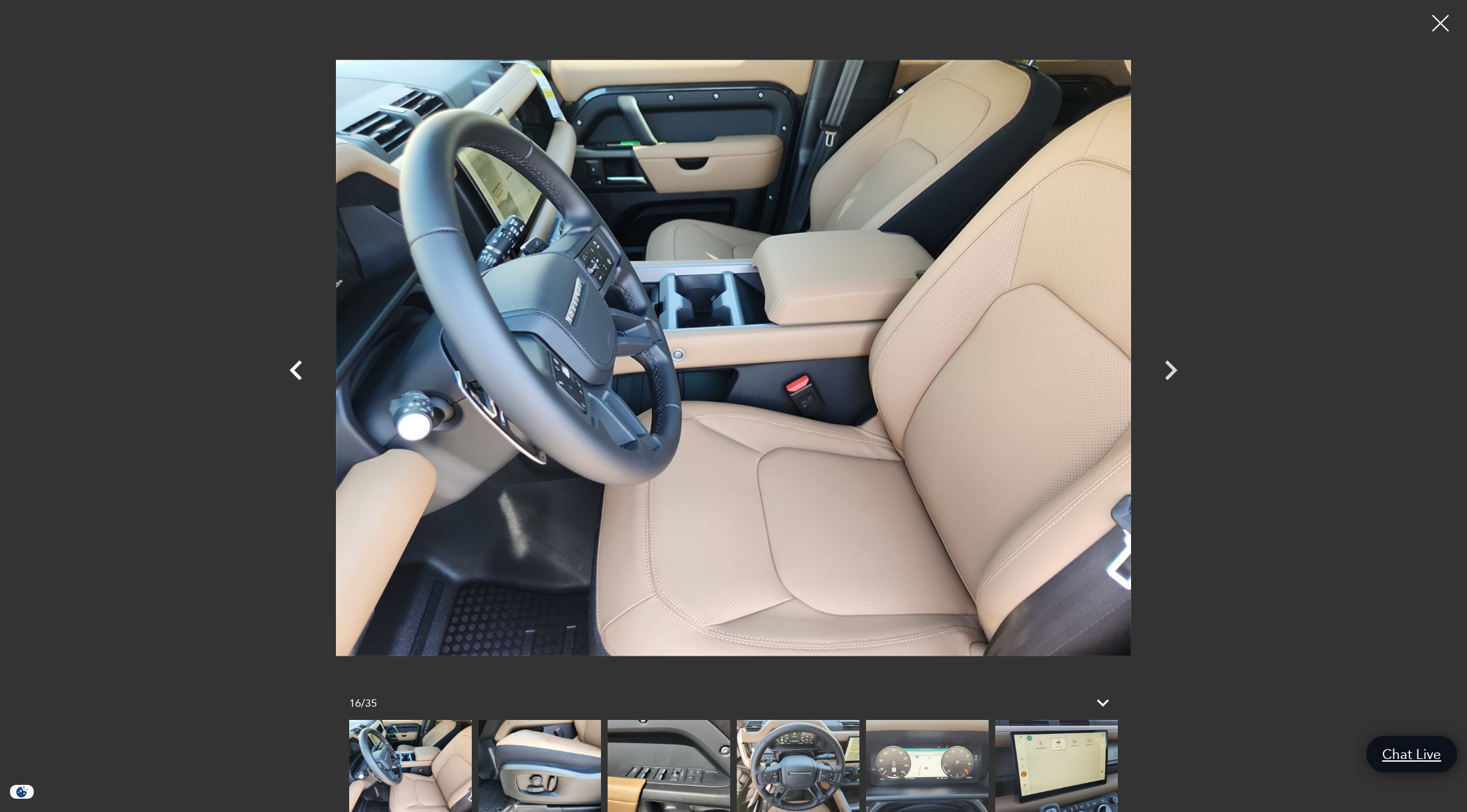
click at [295, 367] on icon "Previous" at bounding box center [296, 371] width 13 height 20
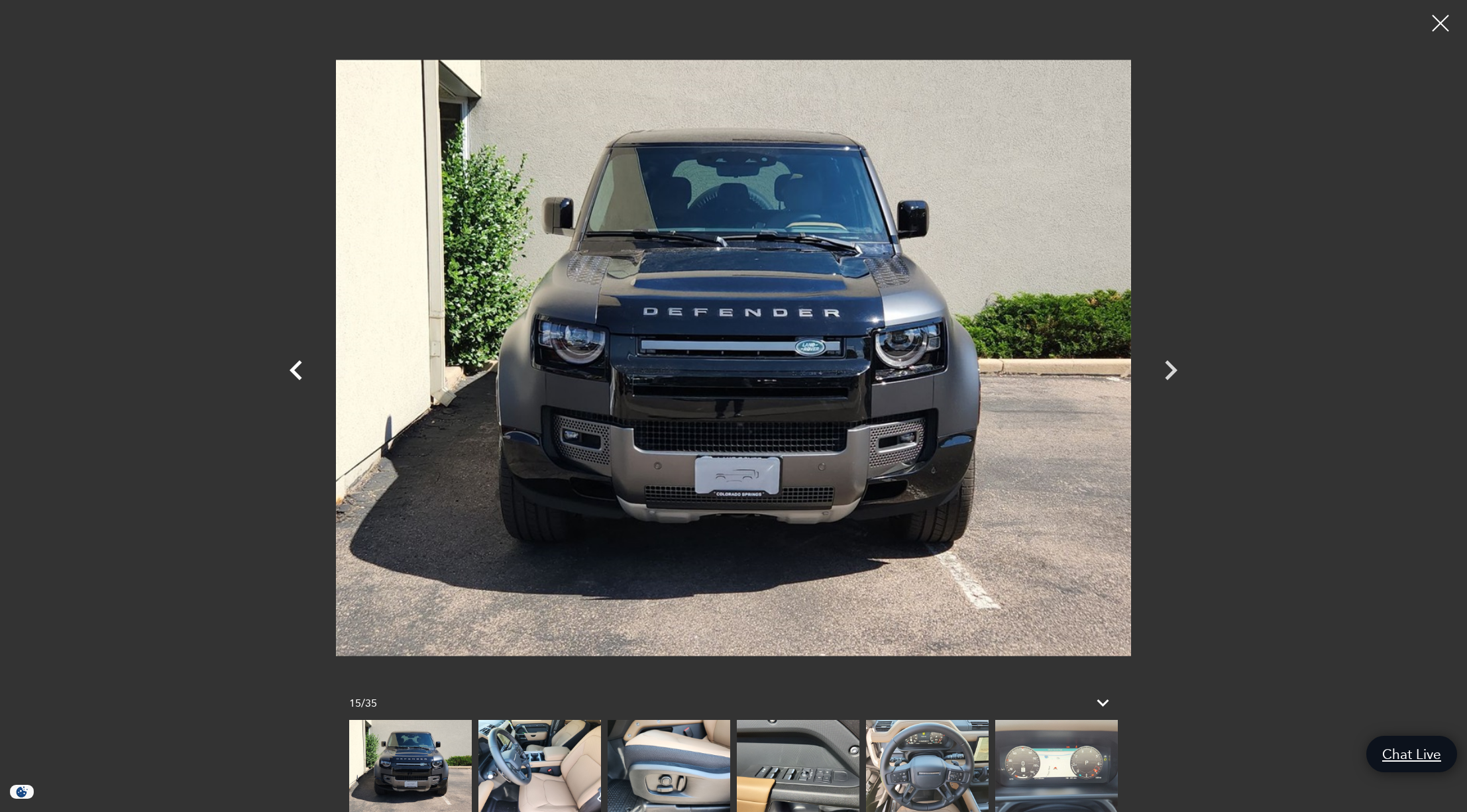
click at [295, 367] on icon "Previous" at bounding box center [296, 371] width 13 height 20
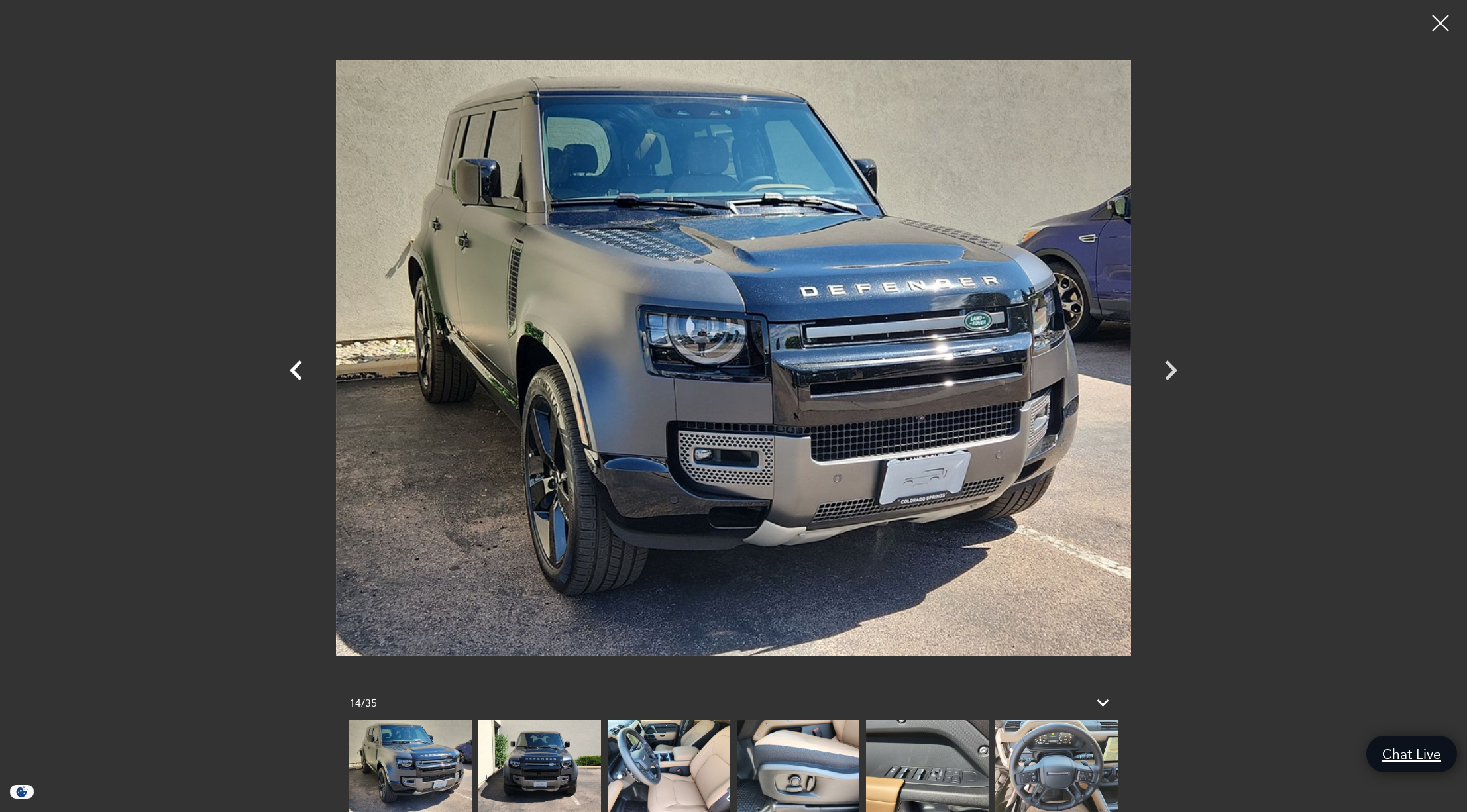
click at [295, 367] on icon "Previous" at bounding box center [296, 371] width 13 height 20
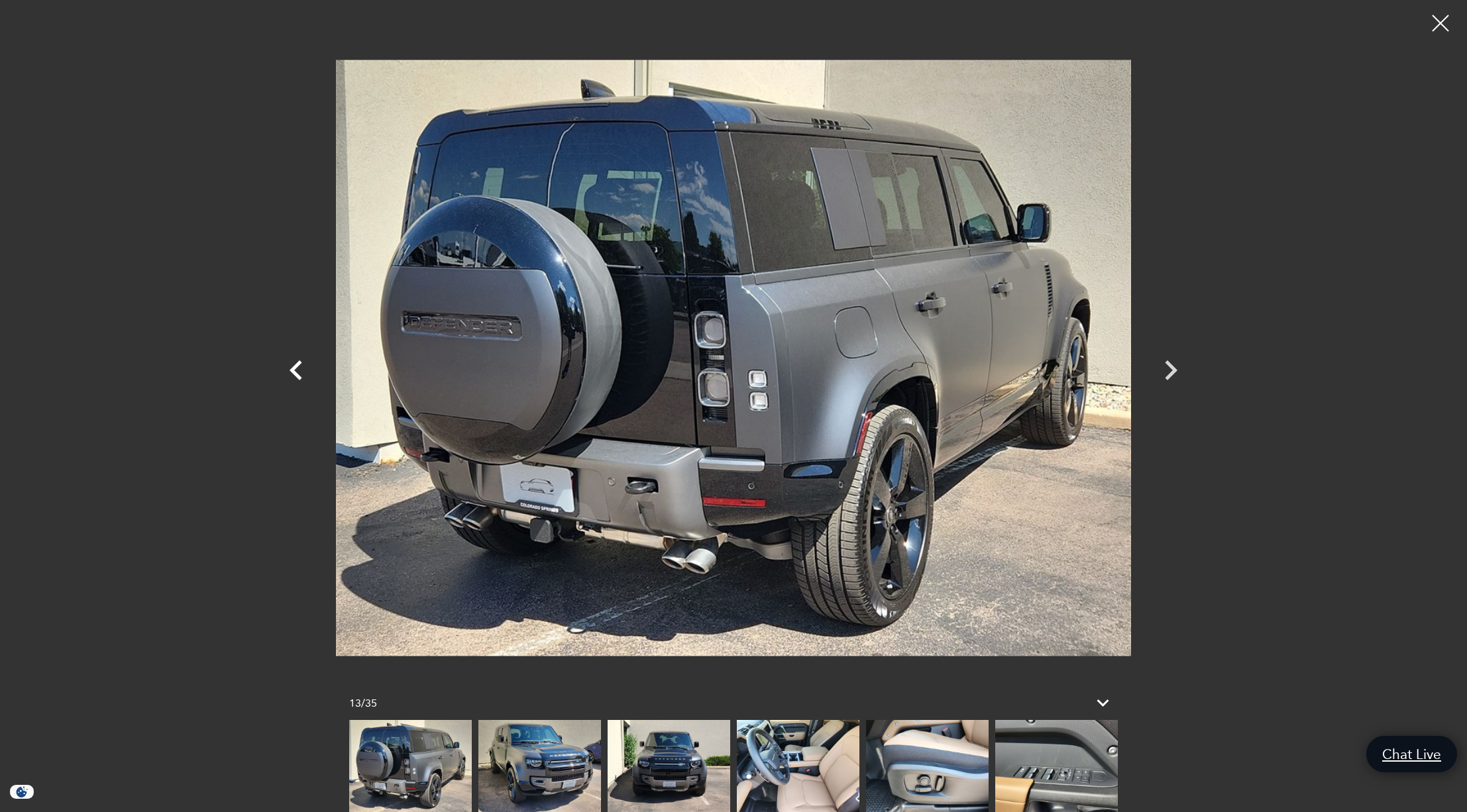
click at [295, 367] on icon "Previous" at bounding box center [296, 371] width 13 height 20
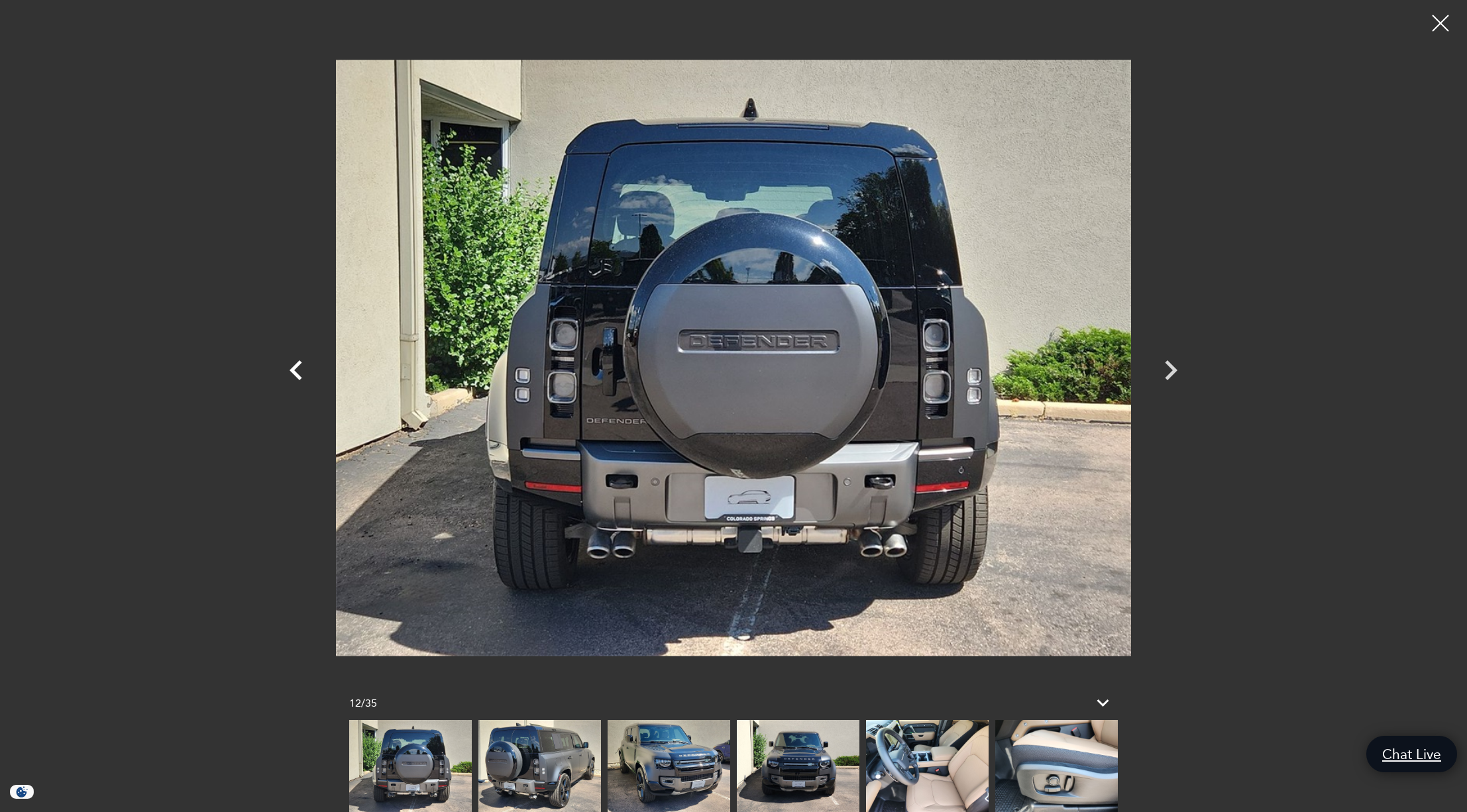
click at [295, 367] on icon "Previous" at bounding box center [296, 371] width 13 height 20
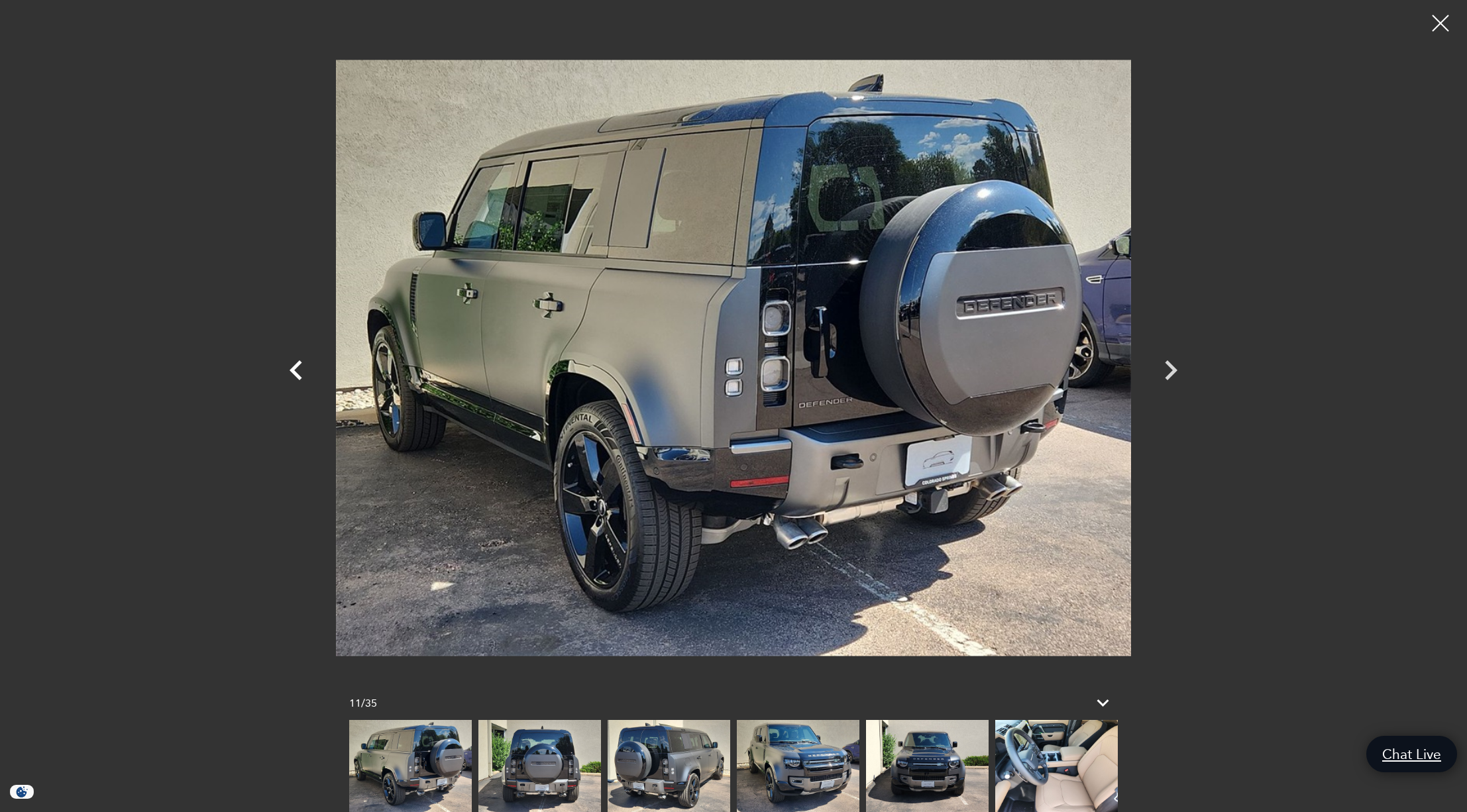
click at [295, 367] on icon "Previous" at bounding box center [296, 371] width 13 height 20
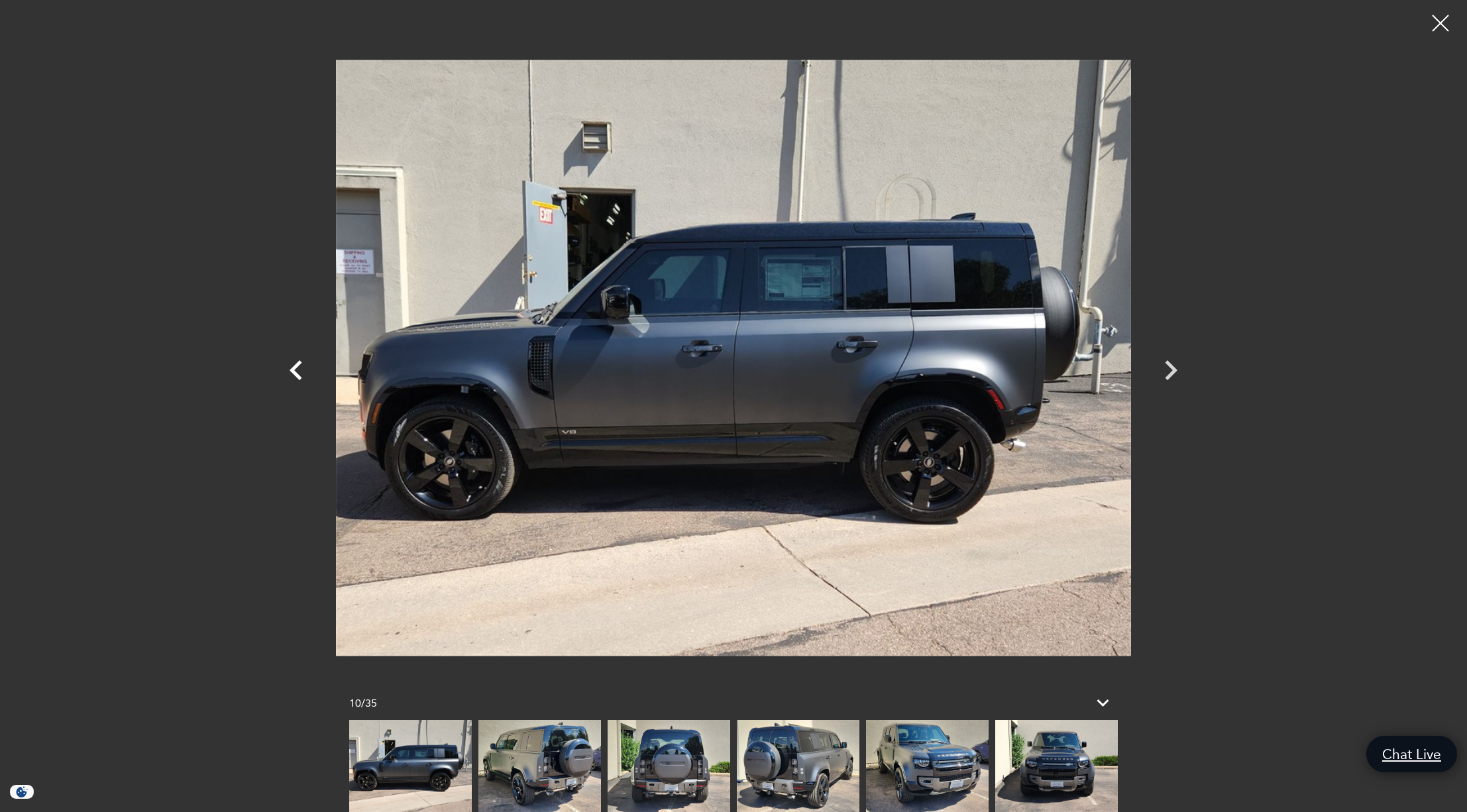
click at [295, 367] on icon "Previous" at bounding box center [296, 371] width 13 height 20
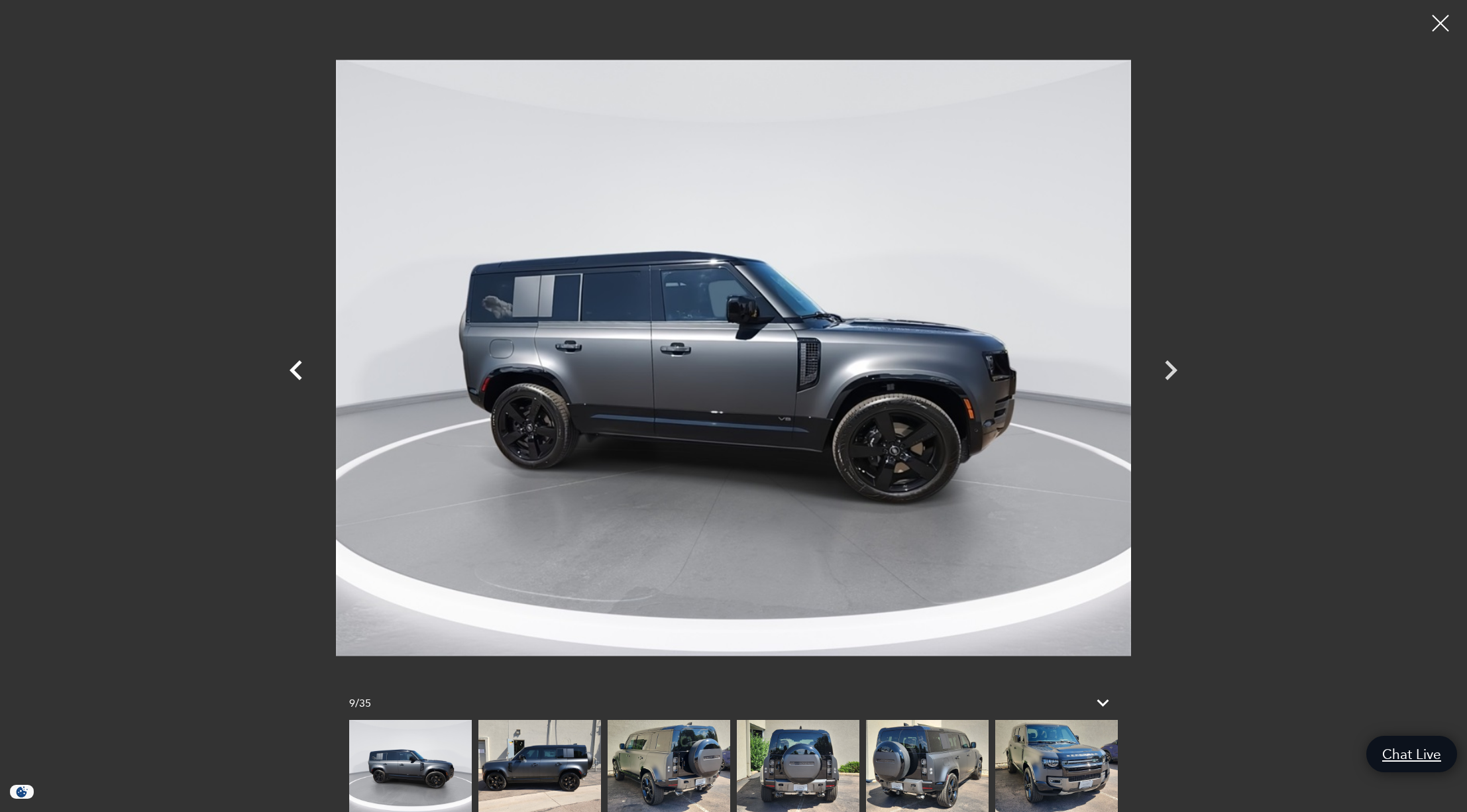
click at [295, 367] on icon "Previous" at bounding box center [296, 371] width 13 height 20
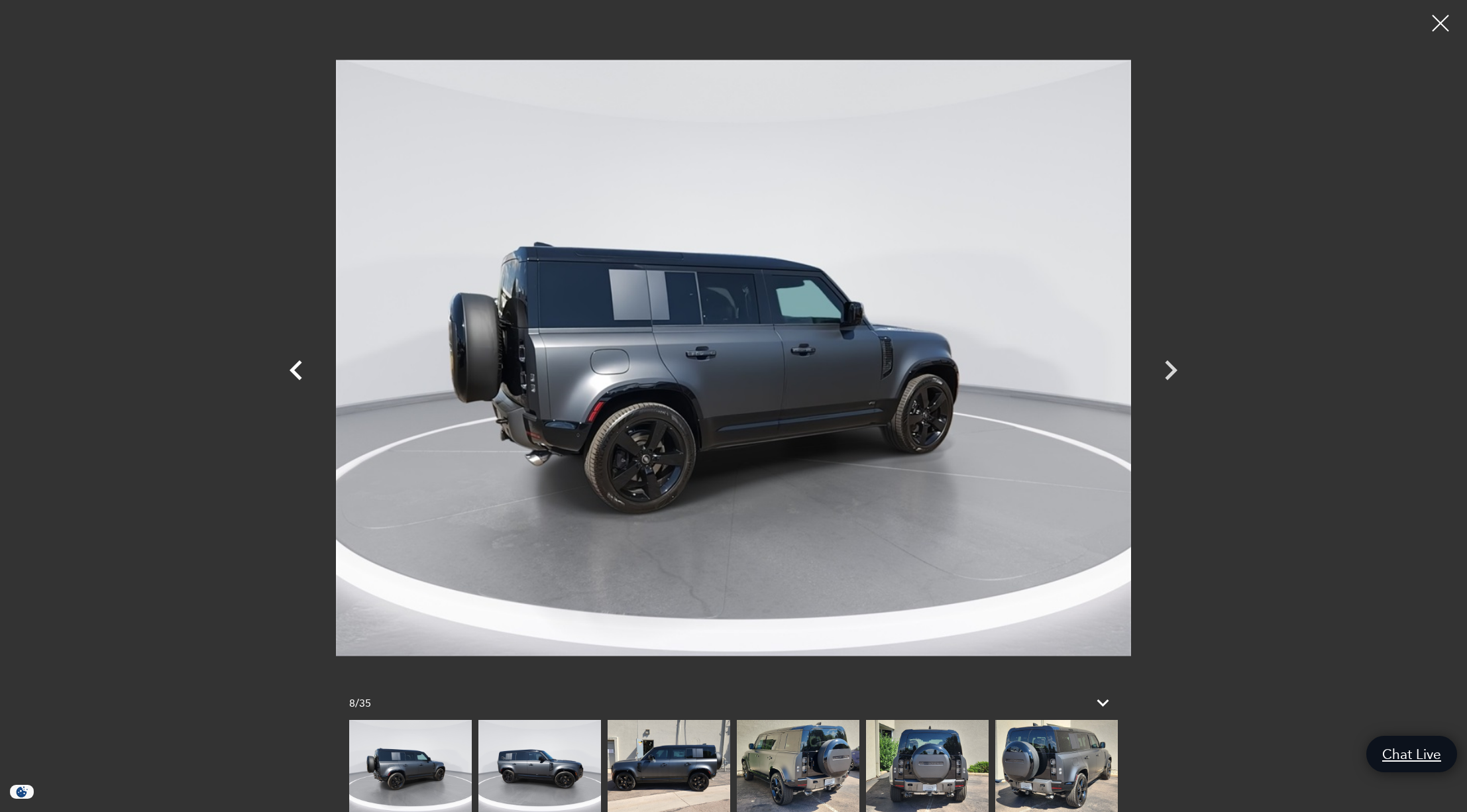
click at [295, 367] on icon "Previous" at bounding box center [296, 371] width 13 height 20
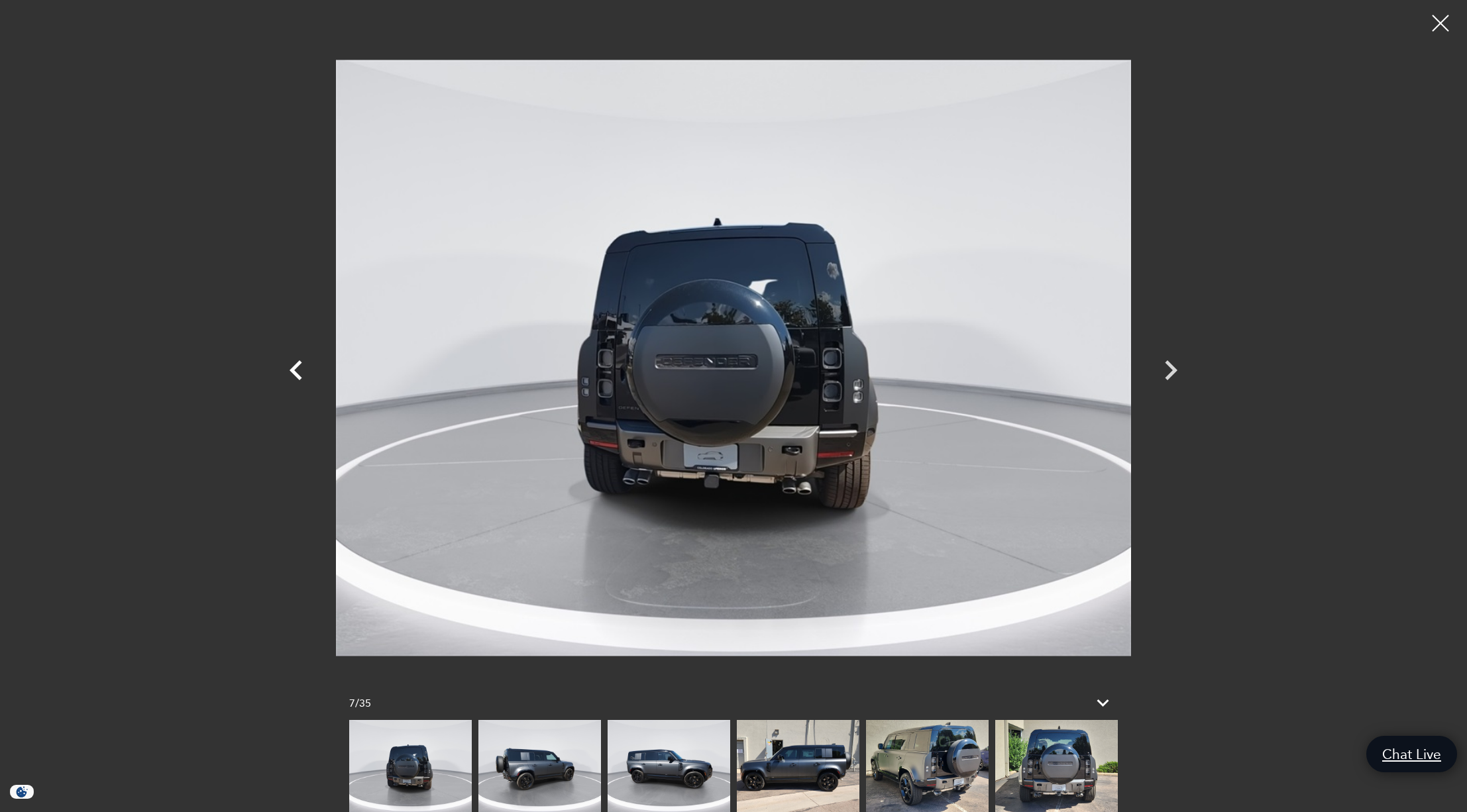
click at [295, 367] on icon "Previous" at bounding box center [296, 371] width 13 height 20
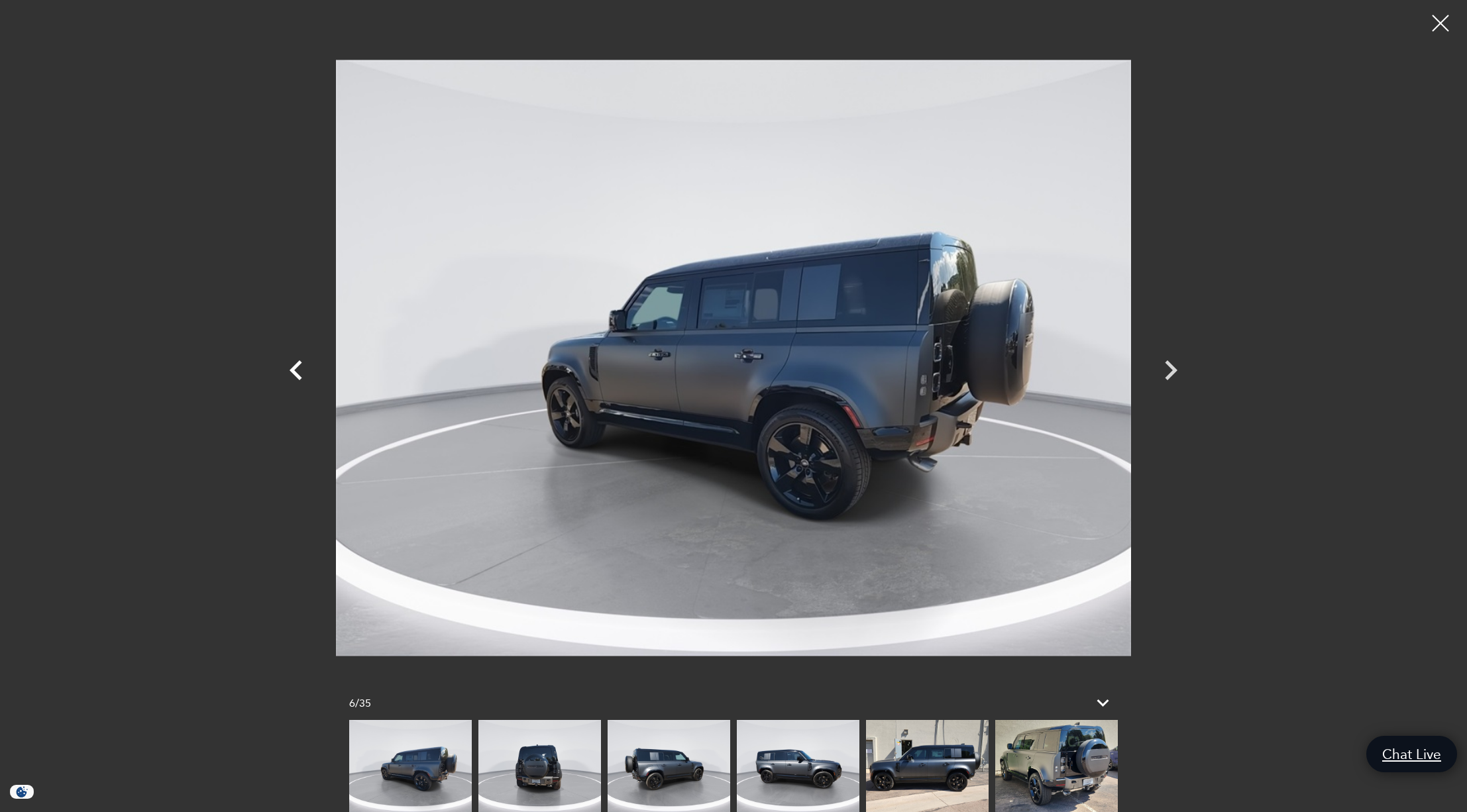
click at [295, 367] on icon "Previous" at bounding box center [296, 371] width 13 height 20
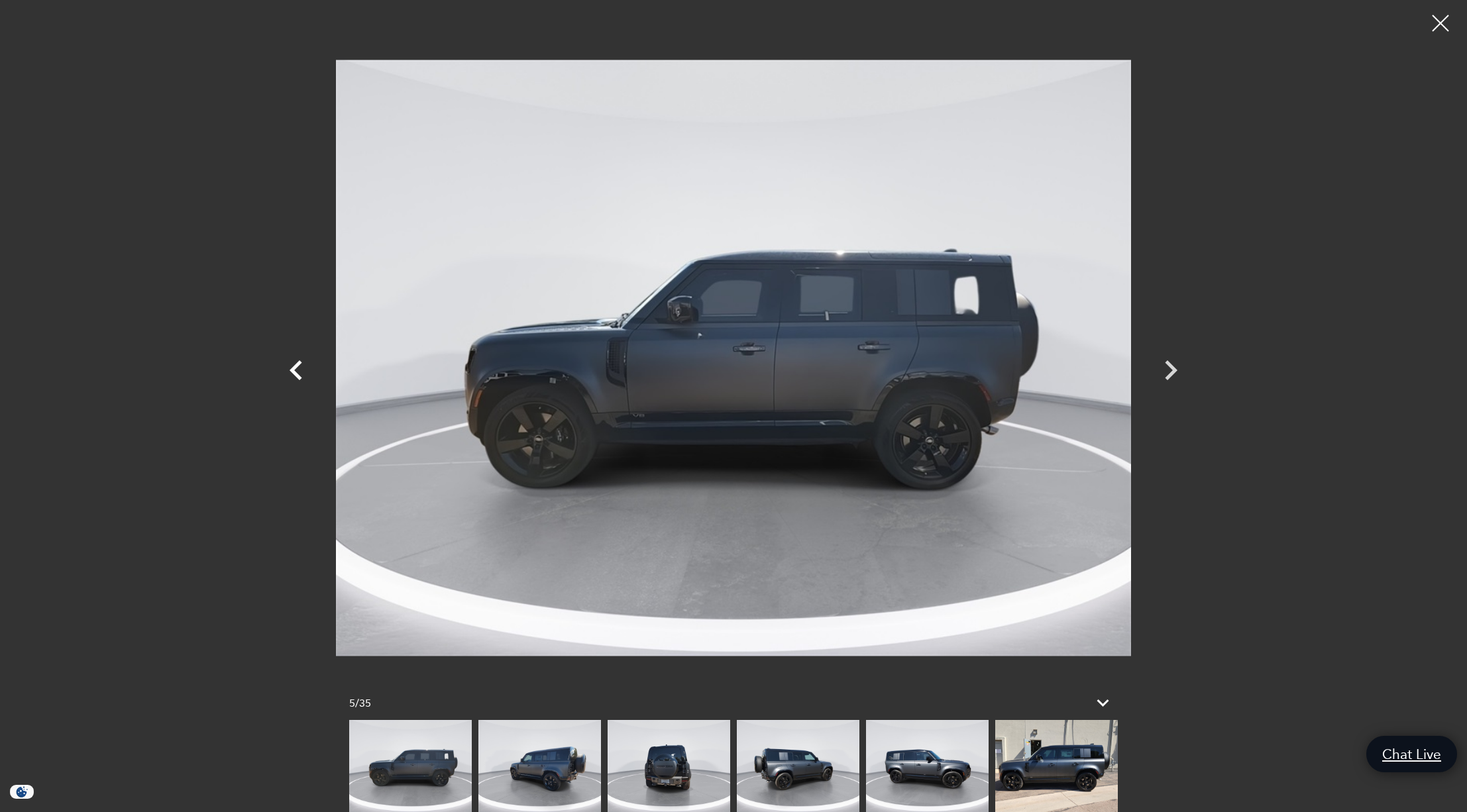
click at [295, 367] on icon "Previous" at bounding box center [296, 371] width 13 height 20
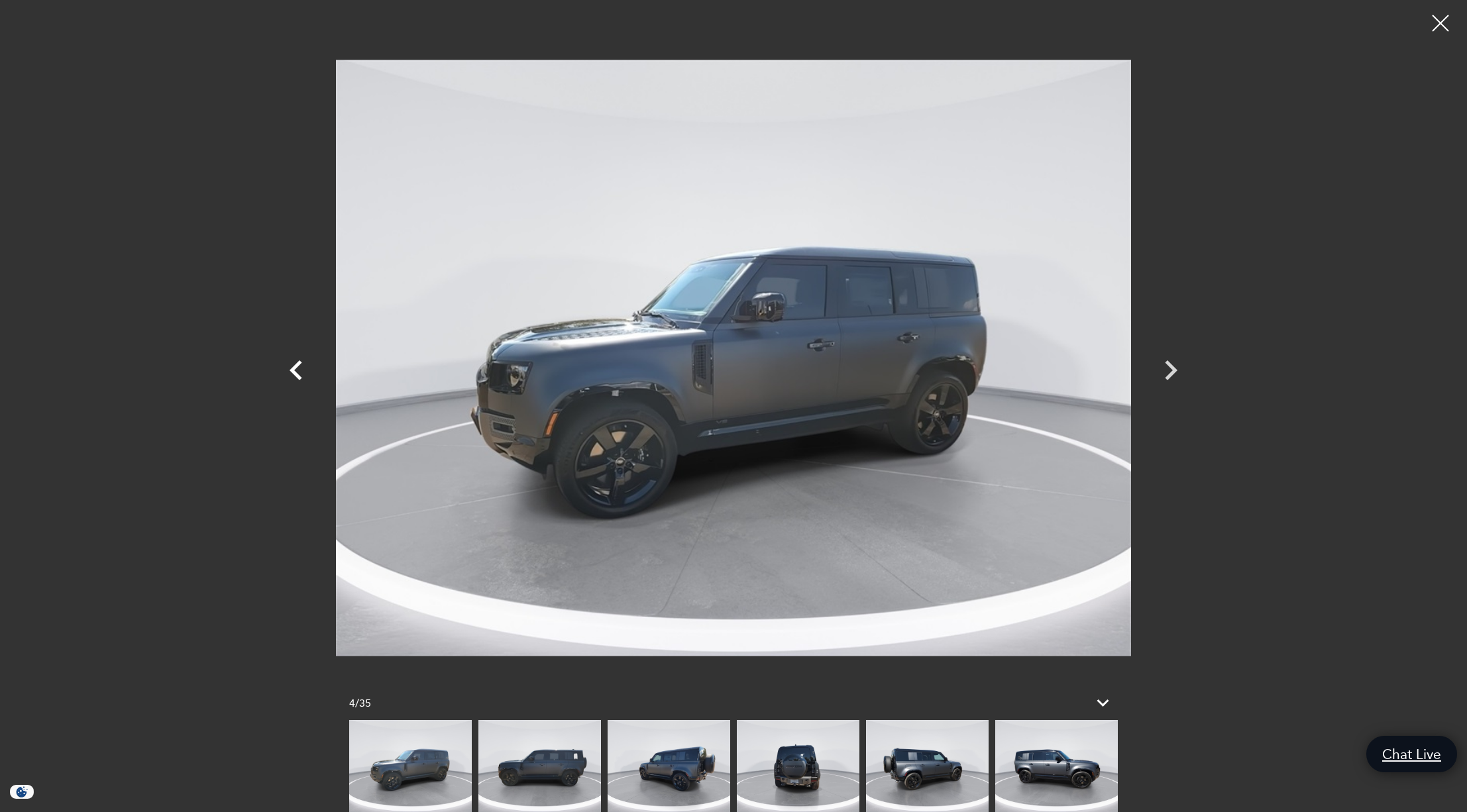
click at [295, 367] on icon "Previous" at bounding box center [296, 371] width 13 height 20
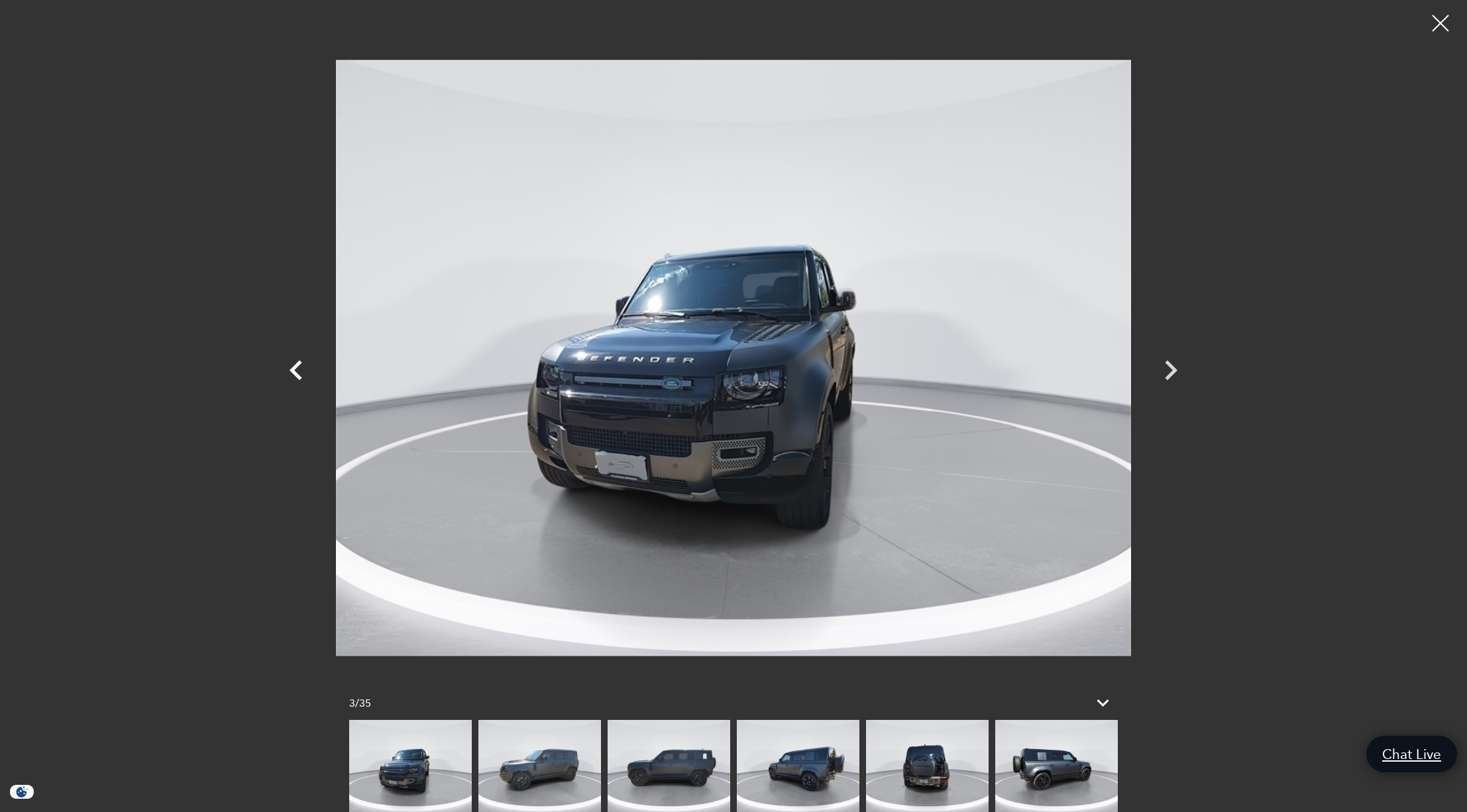
click at [295, 367] on icon "Previous" at bounding box center [296, 371] width 13 height 20
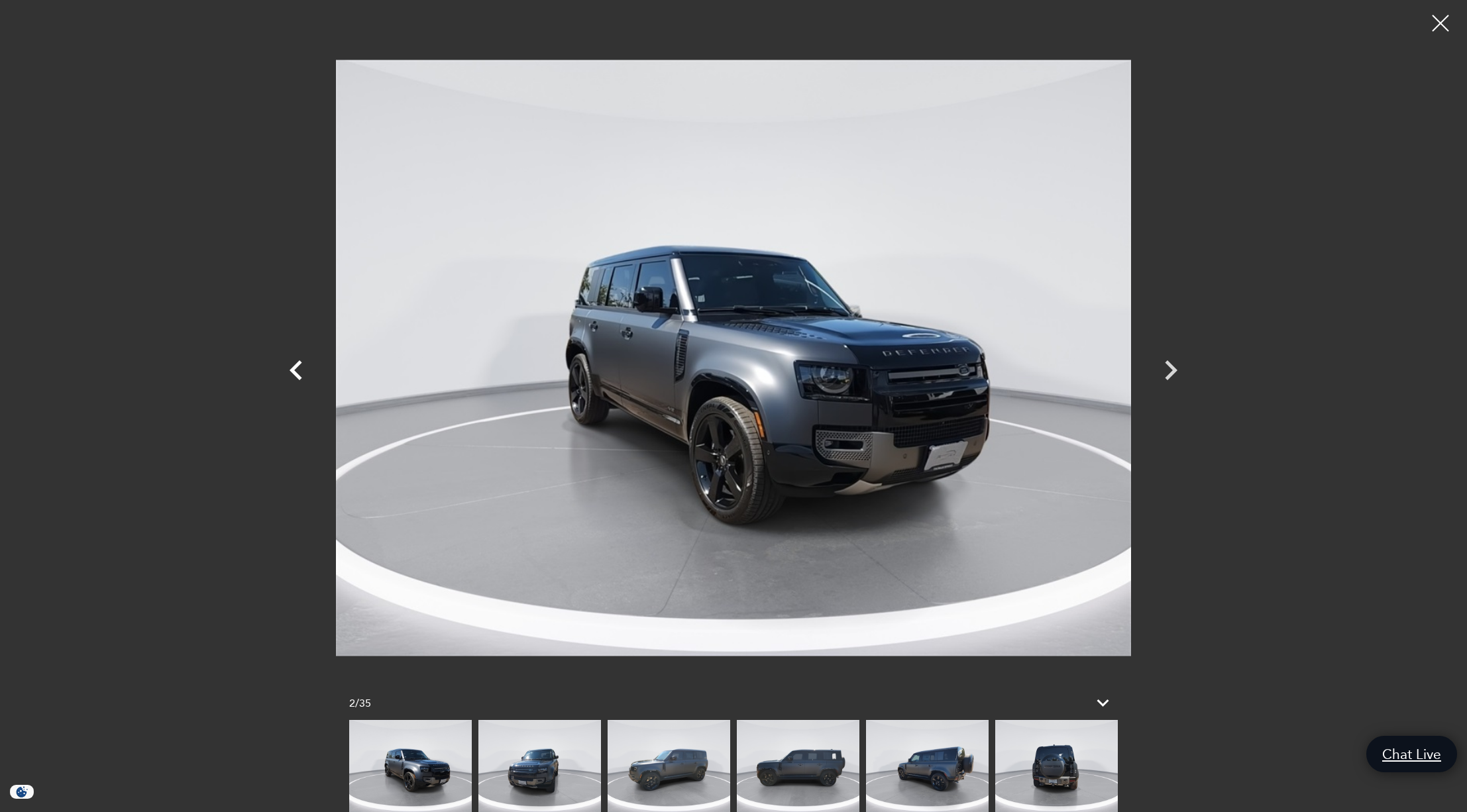
click at [295, 367] on icon "Previous" at bounding box center [296, 371] width 13 height 20
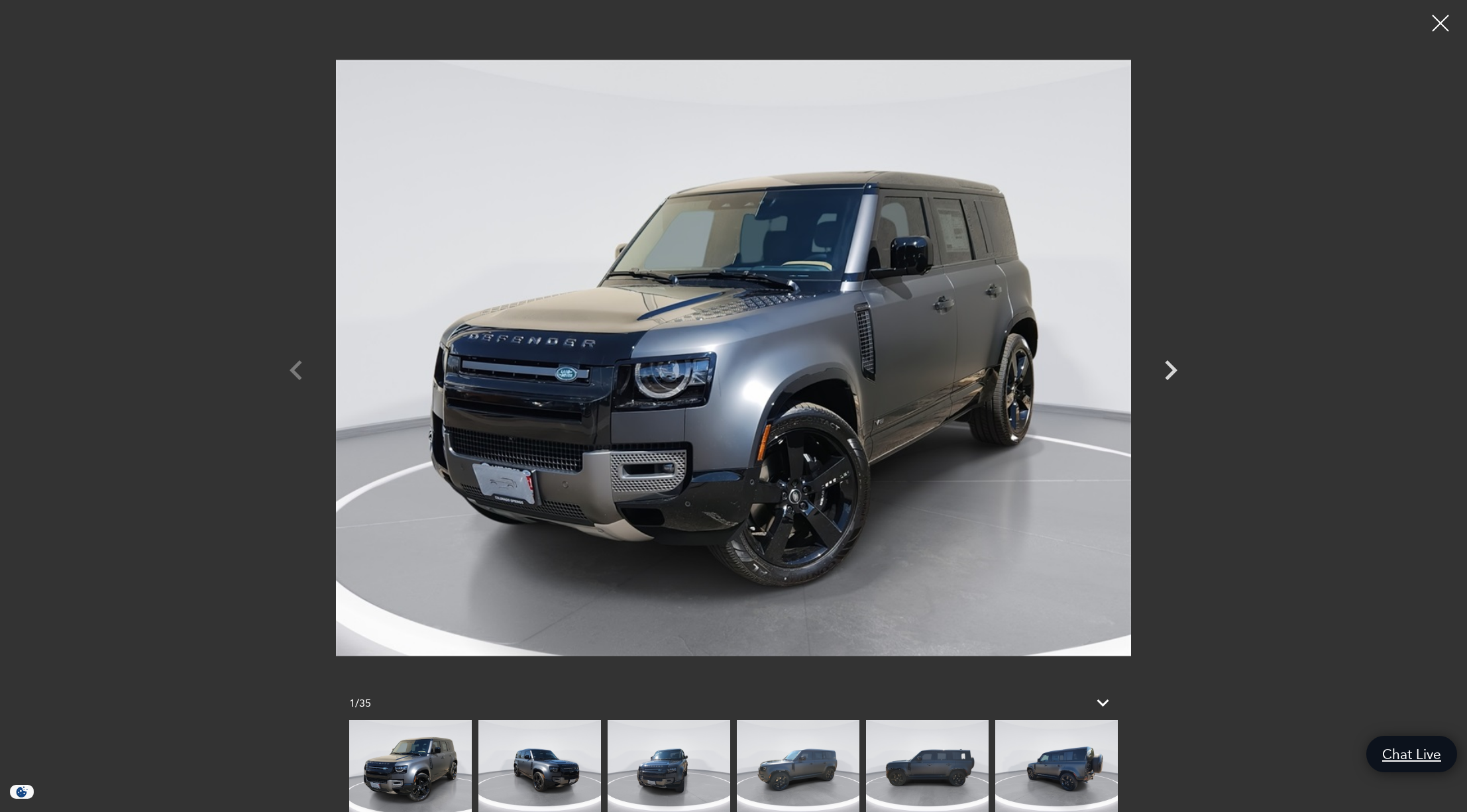
click at [295, 367] on div at bounding box center [733, 358] width 927 height 696
click at [1434, 25] on div at bounding box center [1440, 23] width 35 height 35
